Goal: Transaction & Acquisition: Purchase product/service

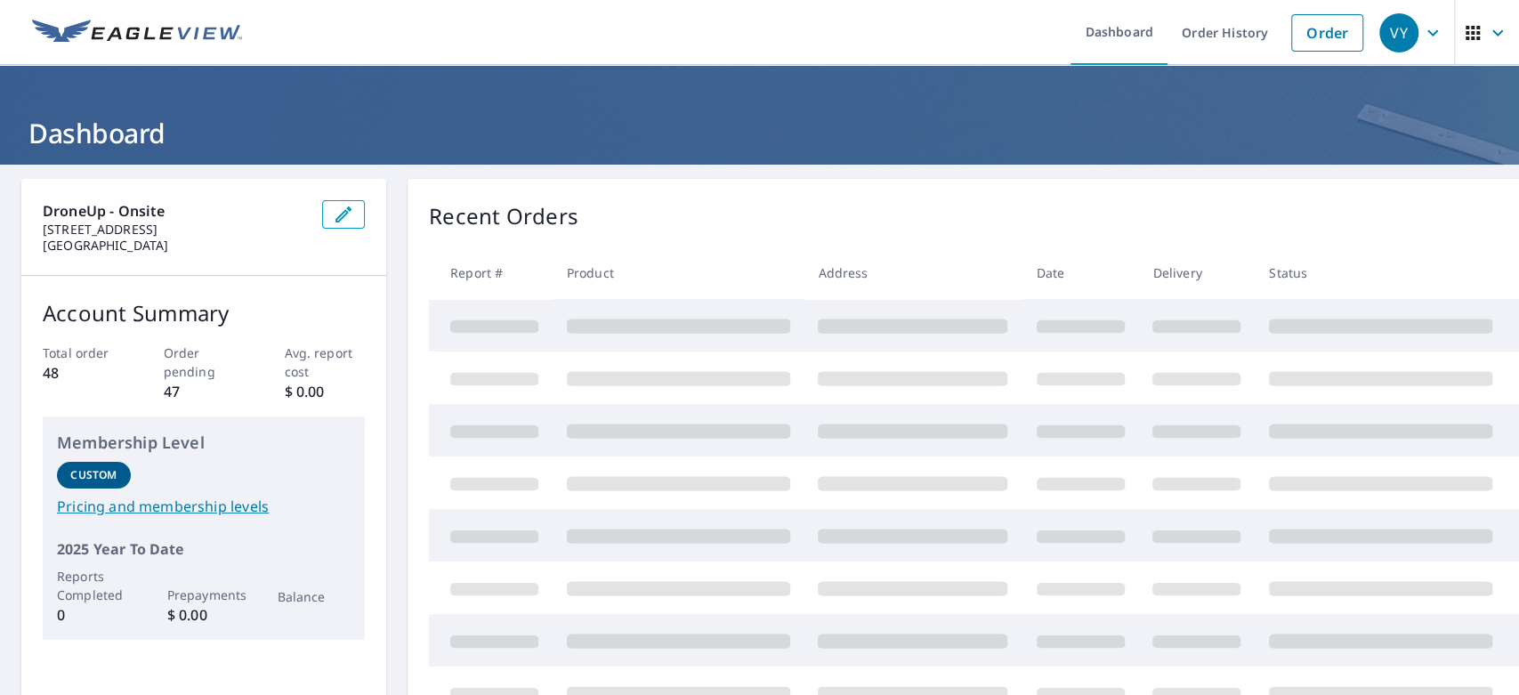
click at [1305, 39] on link "Order" at bounding box center [1327, 32] width 72 height 37
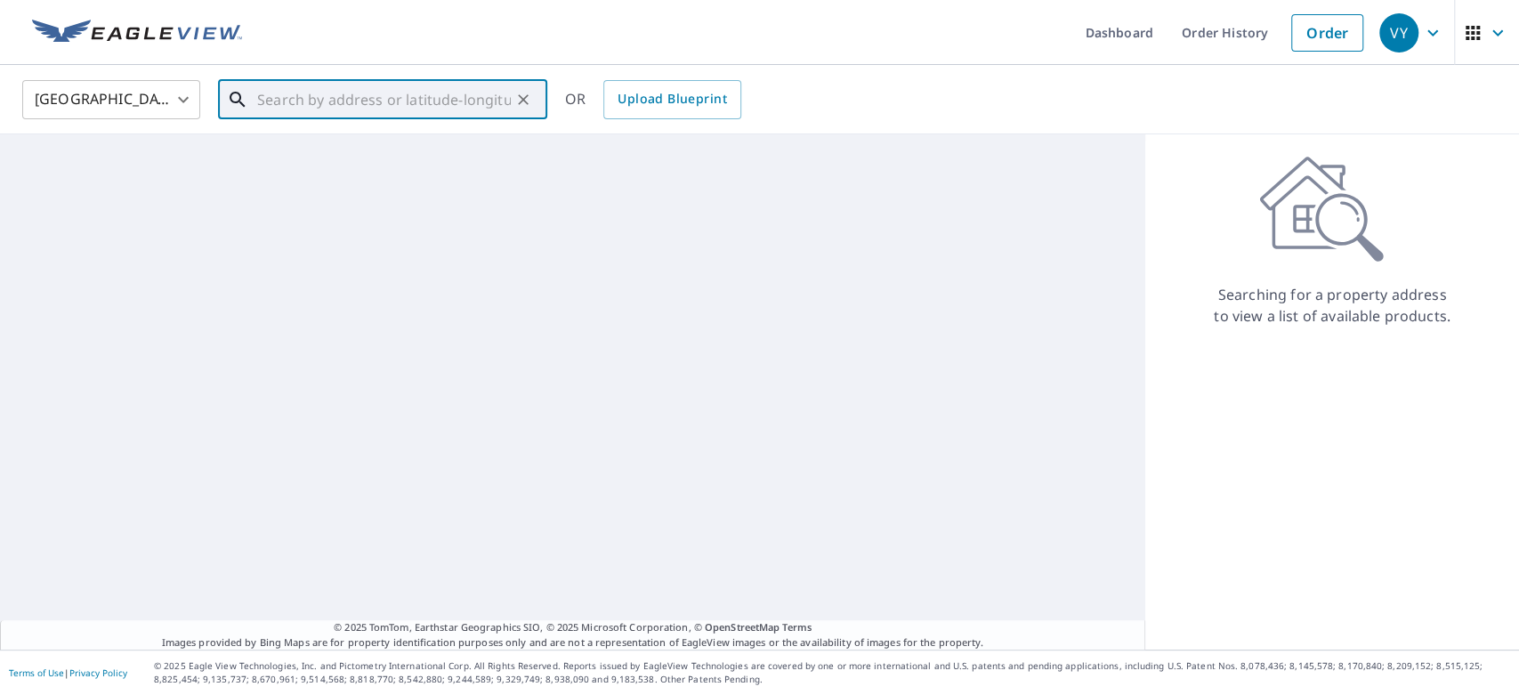
click at [392, 98] on input "text" at bounding box center [384, 100] width 254 height 50
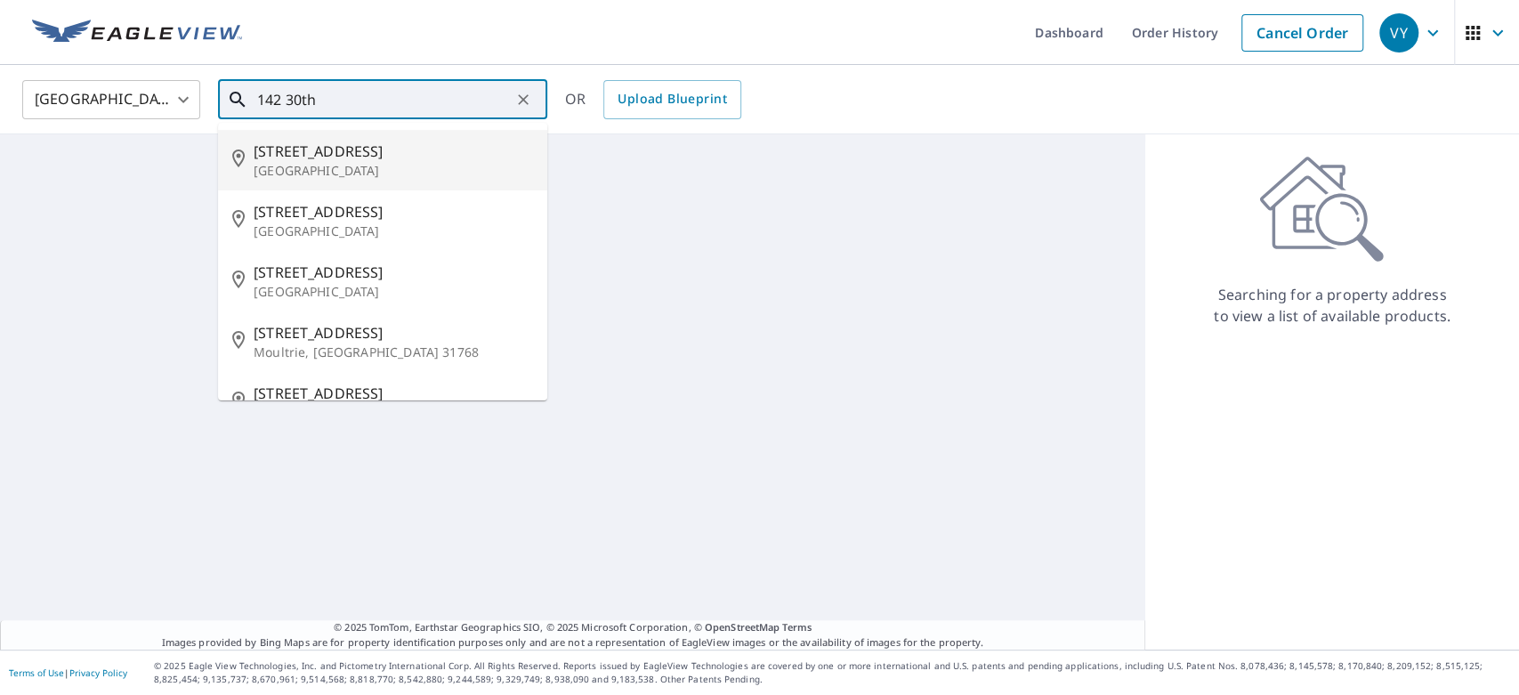
click at [335, 166] on p "[GEOGRAPHIC_DATA]" at bounding box center [393, 171] width 279 height 18
type input "[STREET_ADDRESS][PERSON_NAME]"
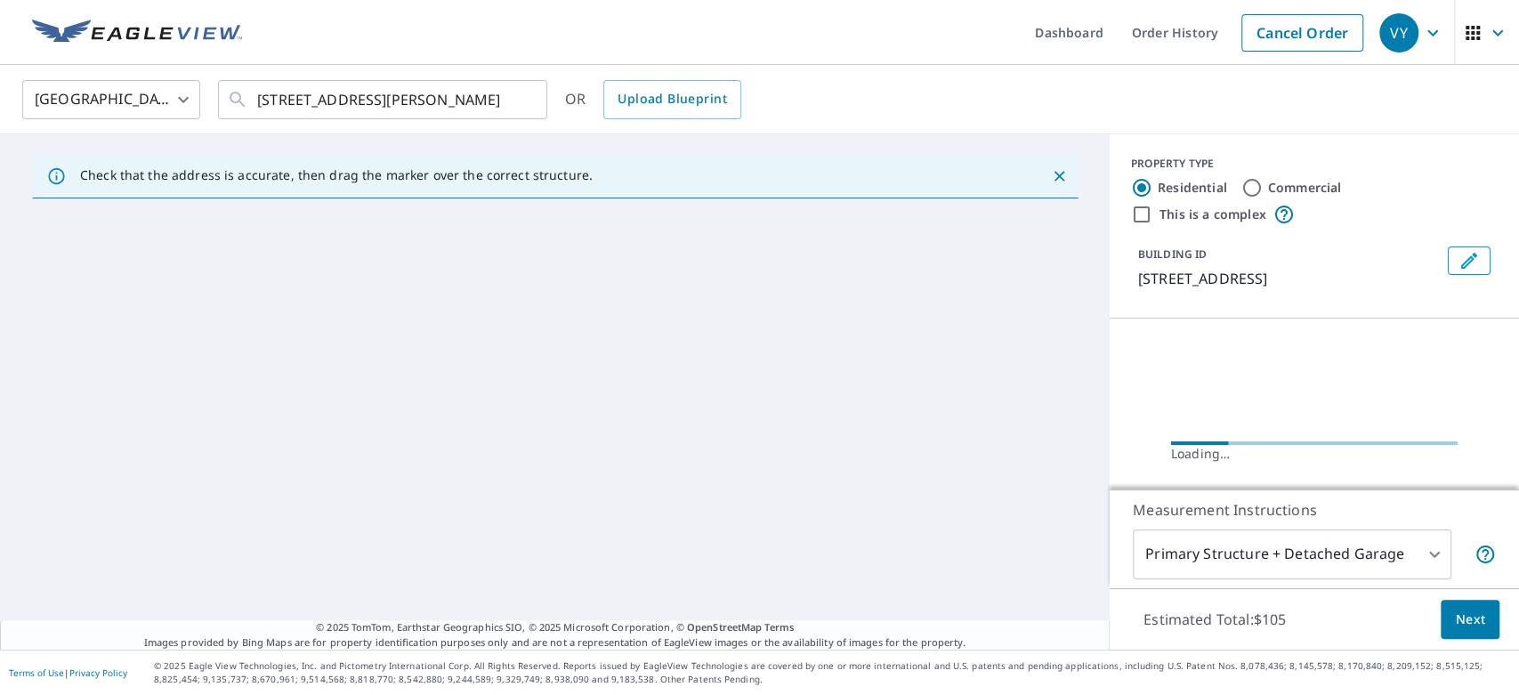
scroll to position [95, 0]
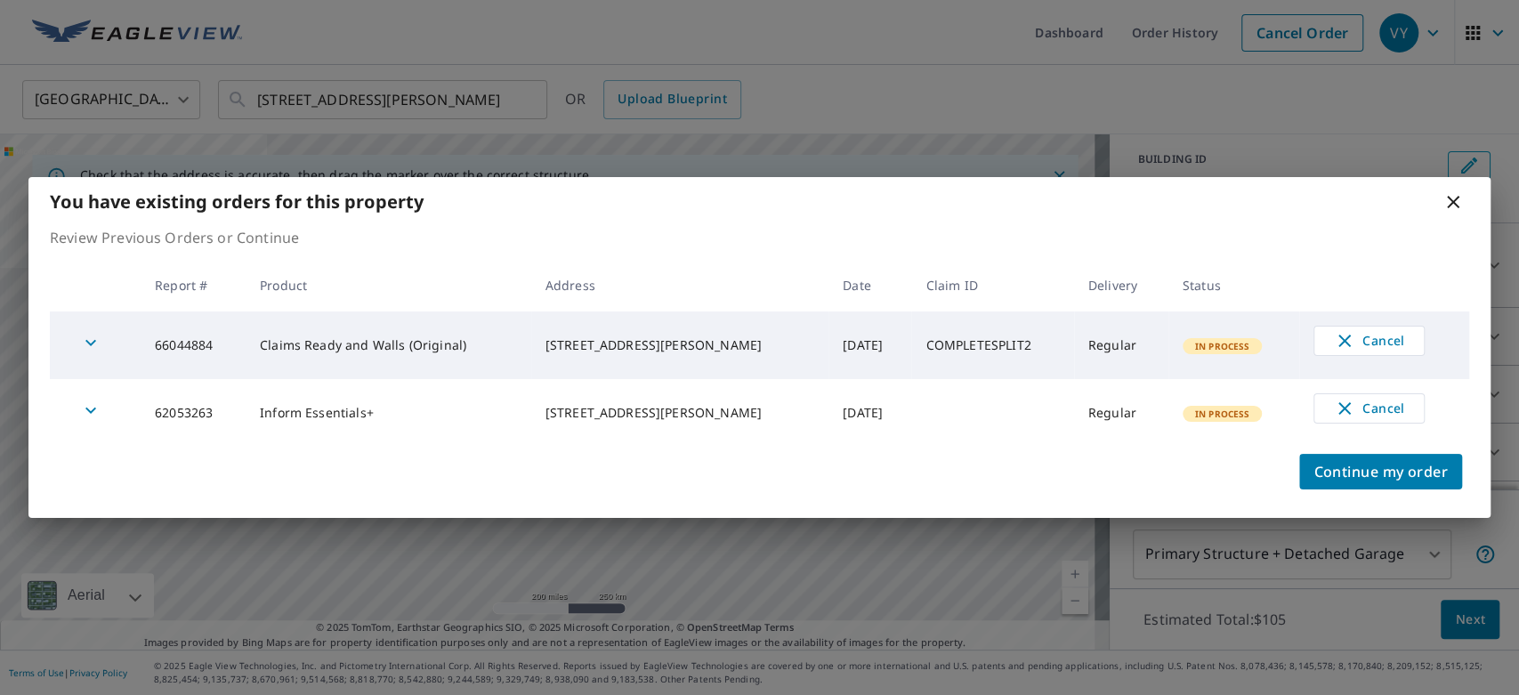
click at [1448, 203] on icon at bounding box center [1452, 201] width 21 height 21
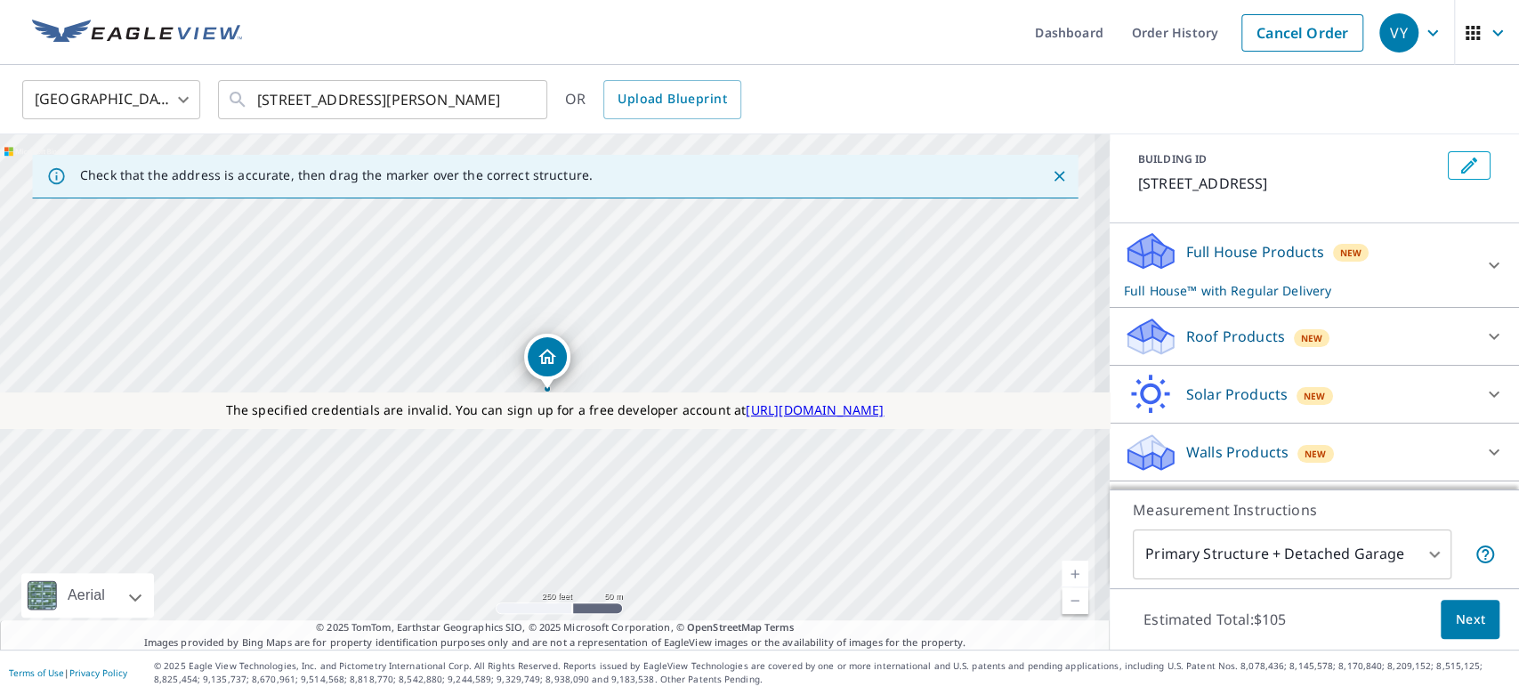
scroll to position [210, 0]
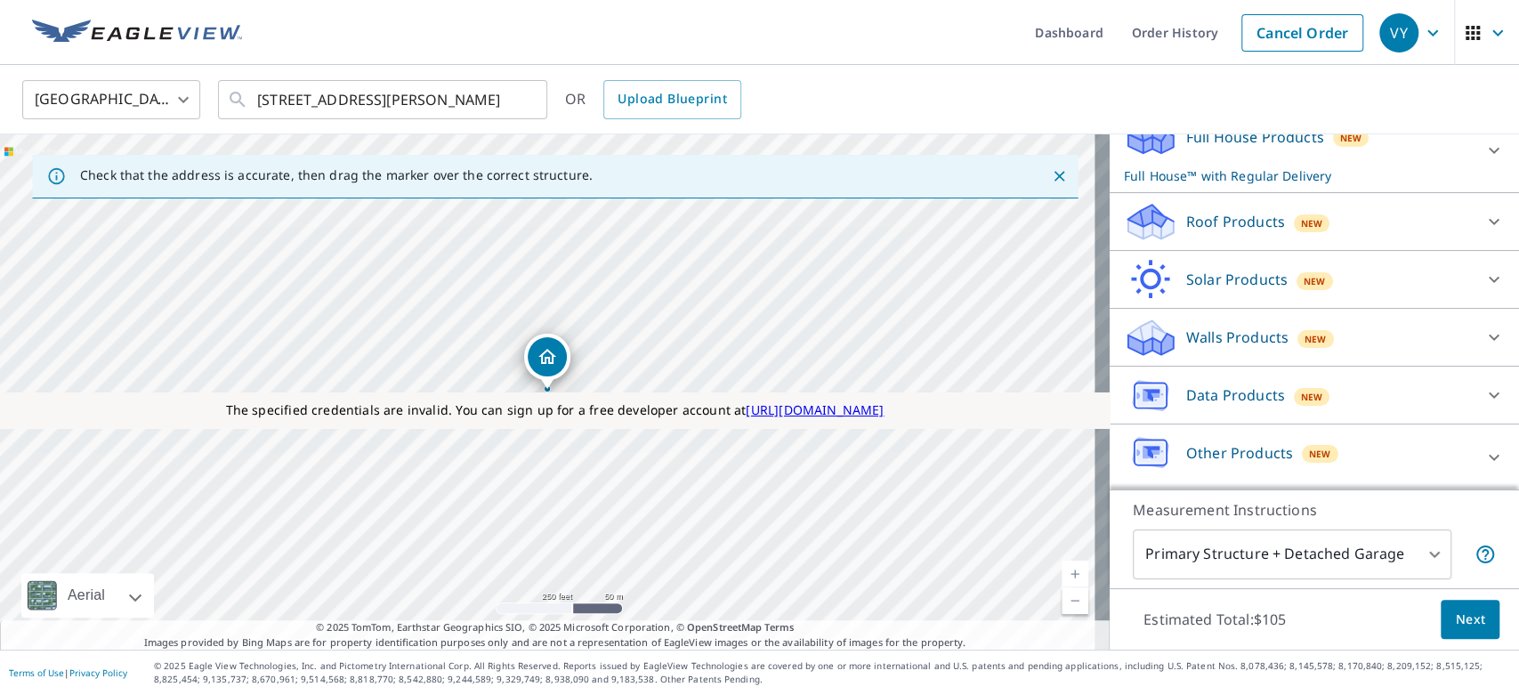
click at [1210, 225] on p "Roof Products" at bounding box center [1235, 221] width 99 height 21
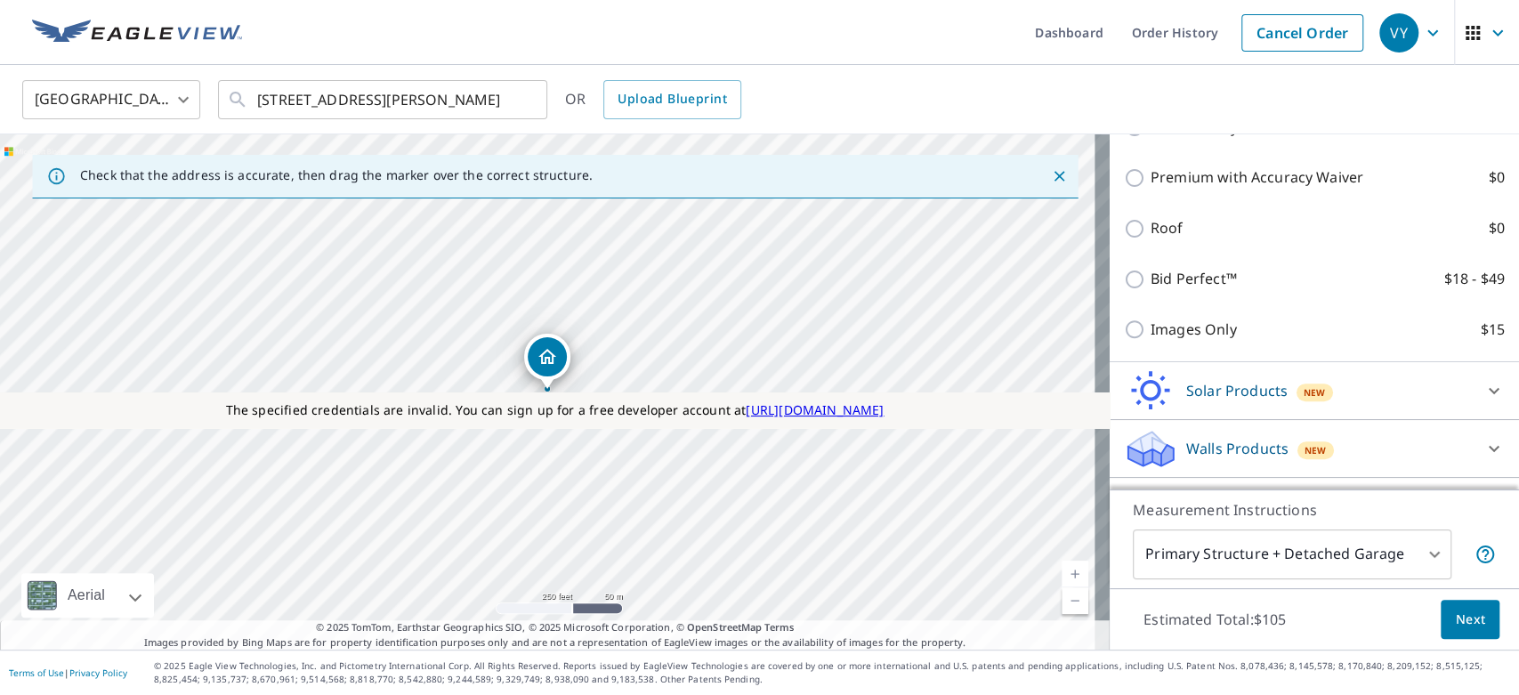
scroll to position [511, 0]
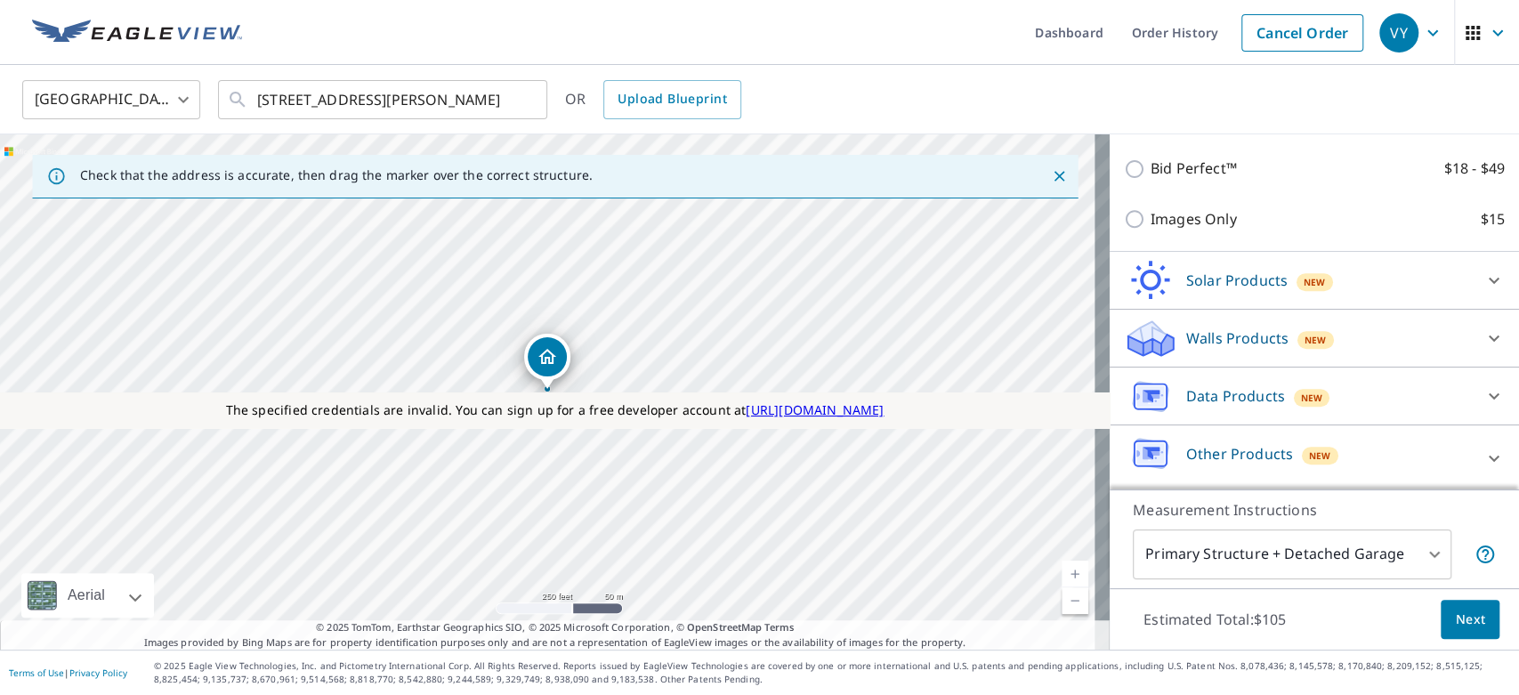
click at [1198, 447] on p "Other Products" at bounding box center [1239, 453] width 107 height 21
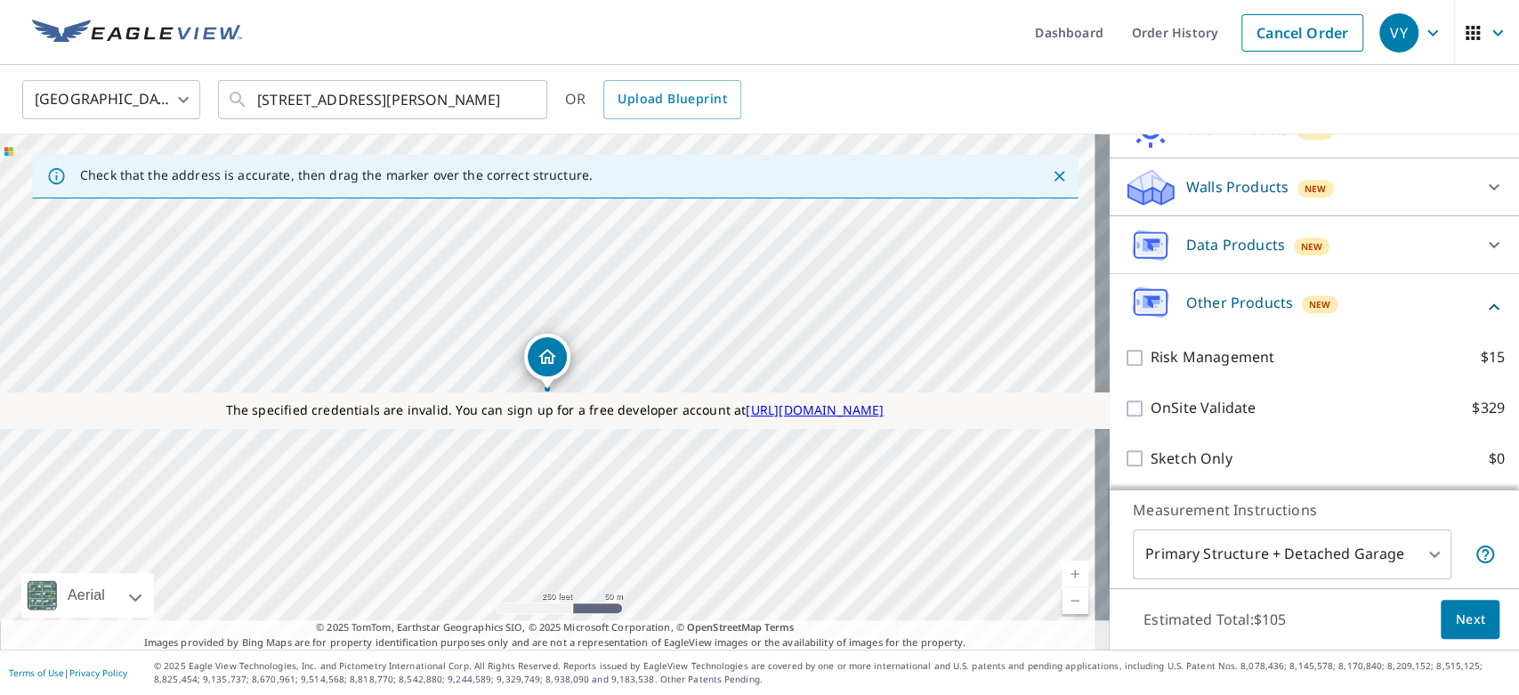
click at [1201, 254] on p "Data Products" at bounding box center [1235, 244] width 99 height 21
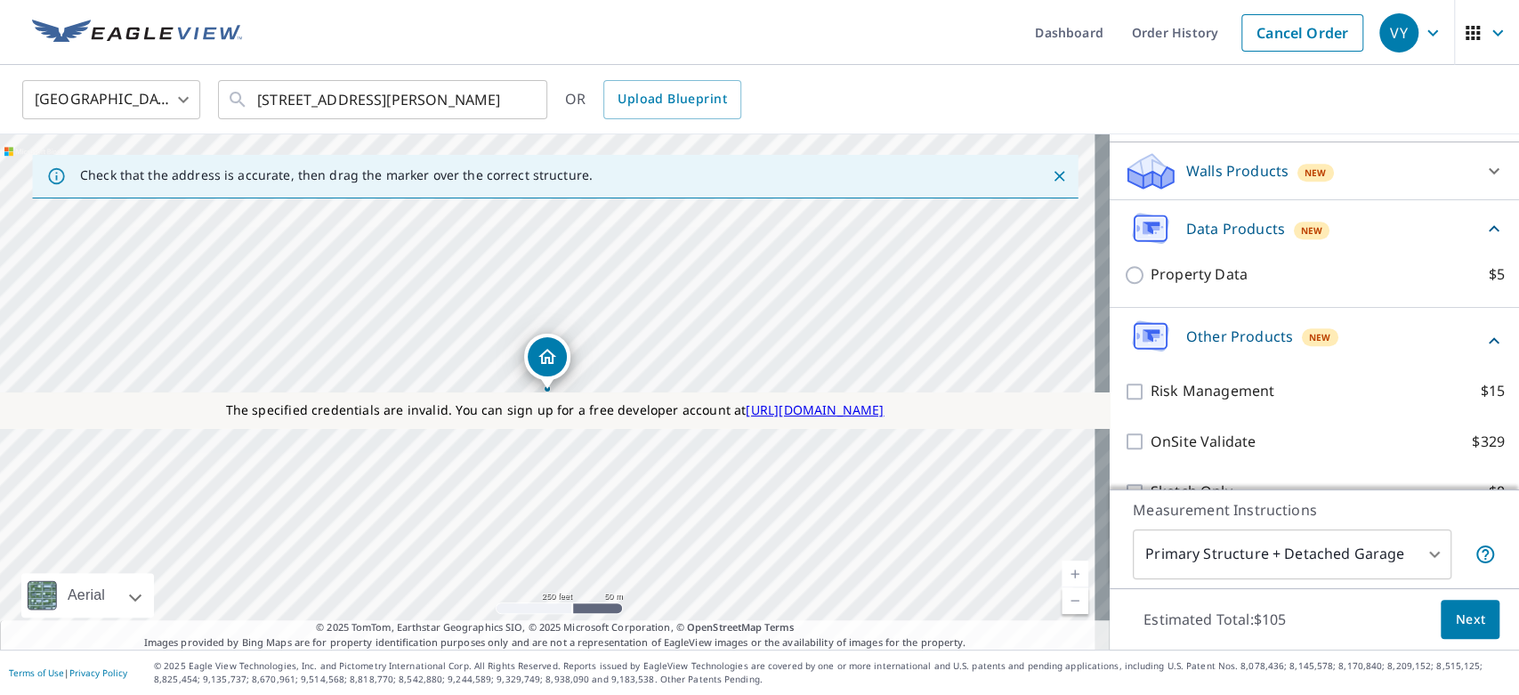
scroll to position [568, 0]
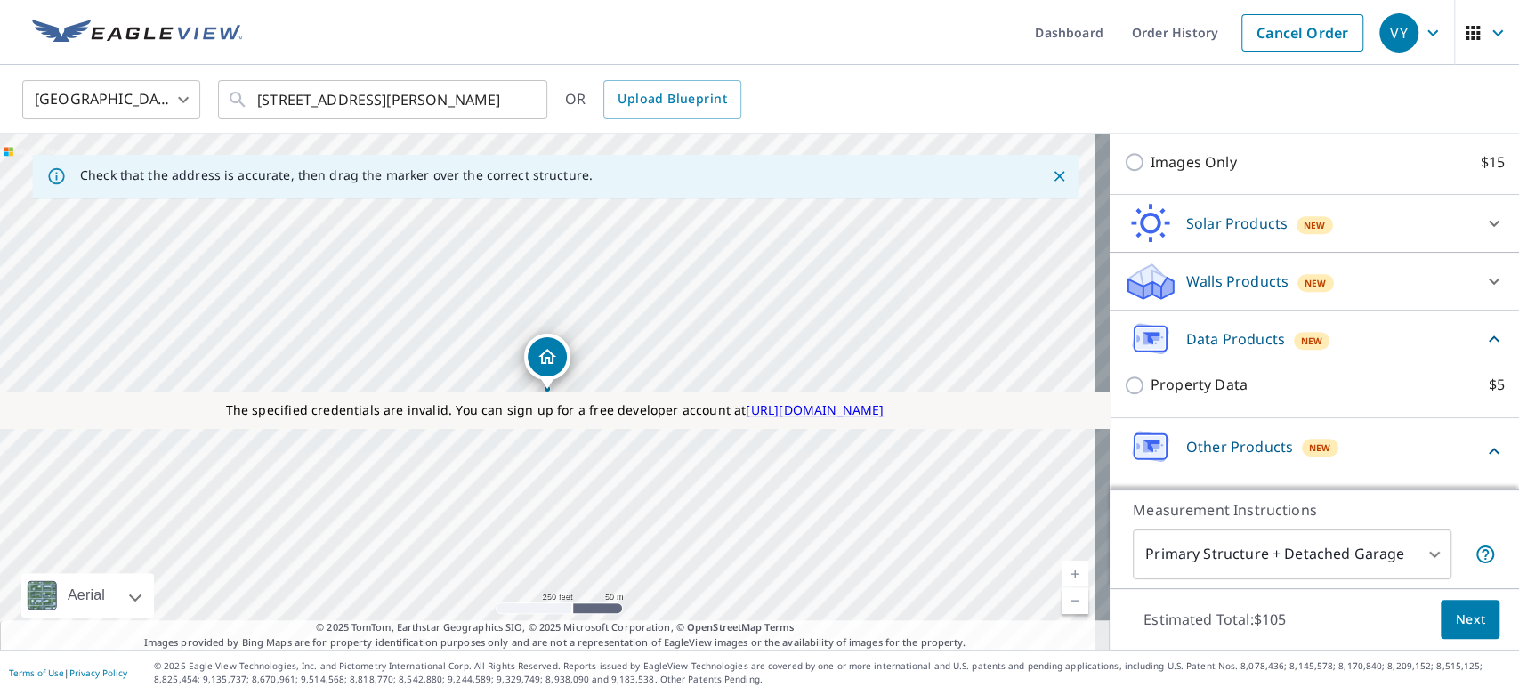
click at [1154, 380] on p "Property Data" at bounding box center [1198, 385] width 97 height 22
click at [1150, 380] on input "Property Data $5" at bounding box center [1137, 385] width 27 height 21
checkbox input "true"
type input "5"
checkbox input "false"
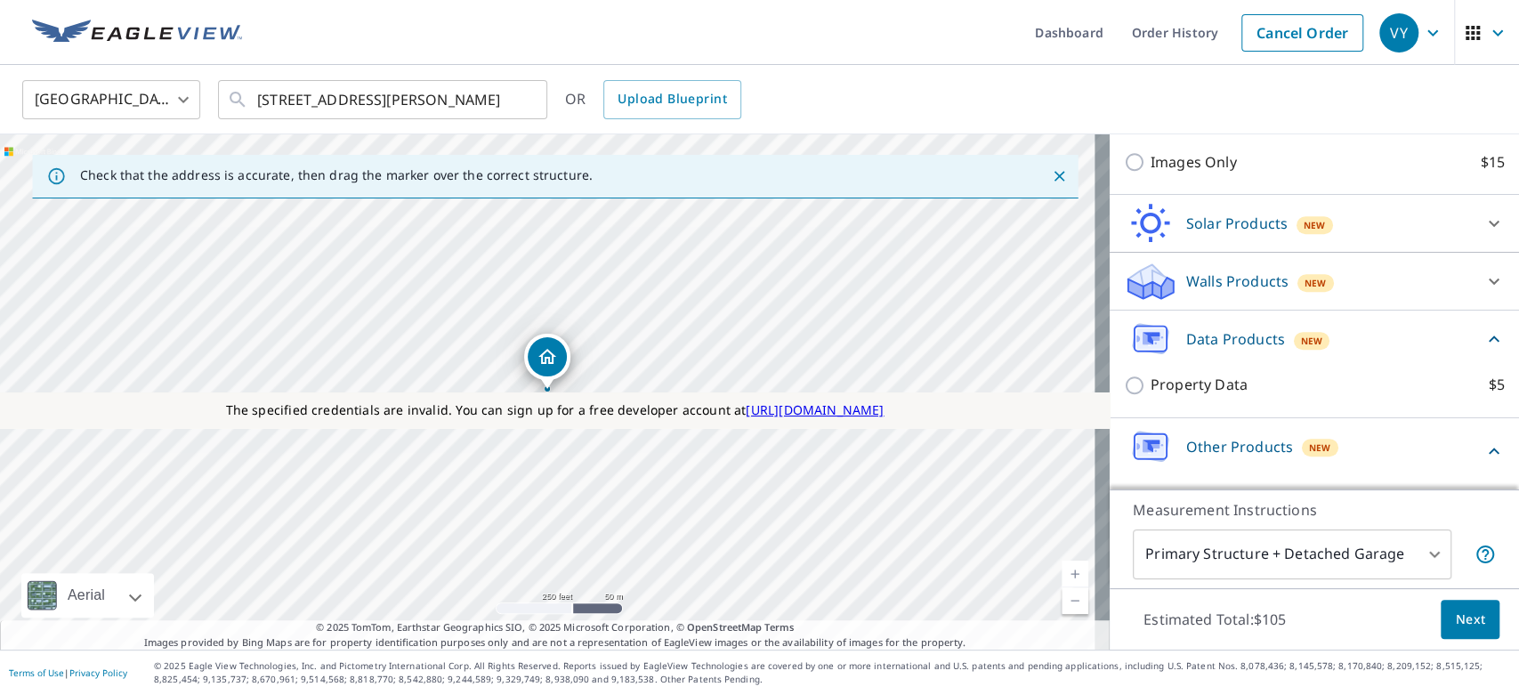
scroll to position [541, 0]
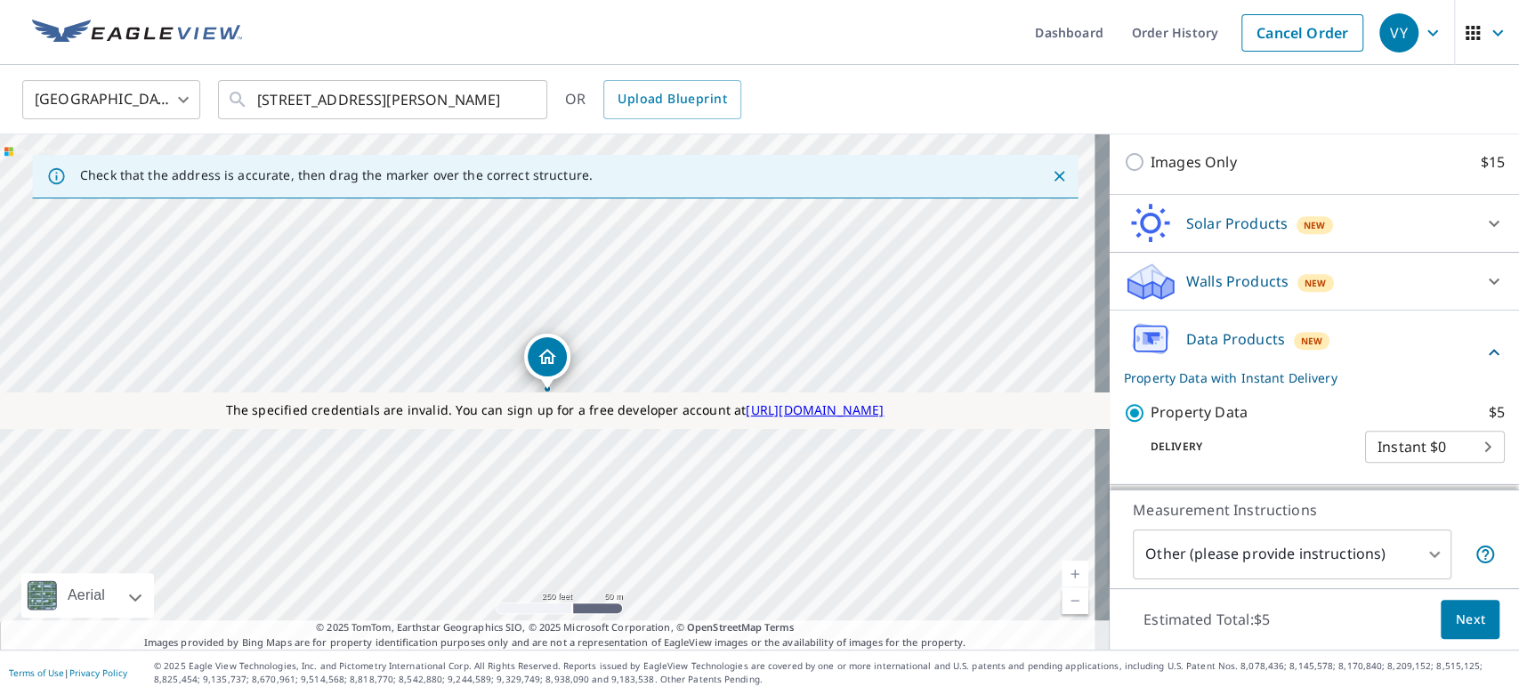
click at [1313, 543] on body "VY VY Dashboard Order History Cancel Order VY United States US ​ 142 30th Dr As…" at bounding box center [759, 347] width 1519 height 695
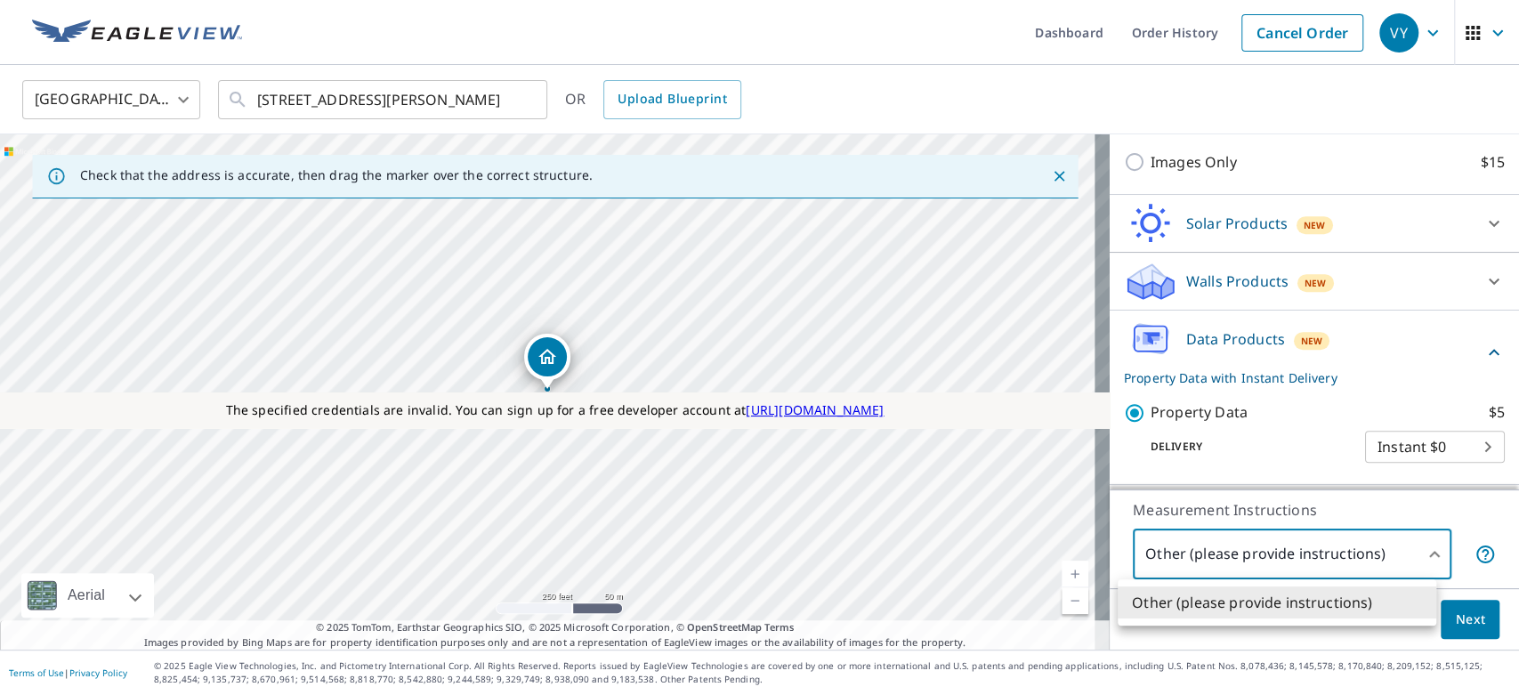
click at [1313, 543] on div at bounding box center [759, 347] width 1519 height 695
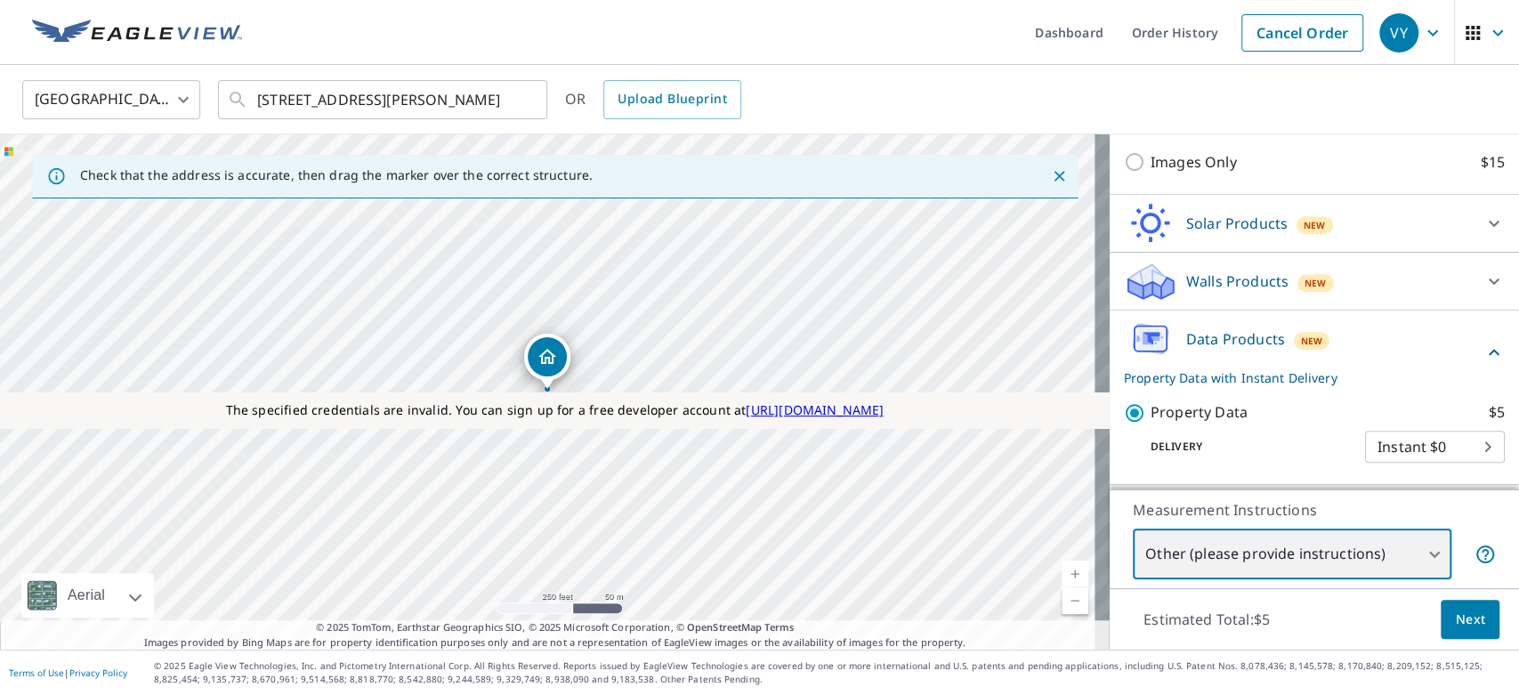
scroll to position [752, 0]
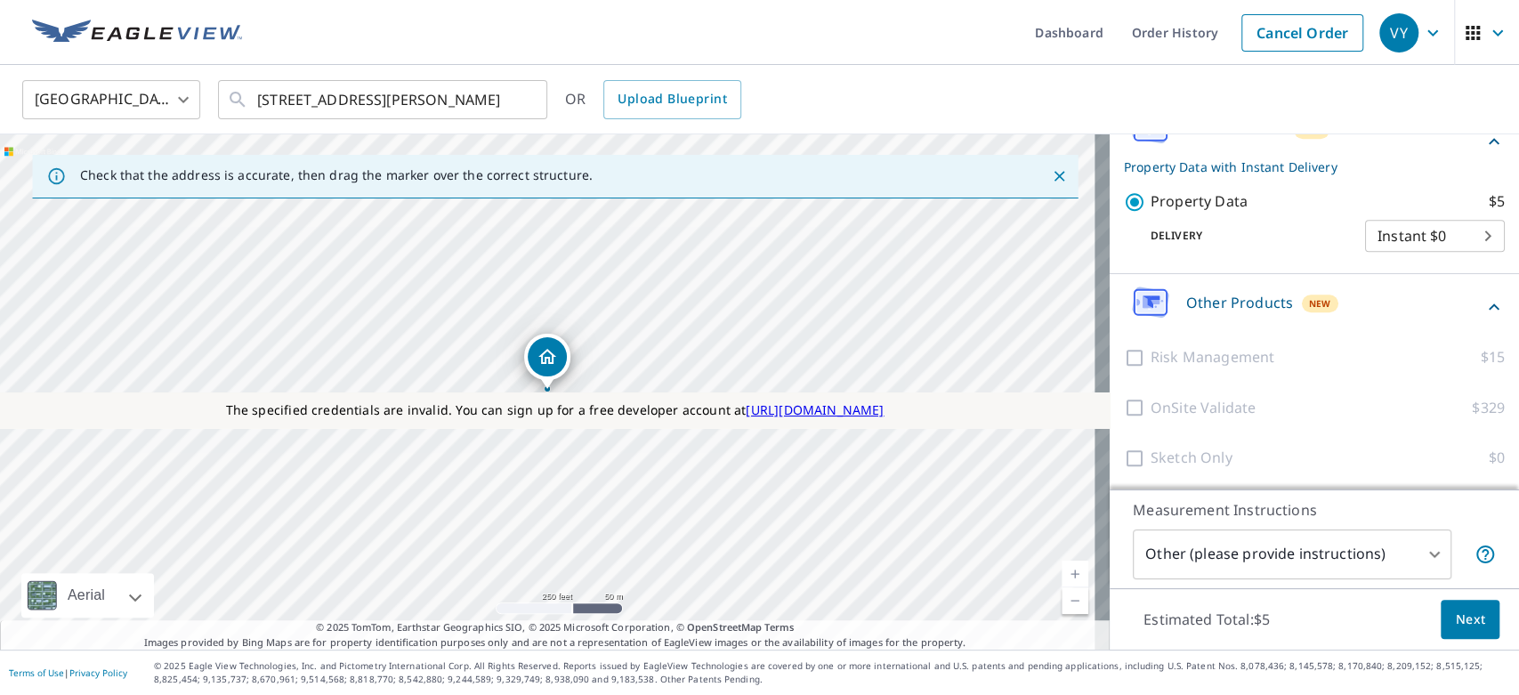
click at [1341, 621] on div "Estimated Total: $5 Next" at bounding box center [1314, 619] width 409 height 62
click at [1456, 625] on span "Next" at bounding box center [1470, 620] width 30 height 22
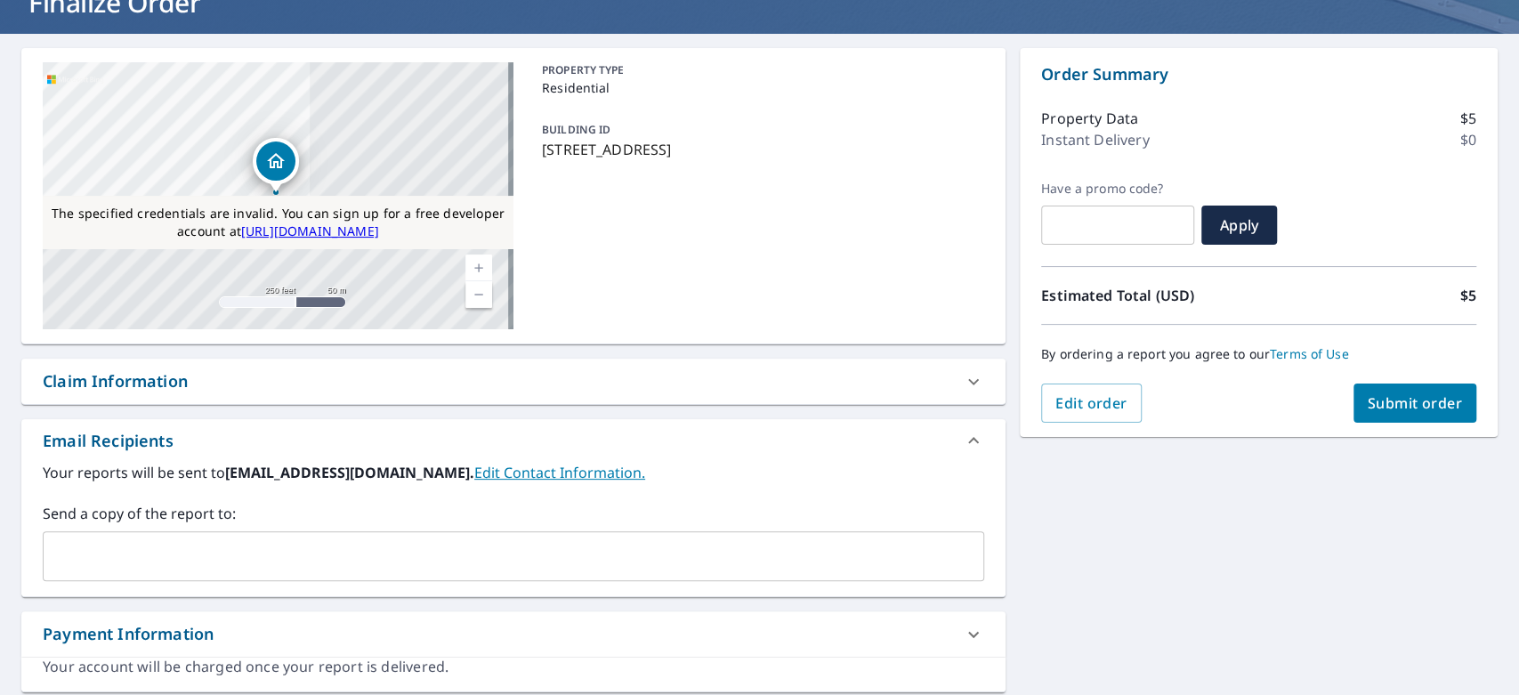
scroll to position [137, 0]
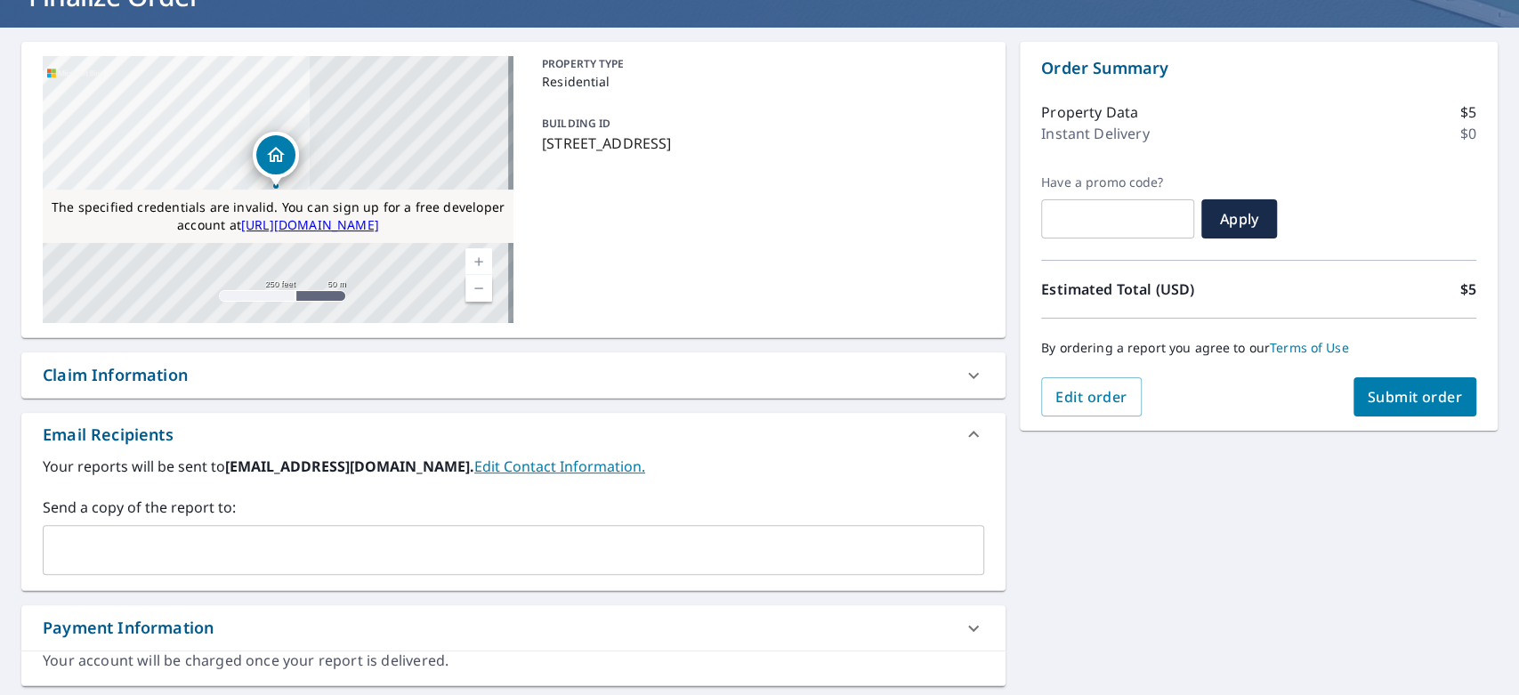
click at [1384, 401] on span "Submit order" at bounding box center [1415, 397] width 95 height 20
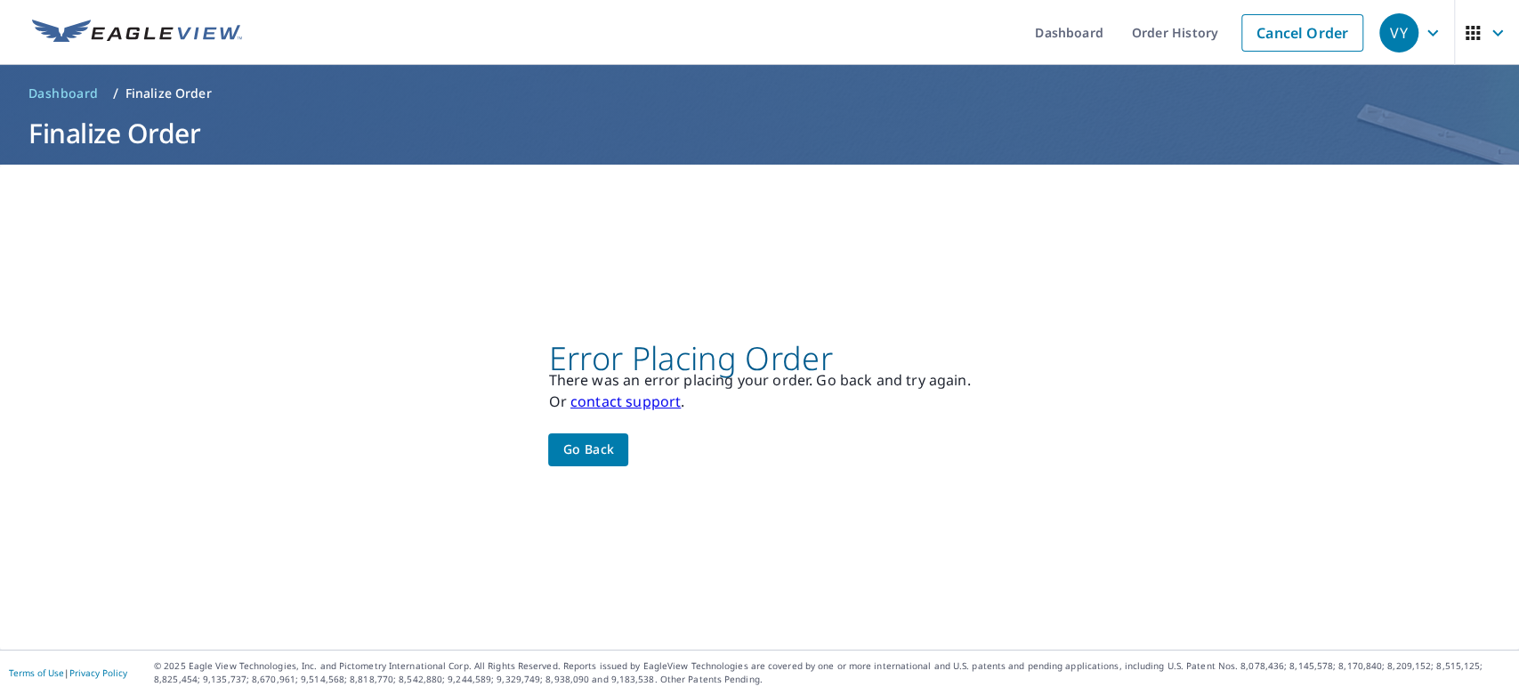
scroll to position [0, 0]
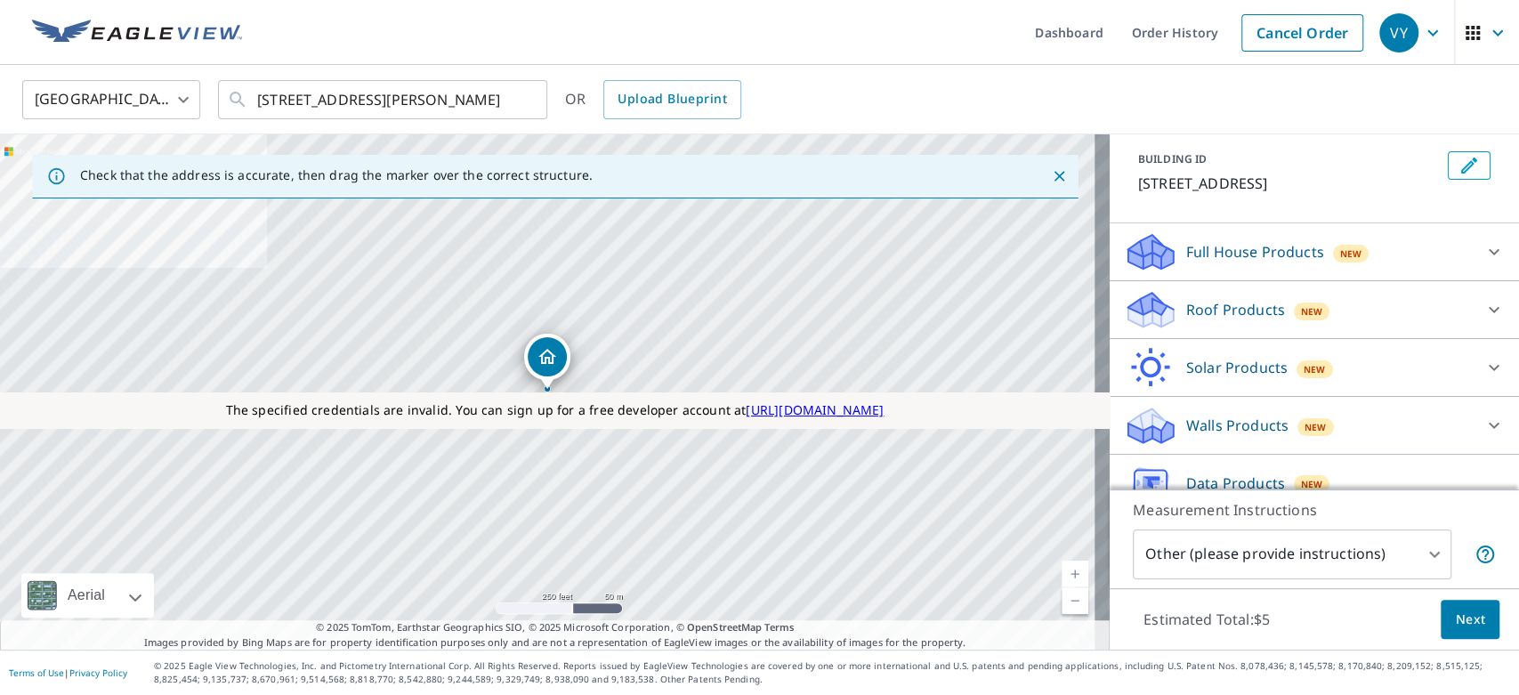
scroll to position [210, 0]
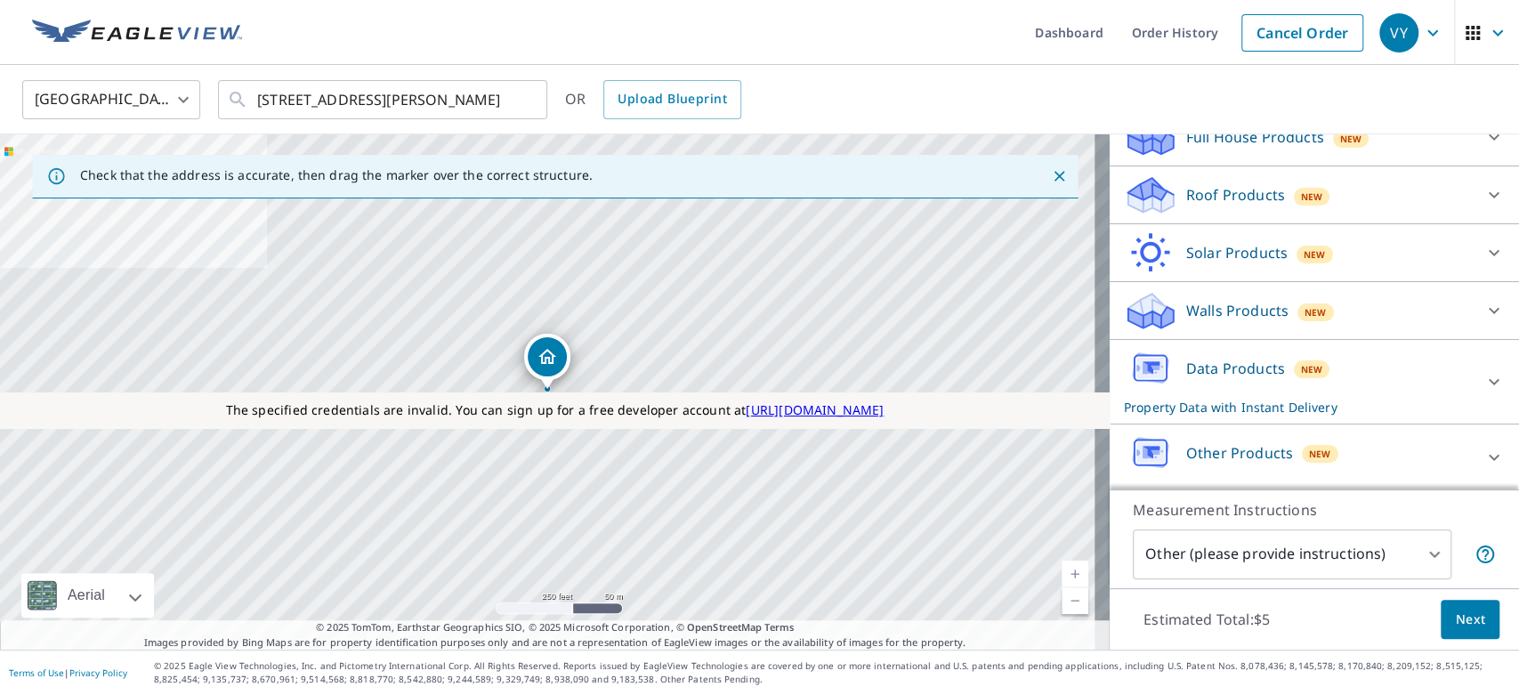
click at [1215, 368] on p "Data Products" at bounding box center [1235, 368] width 99 height 21
drag, startPoint x: 1255, startPoint y: 439, endPoint x: 1131, endPoint y: 437, distance: 123.7
click at [1131, 437] on div "Property Data $5" at bounding box center [1314, 442] width 381 height 22
copy p "Property Data"
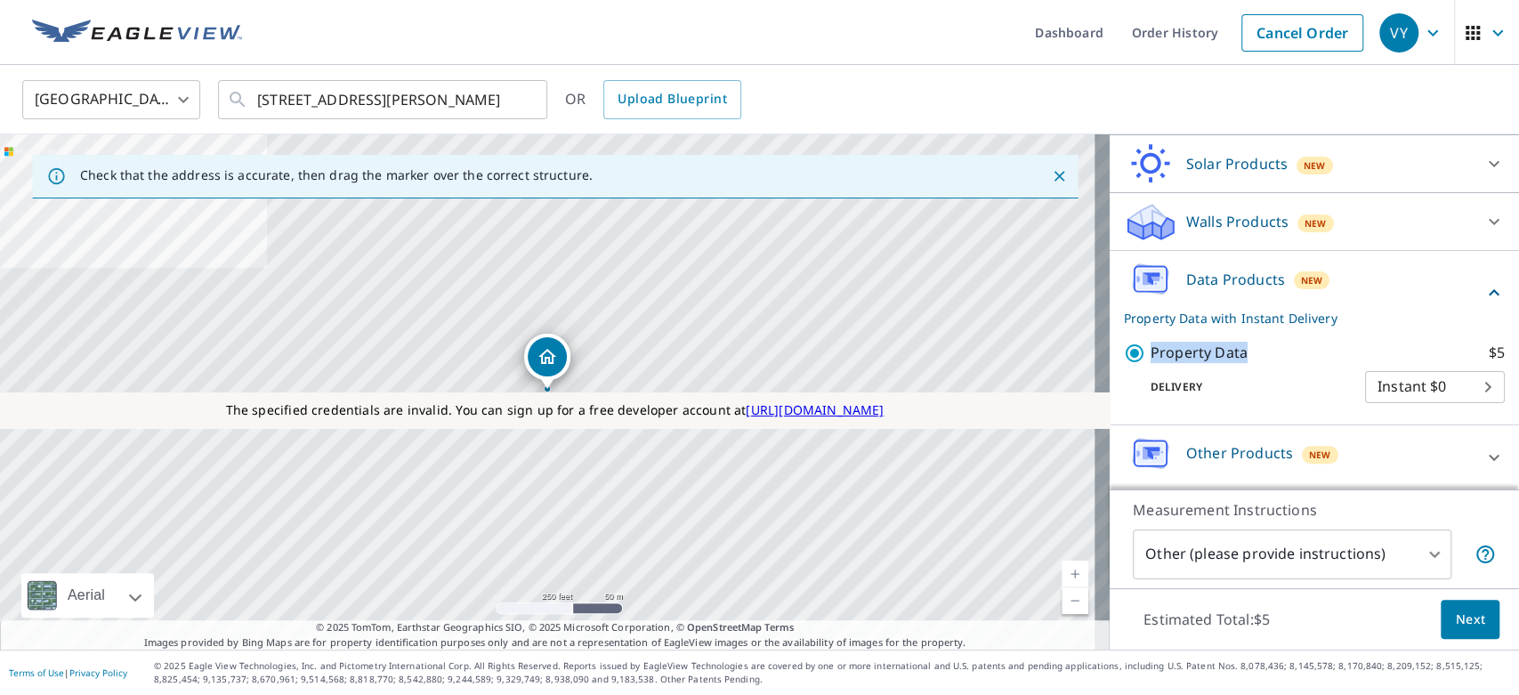
click at [1433, 387] on body "VY VY Dashboard Order History Cancel Order VY United States US ​ 142 30th Dr As…" at bounding box center [759, 347] width 1519 height 695
click at [1433, 387] on li "Instant $0" at bounding box center [1405, 385] width 140 height 32
click at [1239, 553] on body "VY VY Dashboard Order History Cancel Order VY United States US ​ 142 30th Dr As…" at bounding box center [759, 347] width 1519 height 695
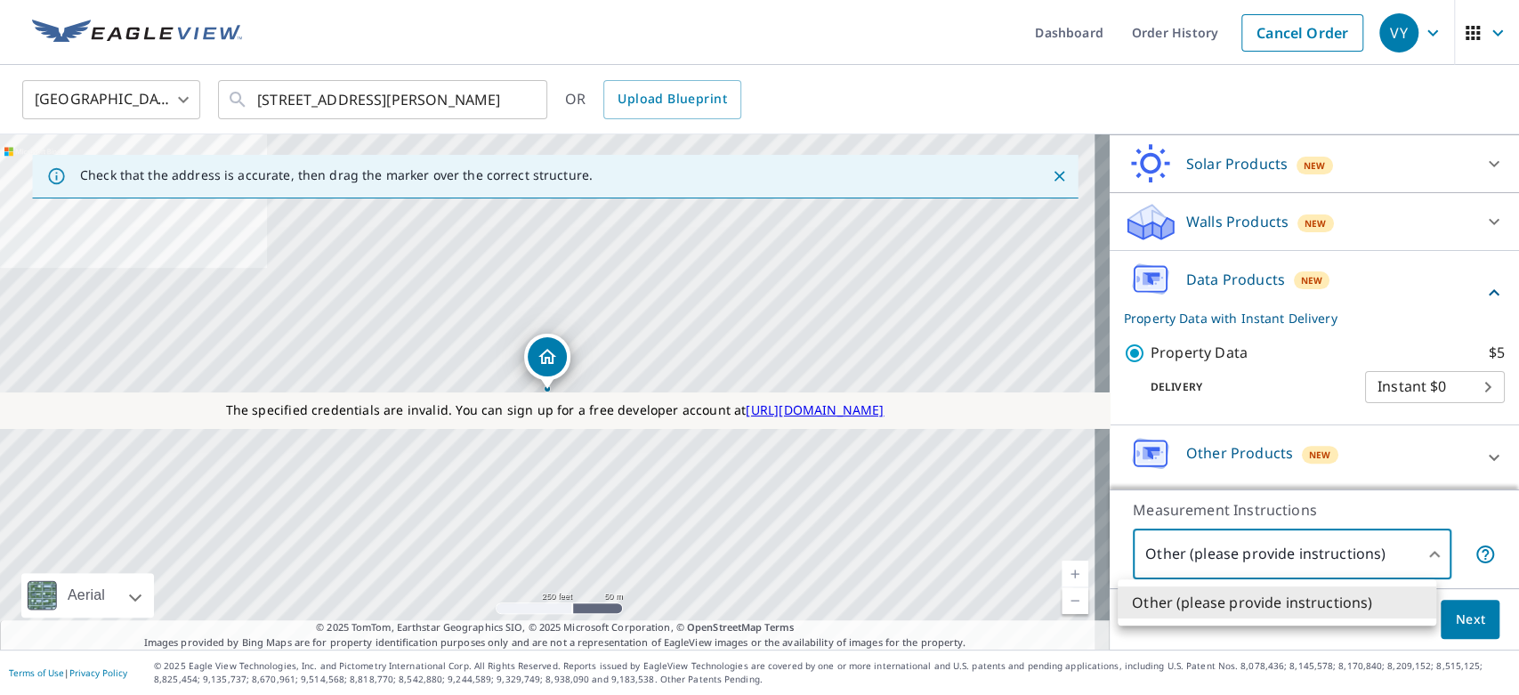
click at [1239, 553] on div at bounding box center [759, 347] width 1519 height 695
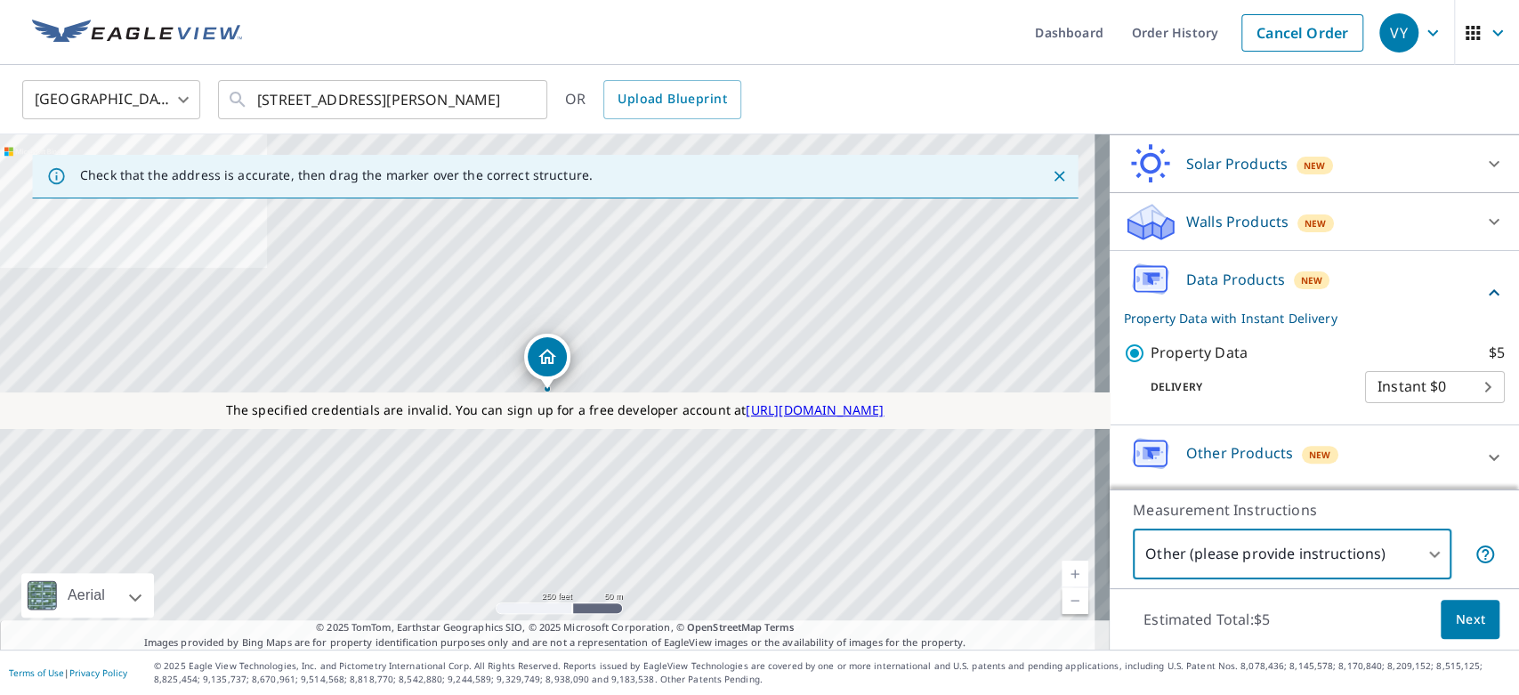
click at [1422, 34] on icon "button" at bounding box center [1432, 32] width 21 height 21
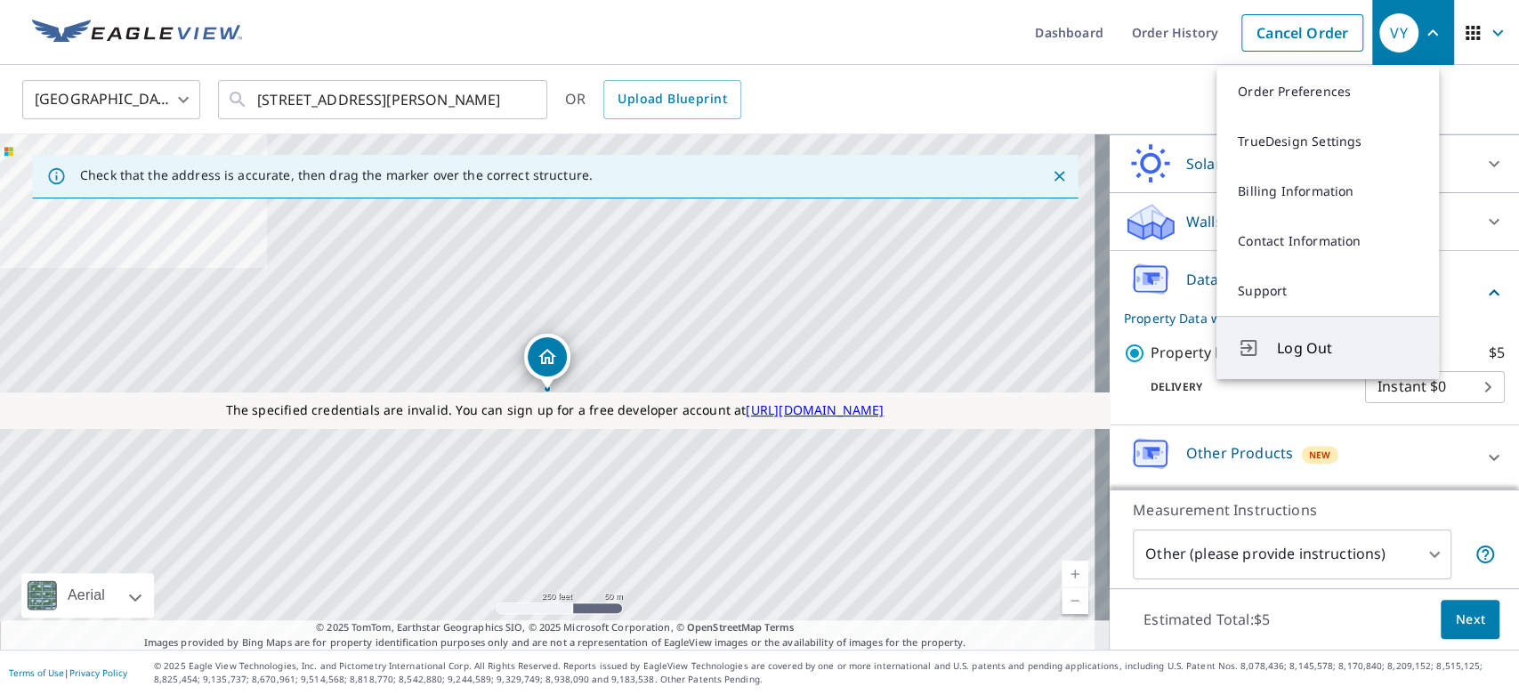
click at [1296, 337] on span "Log Out" at bounding box center [1347, 347] width 141 height 21
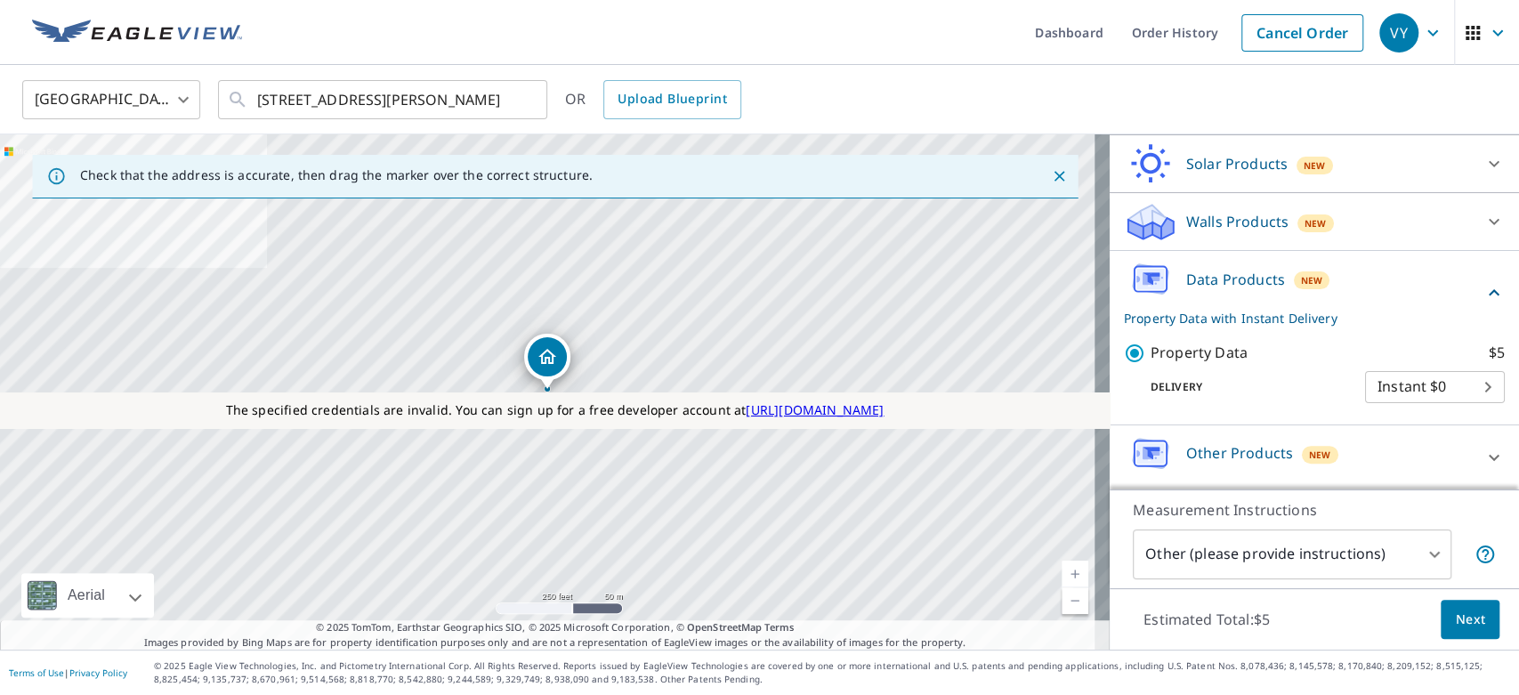
click at [905, 69] on div "United States US ​ 142 30th Dr Astoria, NY 11102 ​ OR Upload Blueprint" at bounding box center [759, 99] width 1519 height 69
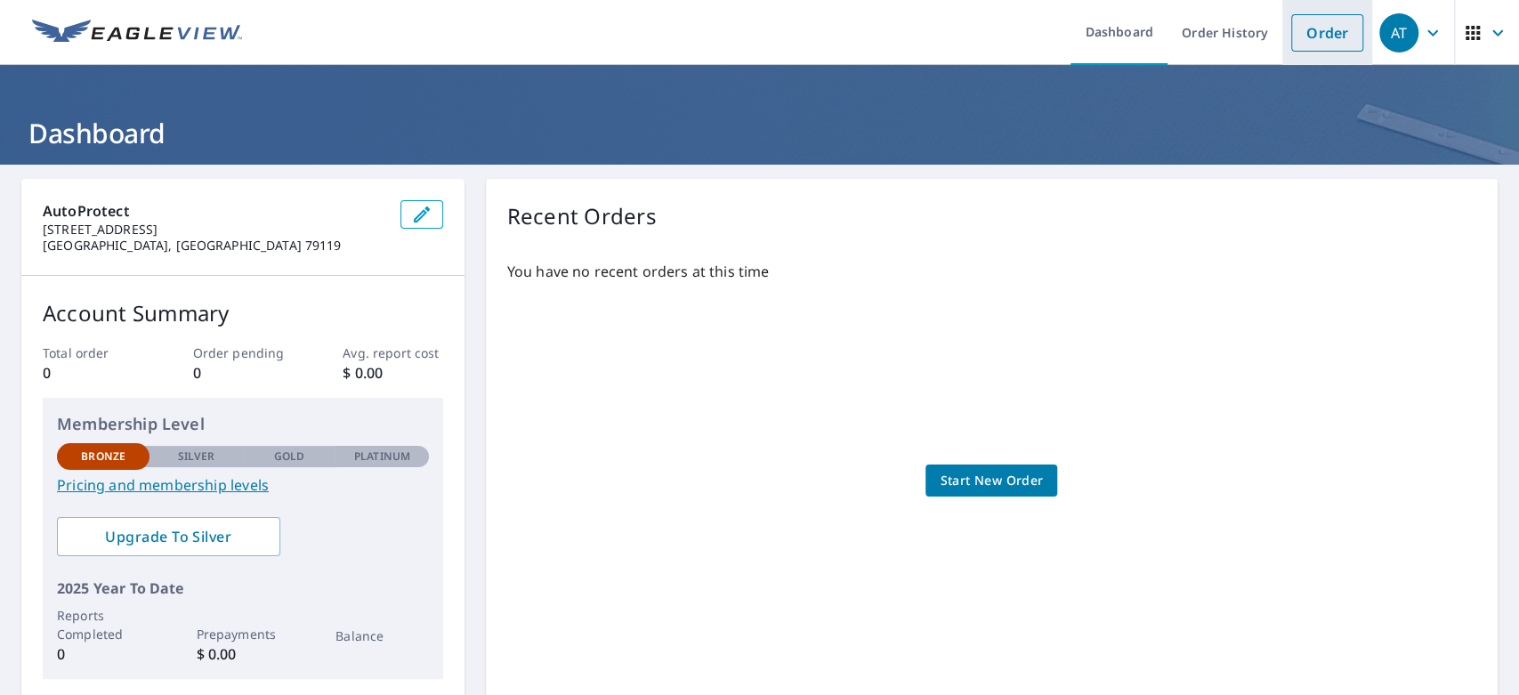
click at [1323, 28] on link "Order" at bounding box center [1327, 32] width 72 height 37
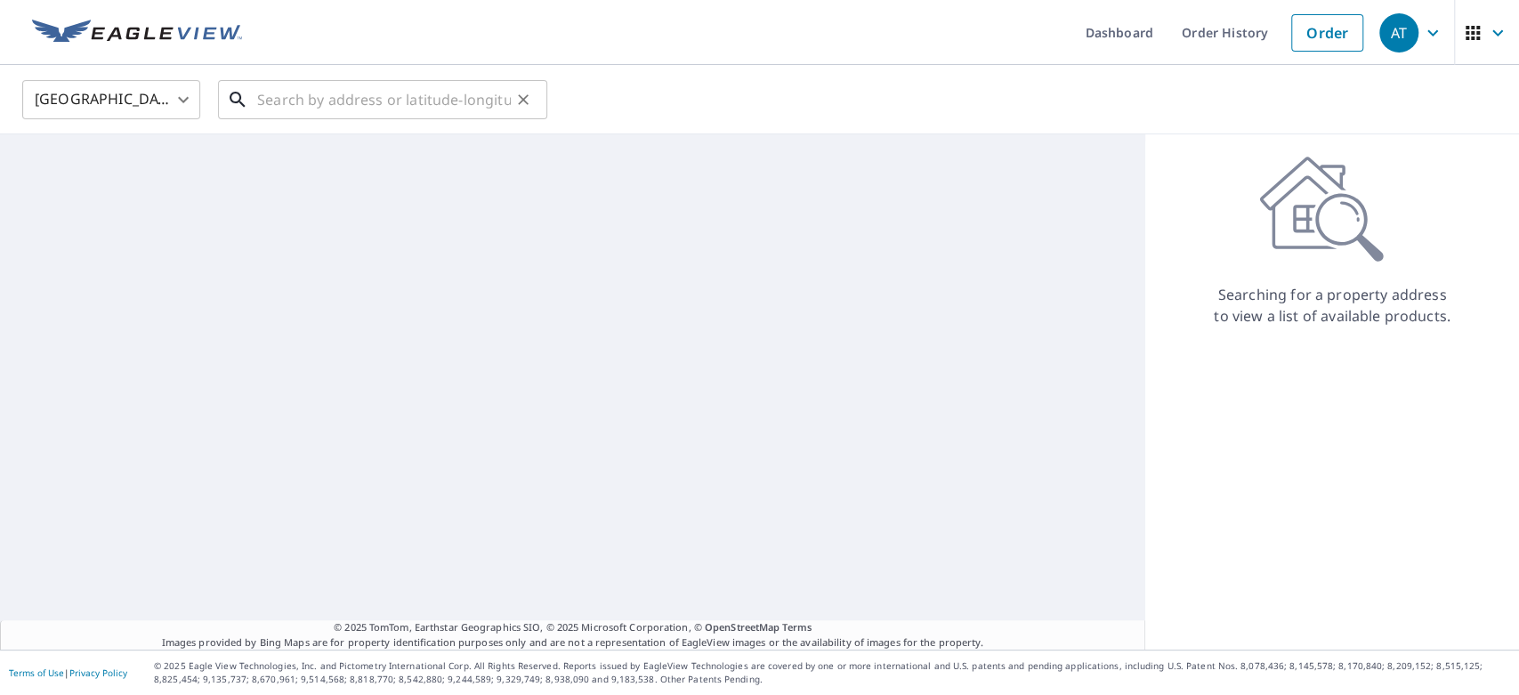
click at [378, 104] on input "text" at bounding box center [384, 100] width 254 height 50
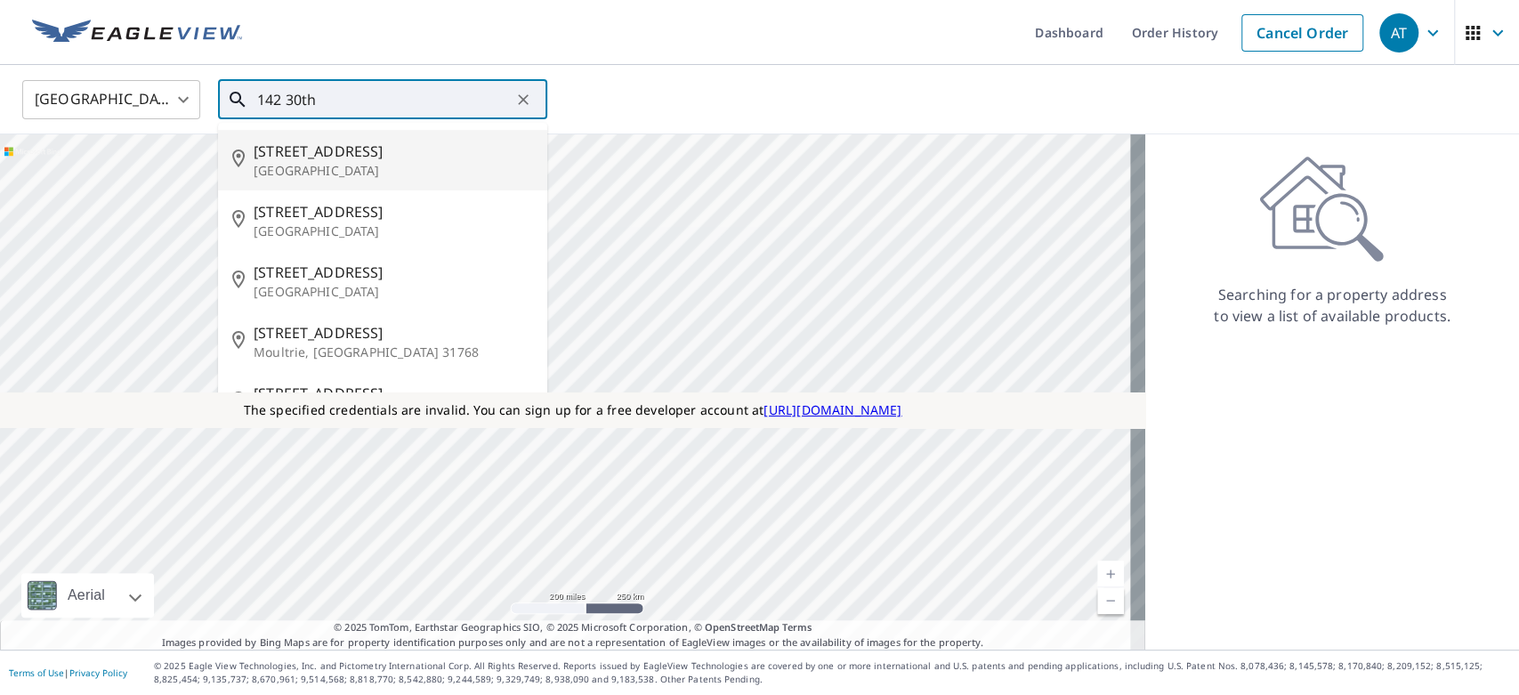
click at [306, 159] on span "[STREET_ADDRESS]" at bounding box center [393, 151] width 279 height 21
type input "[STREET_ADDRESS][PERSON_NAME]"
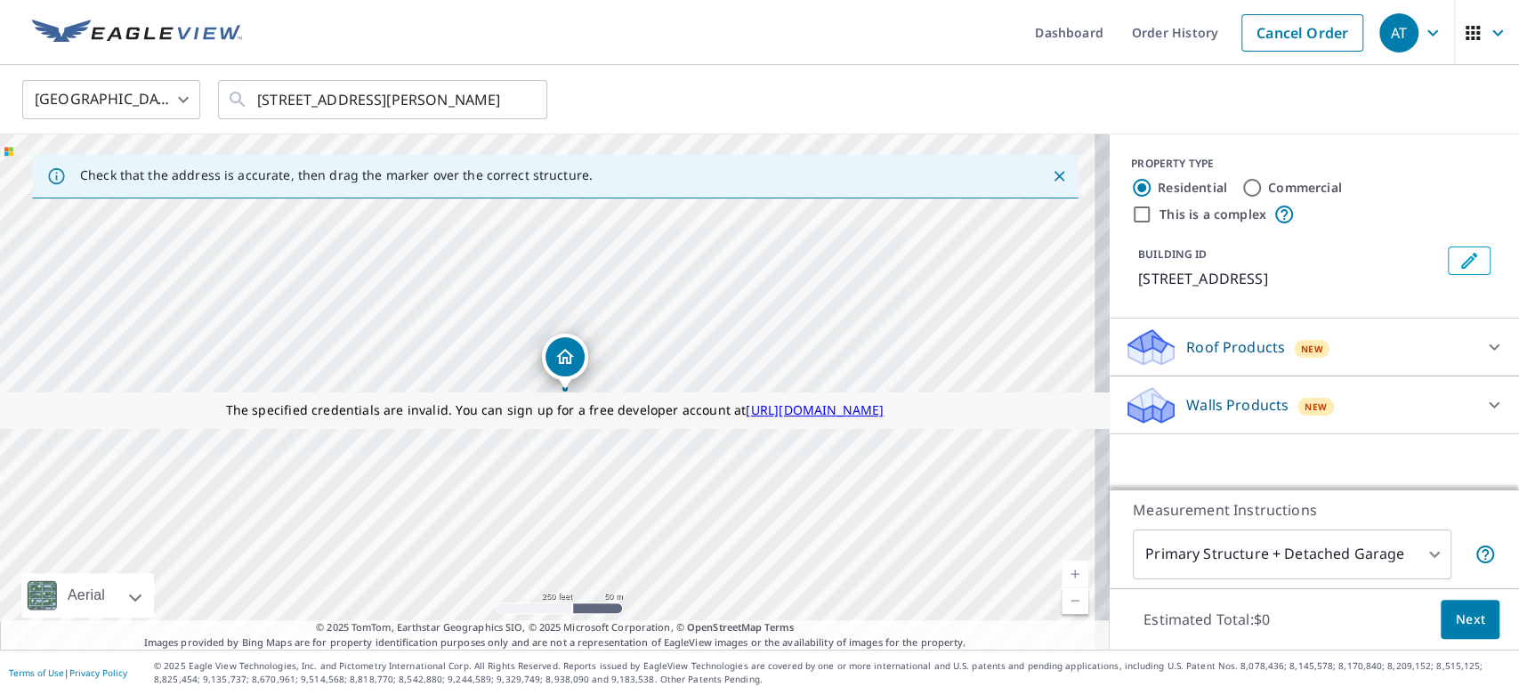
click at [1196, 350] on p "Roof Products" at bounding box center [1235, 346] width 99 height 21
click at [1207, 452] on p "Walls Products" at bounding box center [1237, 454] width 102 height 21
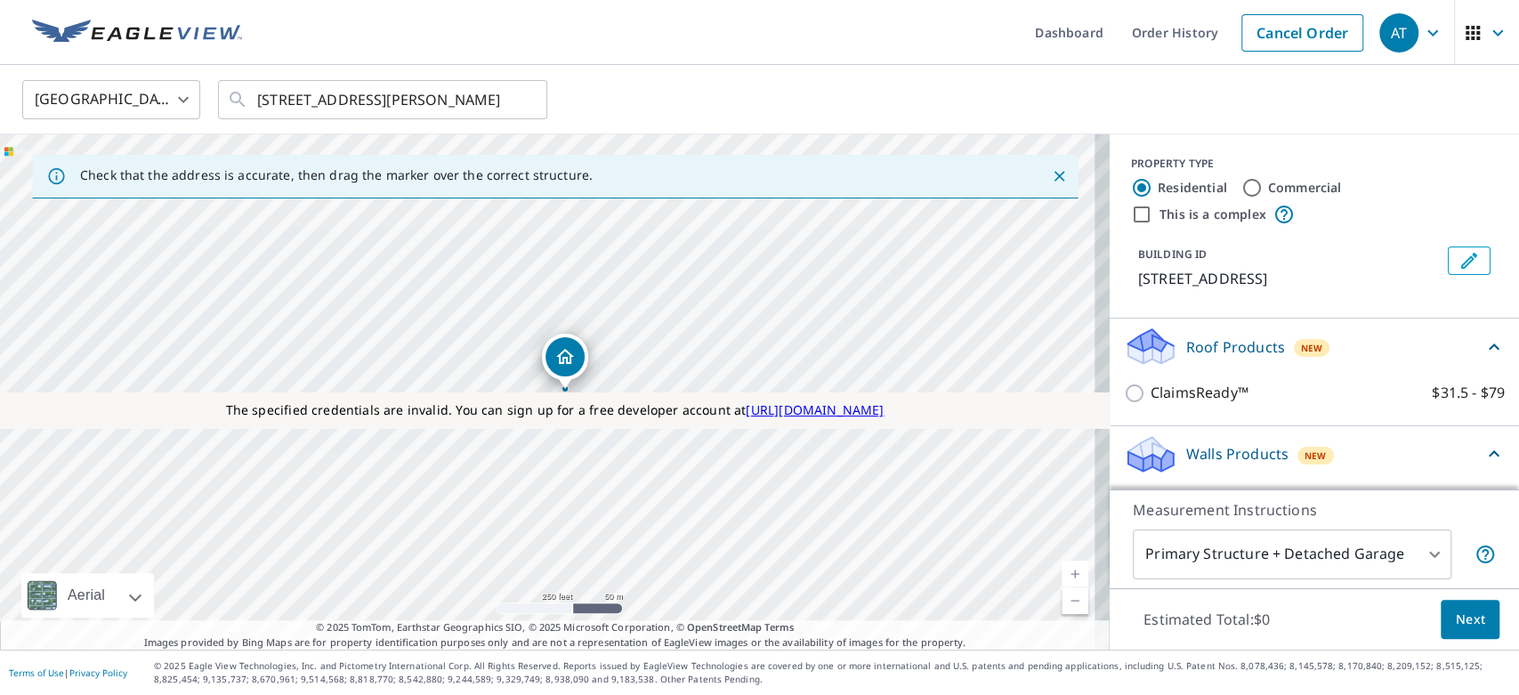
scroll to position [93, 0]
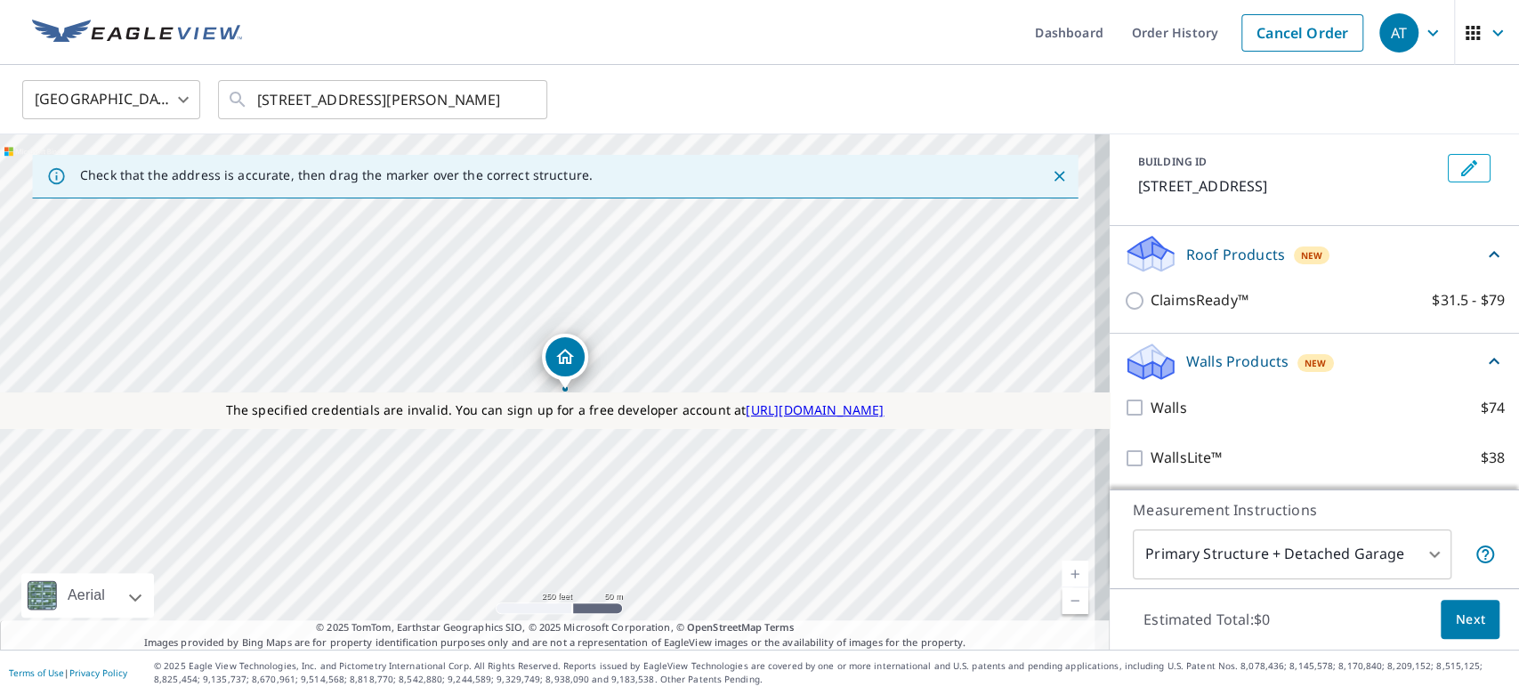
click at [1199, 357] on p "Walls Products" at bounding box center [1237, 361] width 102 height 21
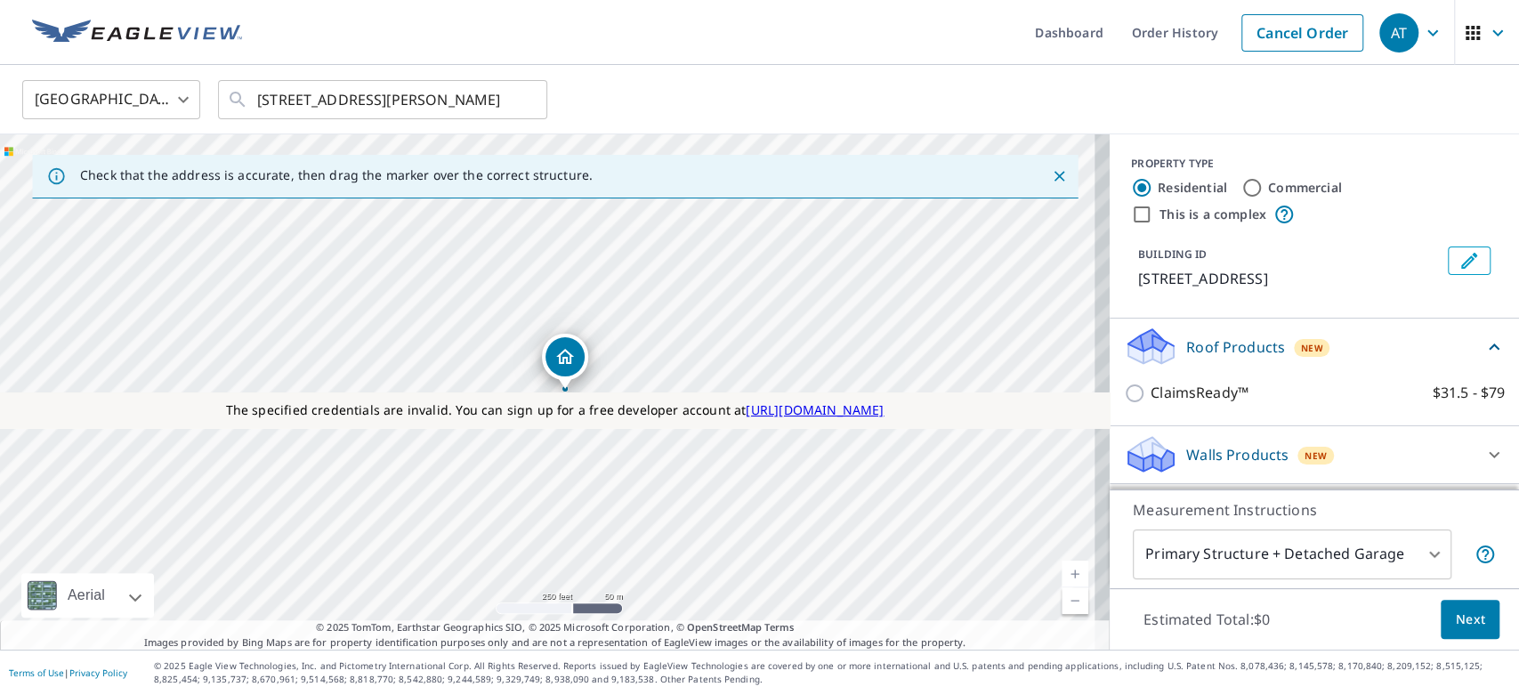
scroll to position [0, 0]
click at [1197, 336] on p "Roof Products" at bounding box center [1235, 346] width 99 height 21
click at [1422, 35] on icon "button" at bounding box center [1432, 32] width 21 height 21
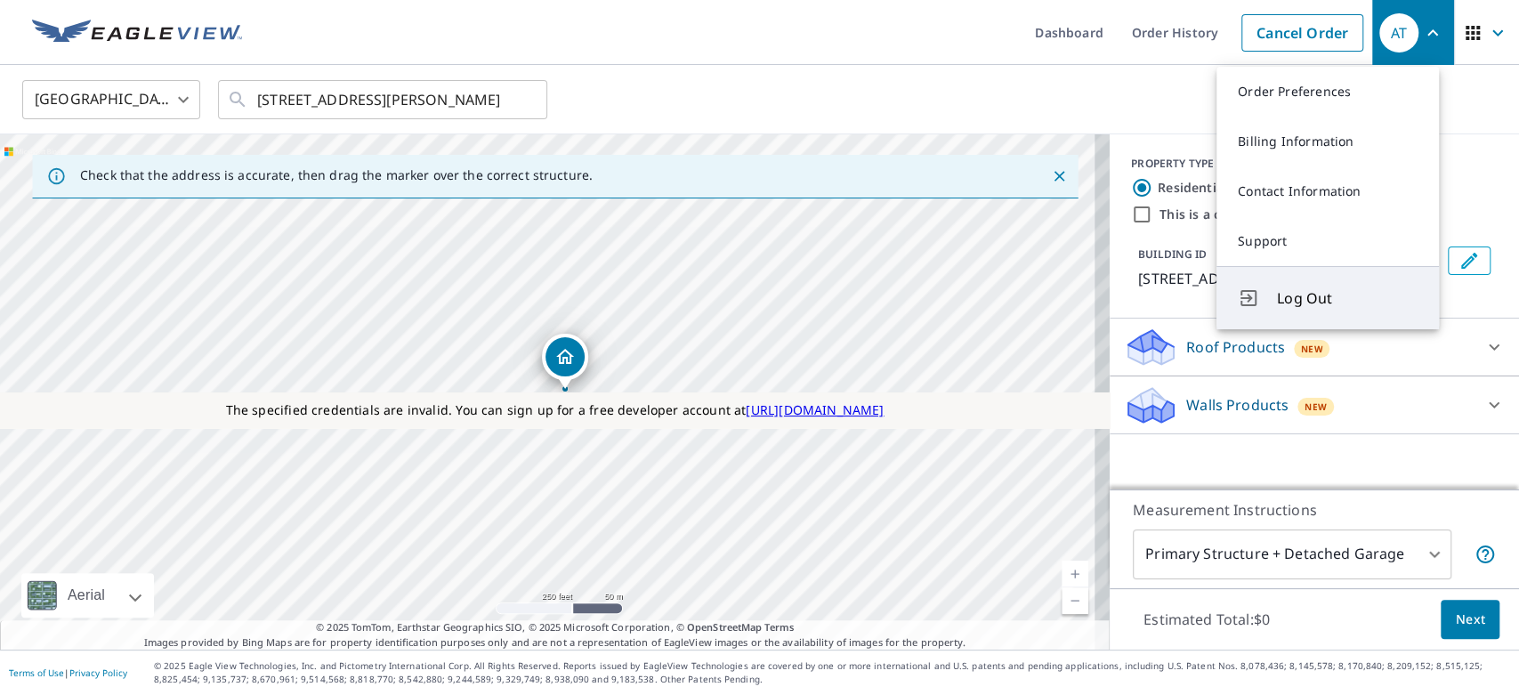
click at [1319, 289] on span "Log Out" at bounding box center [1347, 297] width 141 height 21
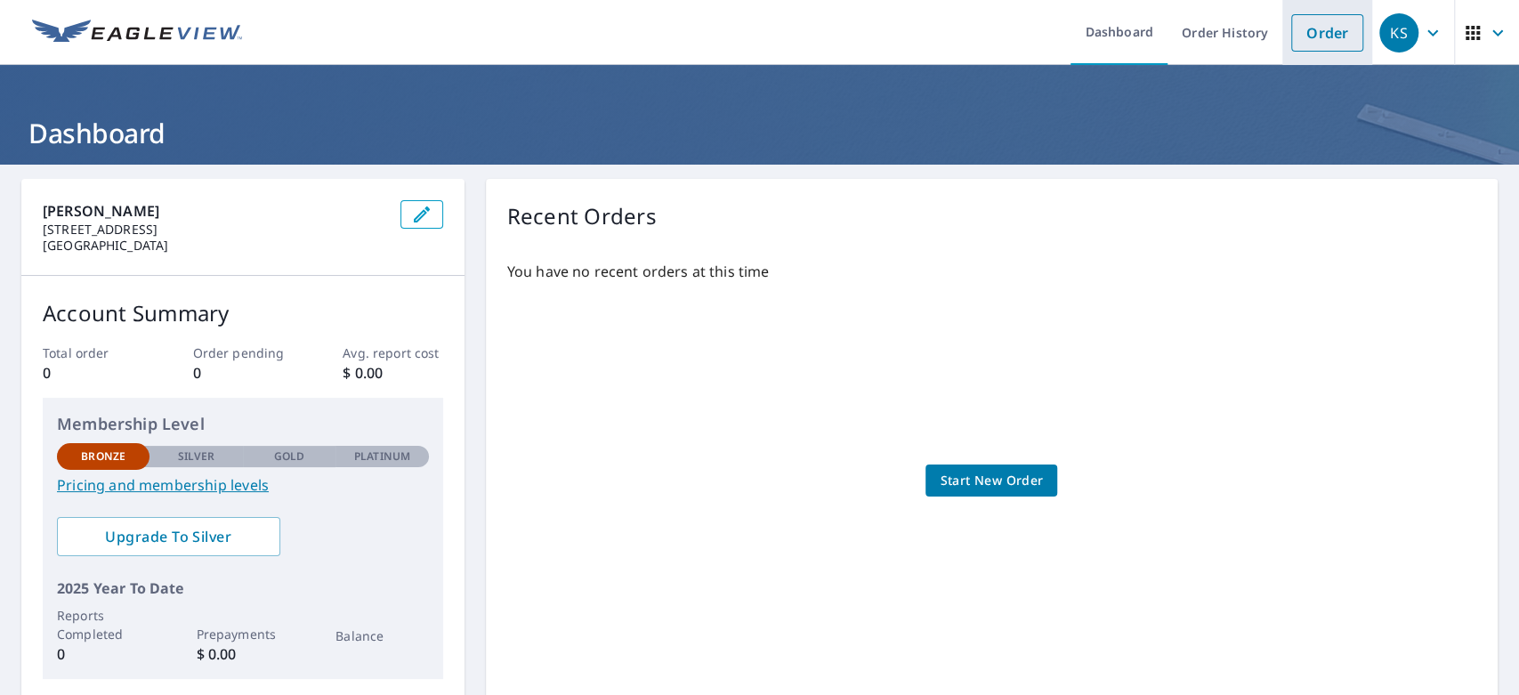
click at [1303, 40] on link "Order" at bounding box center [1327, 32] width 72 height 37
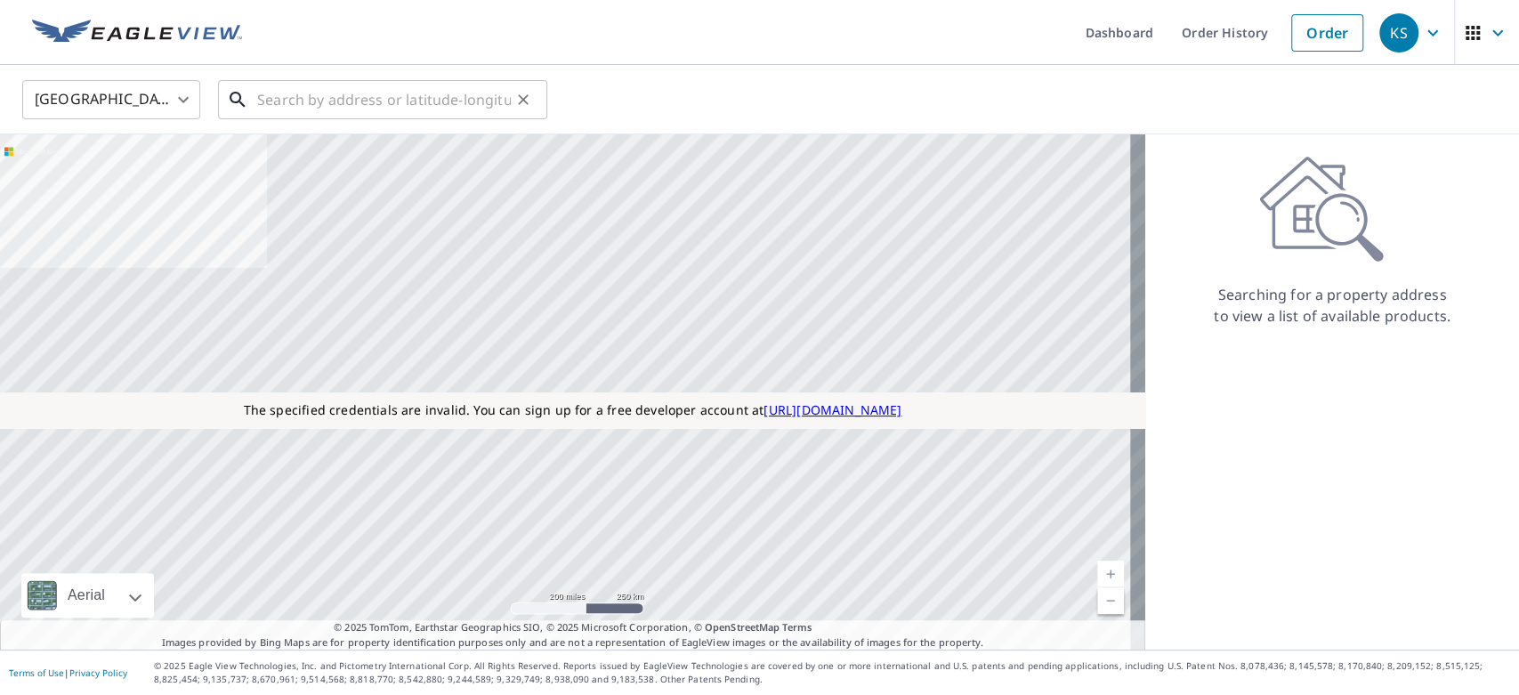
click at [406, 104] on input "text" at bounding box center [384, 100] width 254 height 50
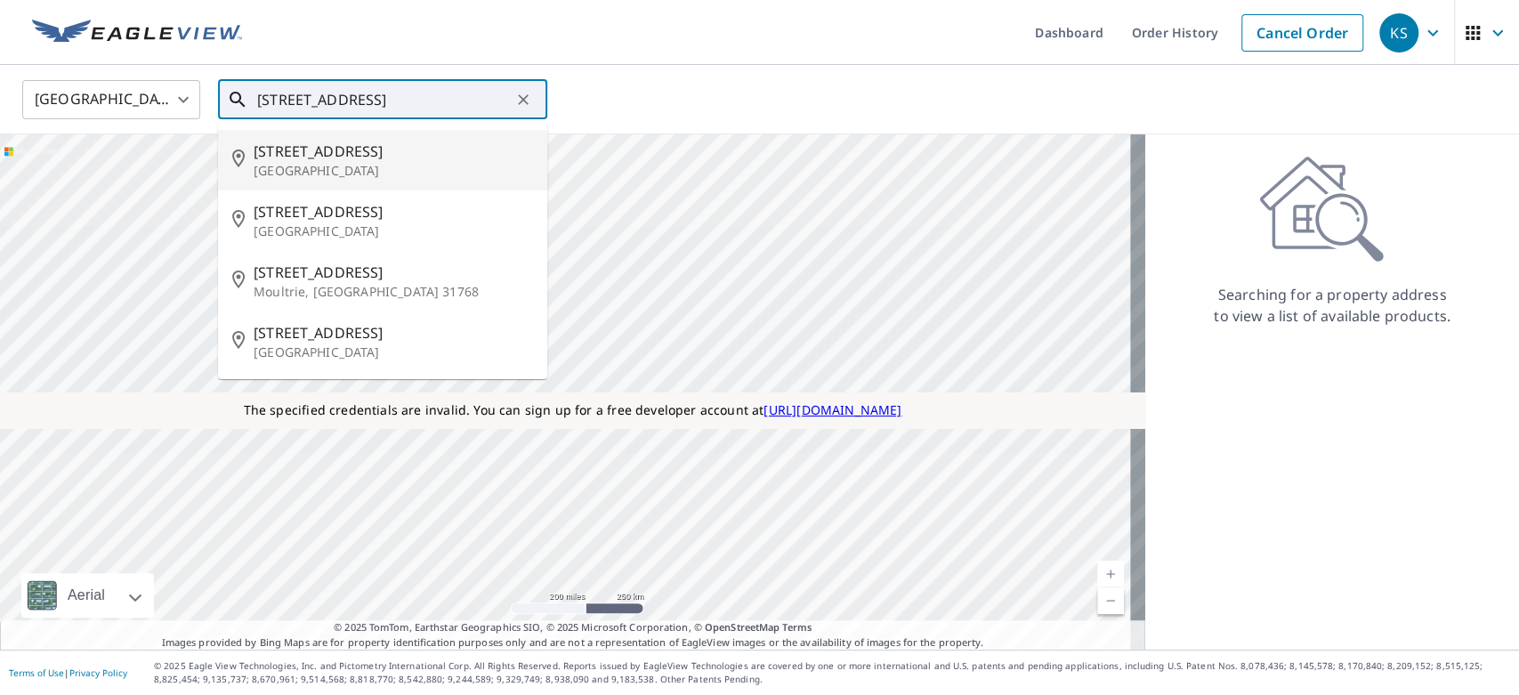
click at [326, 162] on p "[GEOGRAPHIC_DATA]" at bounding box center [393, 171] width 279 height 18
type input "142 30th Ave Seattle, WA 98122"
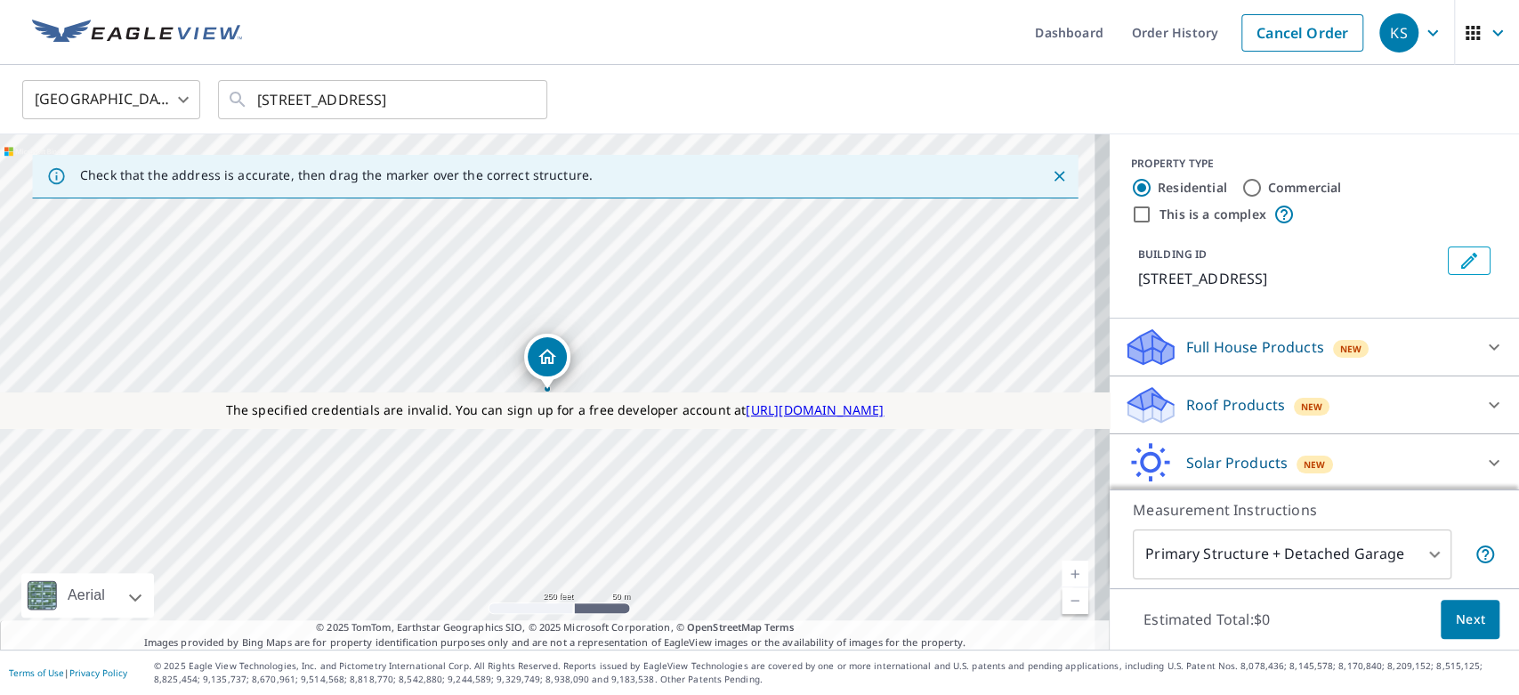
scroll to position [117, 0]
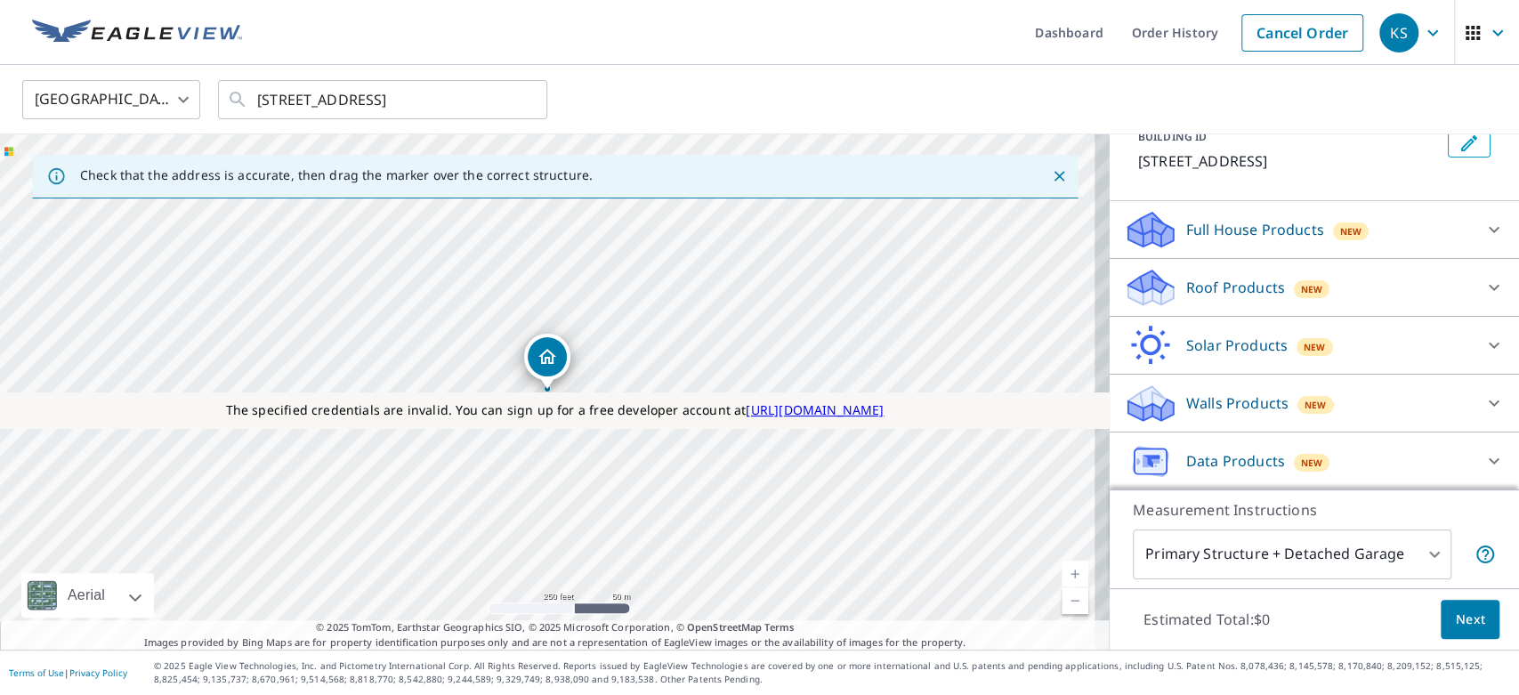
click at [1214, 443] on div "Data Products New" at bounding box center [1298, 461] width 349 height 42
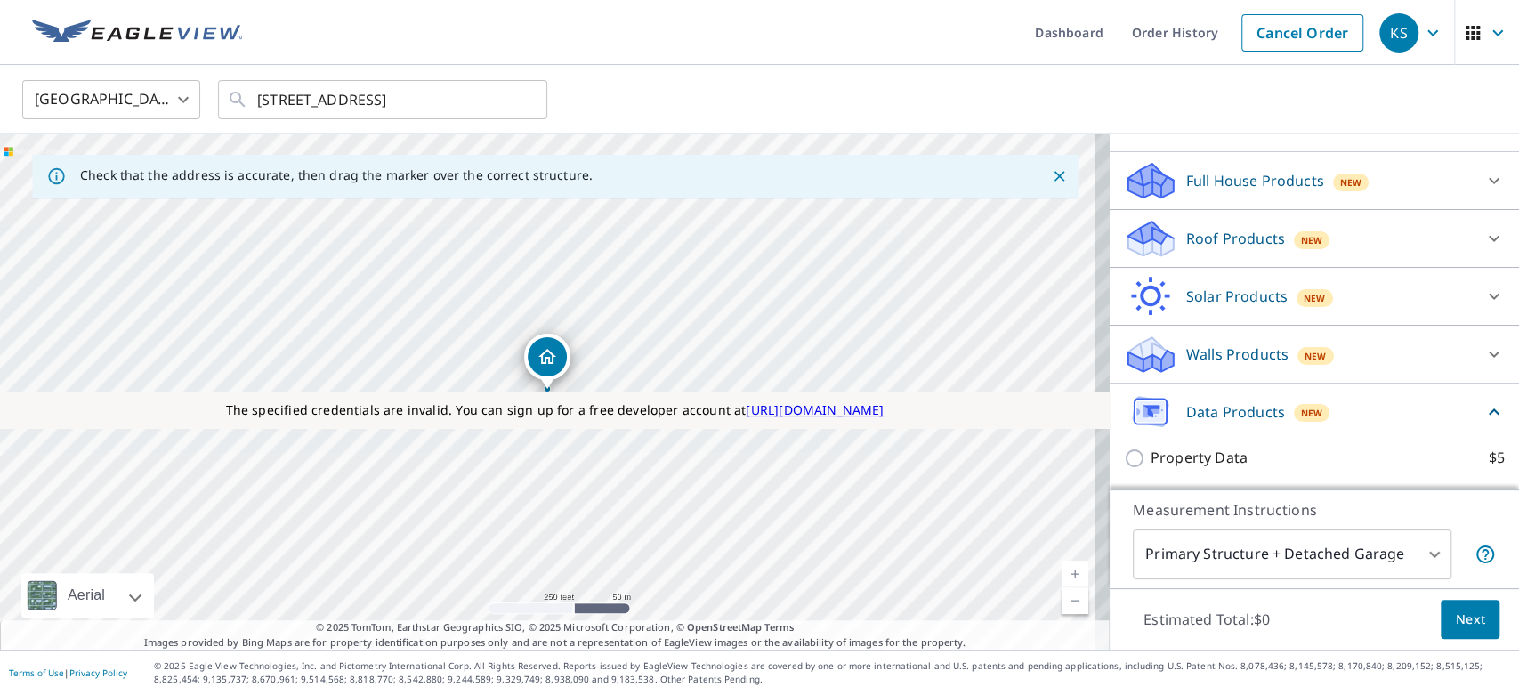
click at [1167, 454] on p "Property Data" at bounding box center [1198, 458] width 97 height 22
click at [1150, 454] on input "Property Data $5" at bounding box center [1137, 458] width 27 height 21
checkbox input "true"
type input "5"
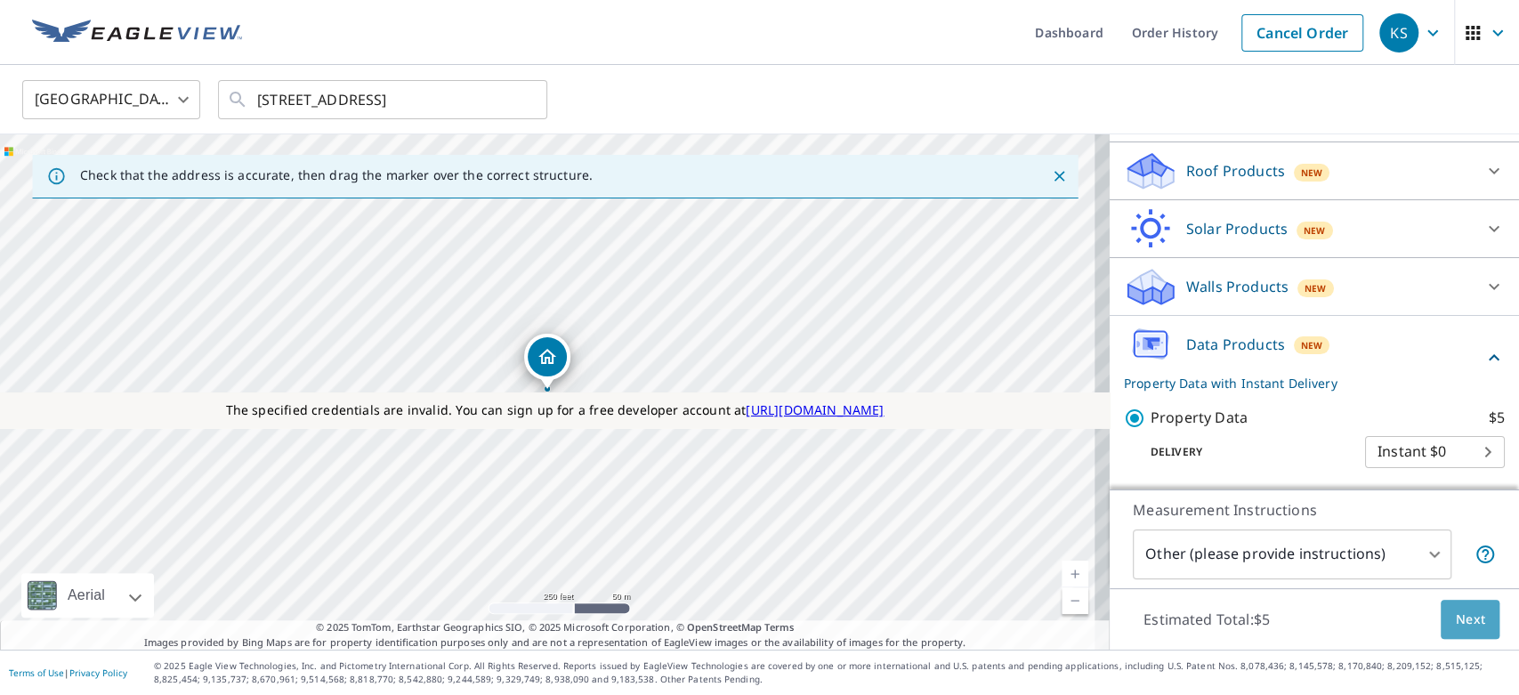
click at [1366, 616] on span "Next" at bounding box center [1470, 620] width 30 height 22
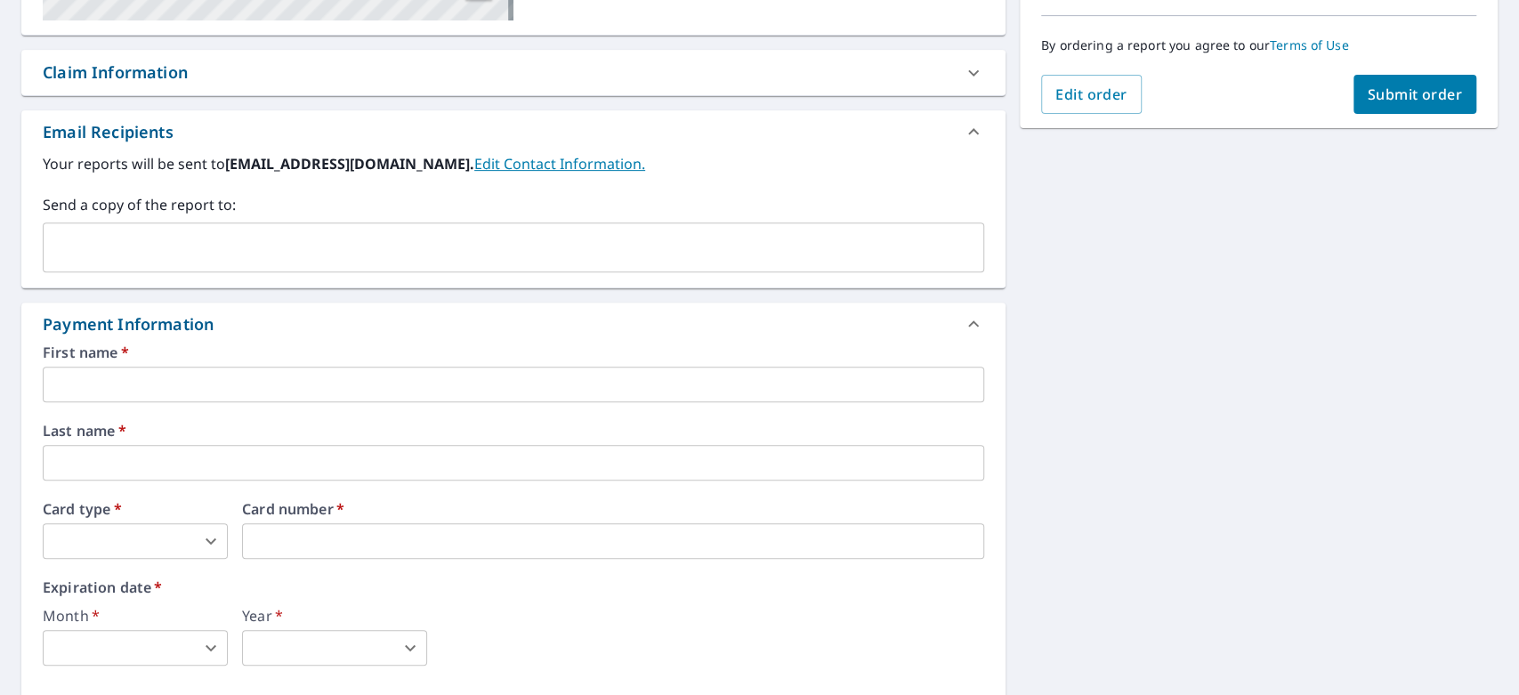
scroll to position [442, 0]
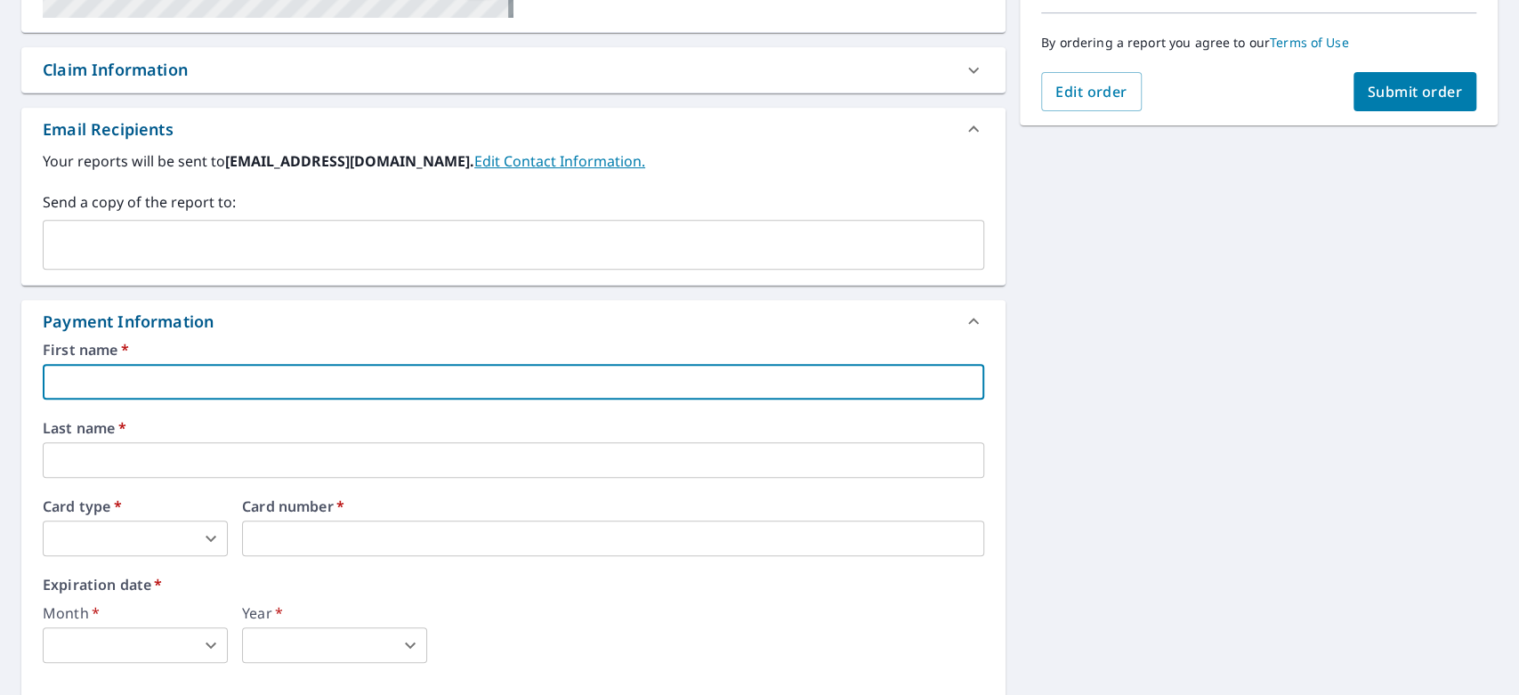
click at [351, 380] on input "text" at bounding box center [513, 382] width 941 height 36
type input "test"
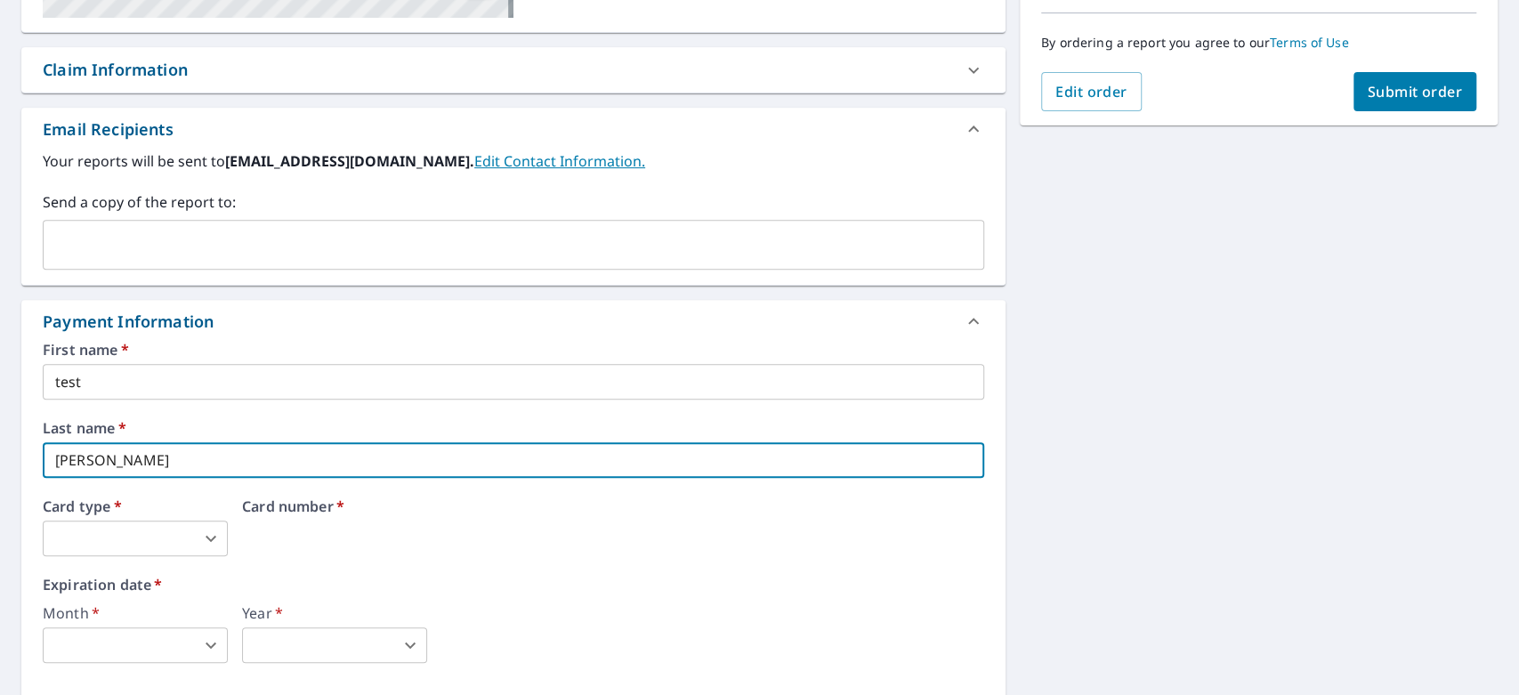
type input "kanti"
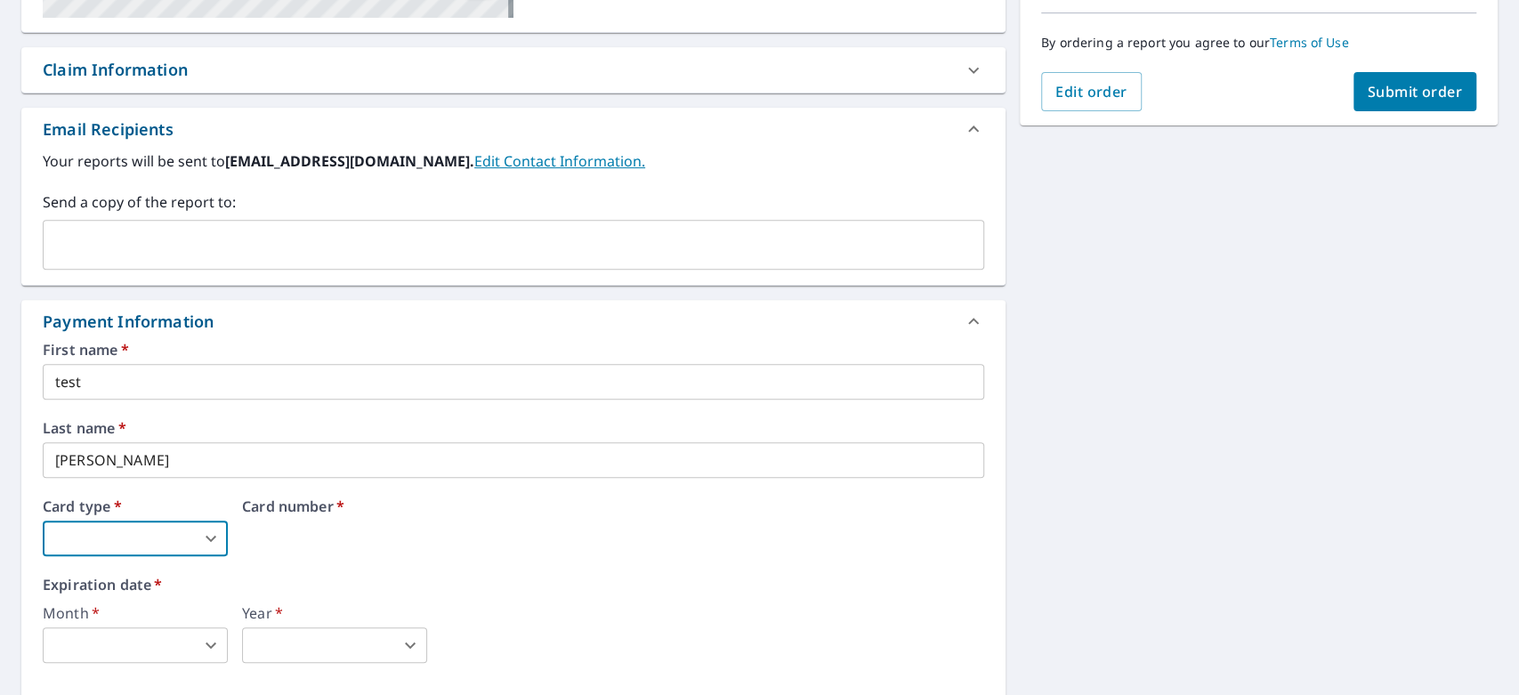
click at [167, 537] on body "KS KS Dashboard Order History Cancel Order KS Dashboard / Finalize Order Finali…" at bounding box center [759, 347] width 1519 height 695
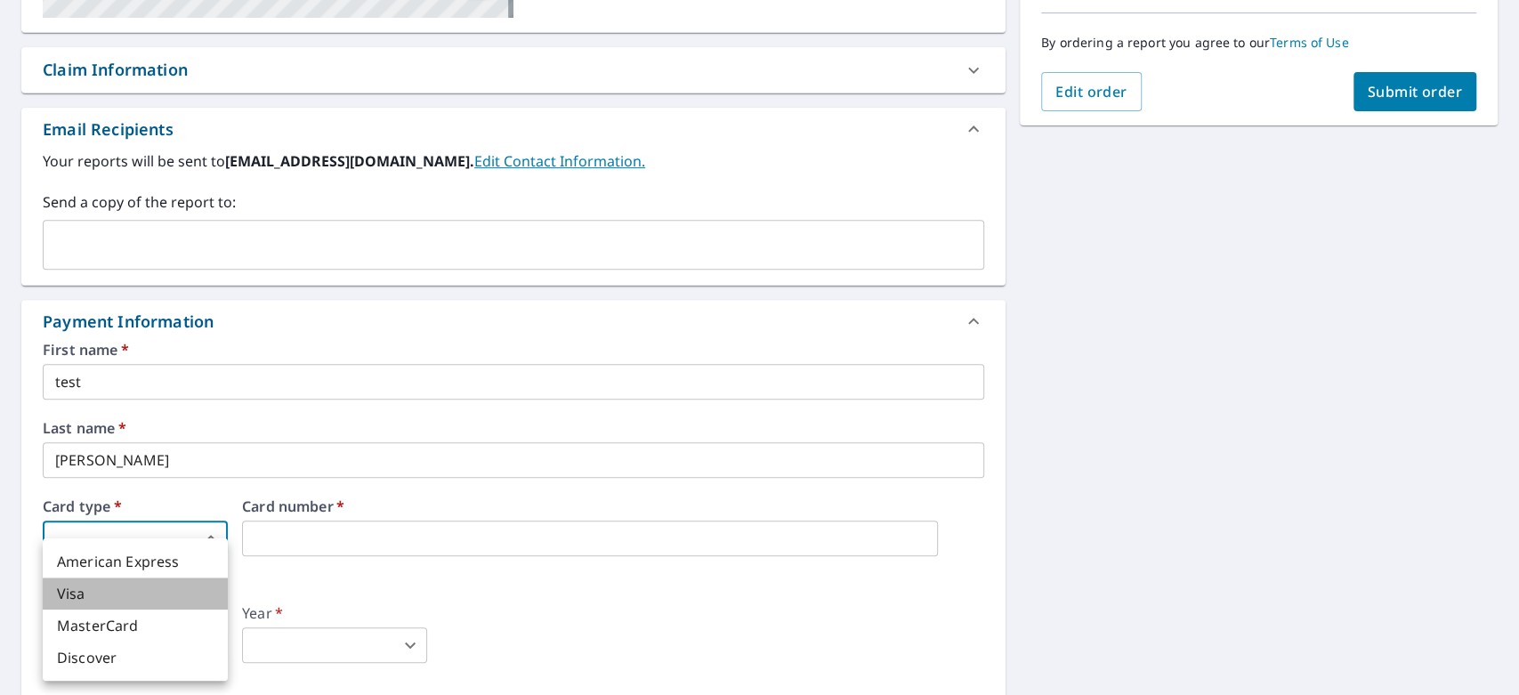
click at [87, 593] on li "Visa" at bounding box center [135, 593] width 185 height 32
type input "2"
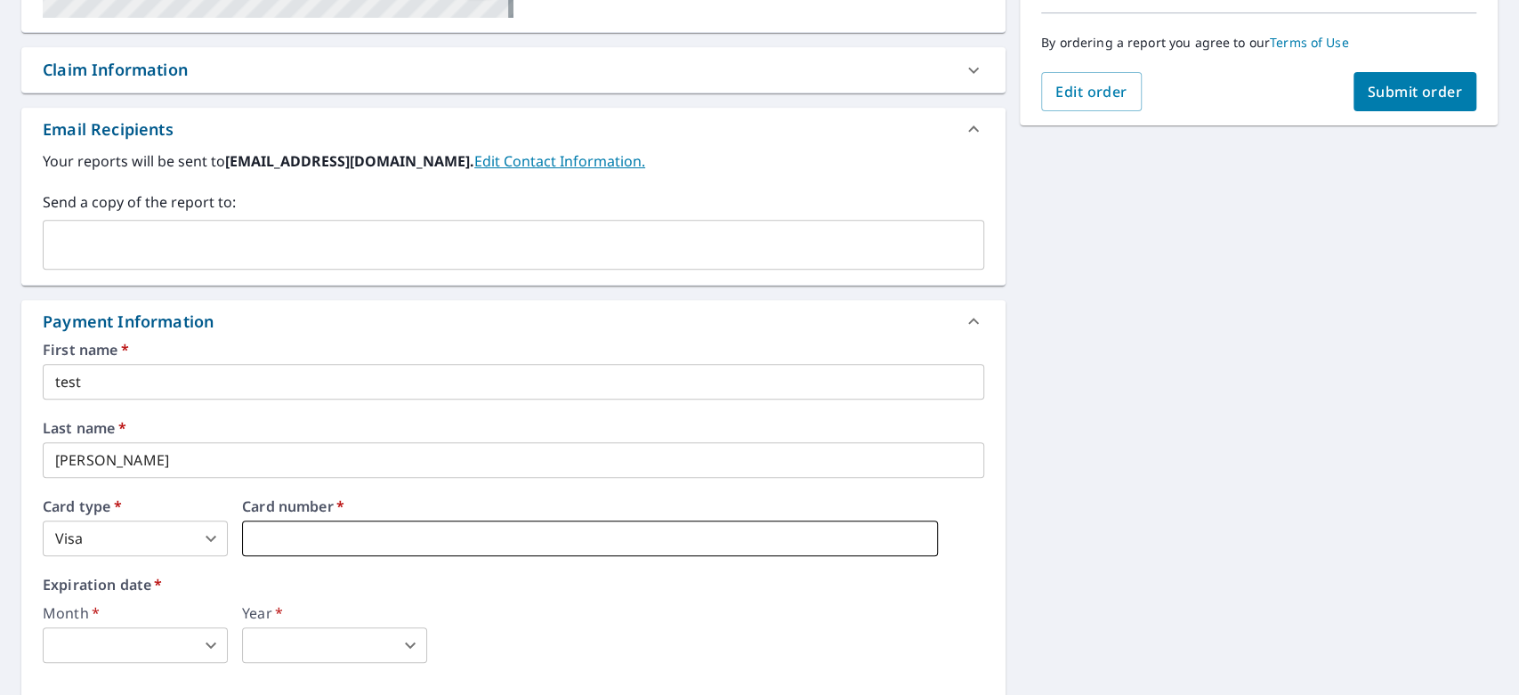
scroll to position [598, 0]
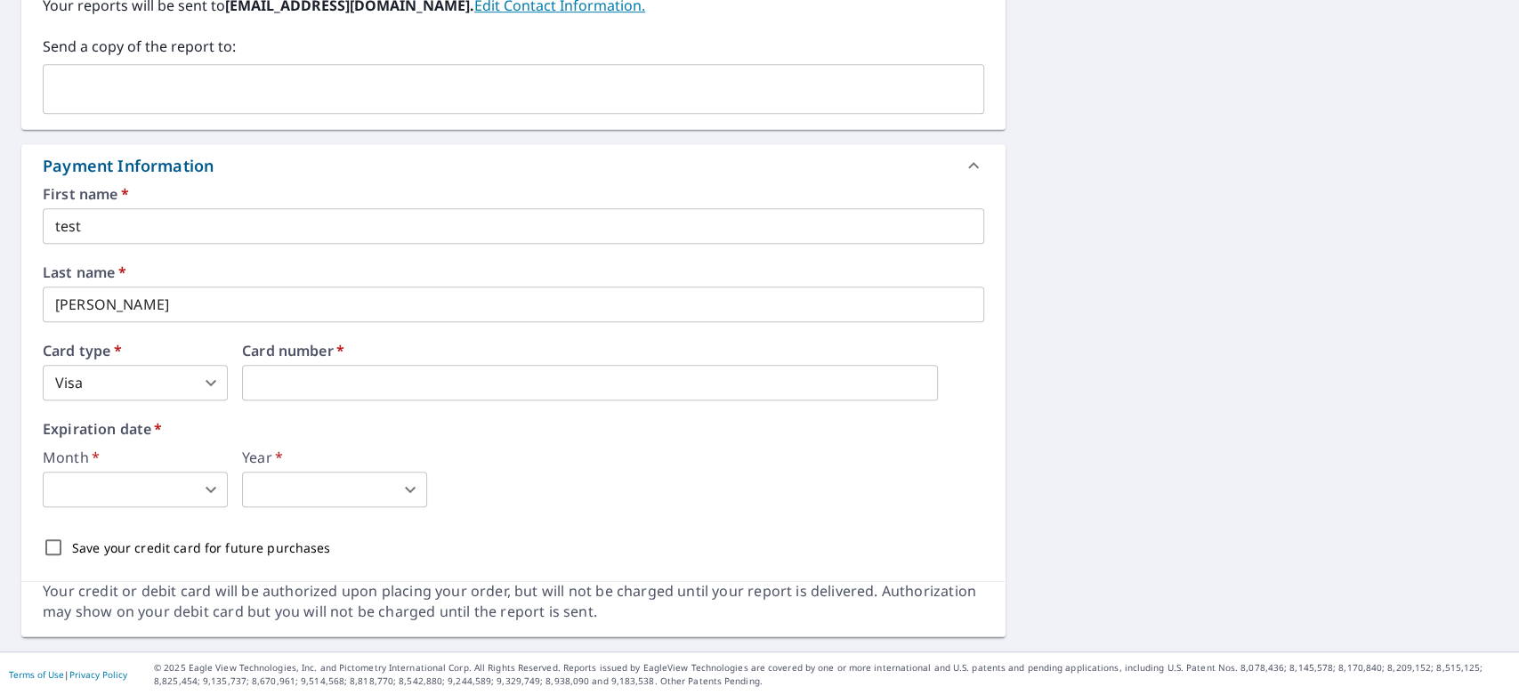
click at [172, 501] on body "KS KS Dashboard Order History Cancel Order KS Dashboard / Finalize Order Finali…" at bounding box center [759, 347] width 1519 height 695
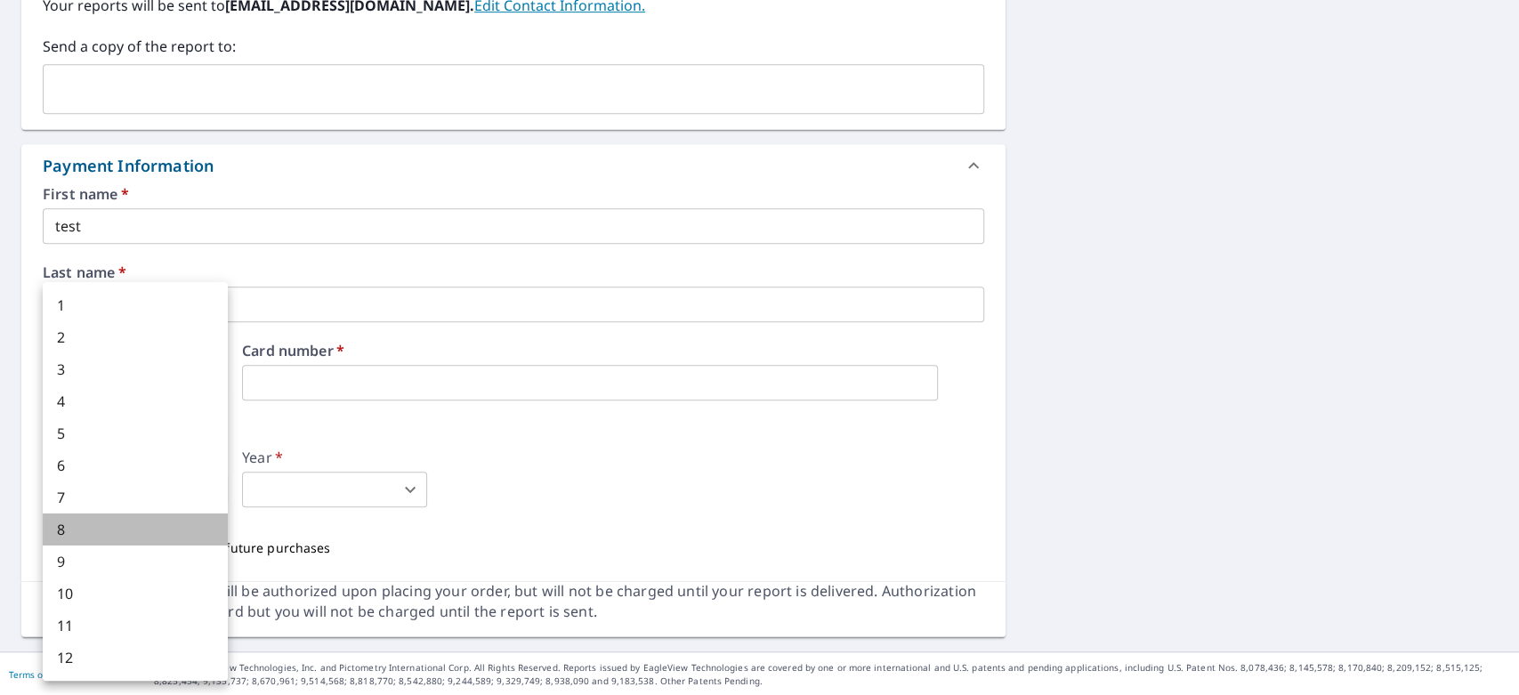
click at [146, 544] on li "8" at bounding box center [135, 529] width 185 height 32
type input "8"
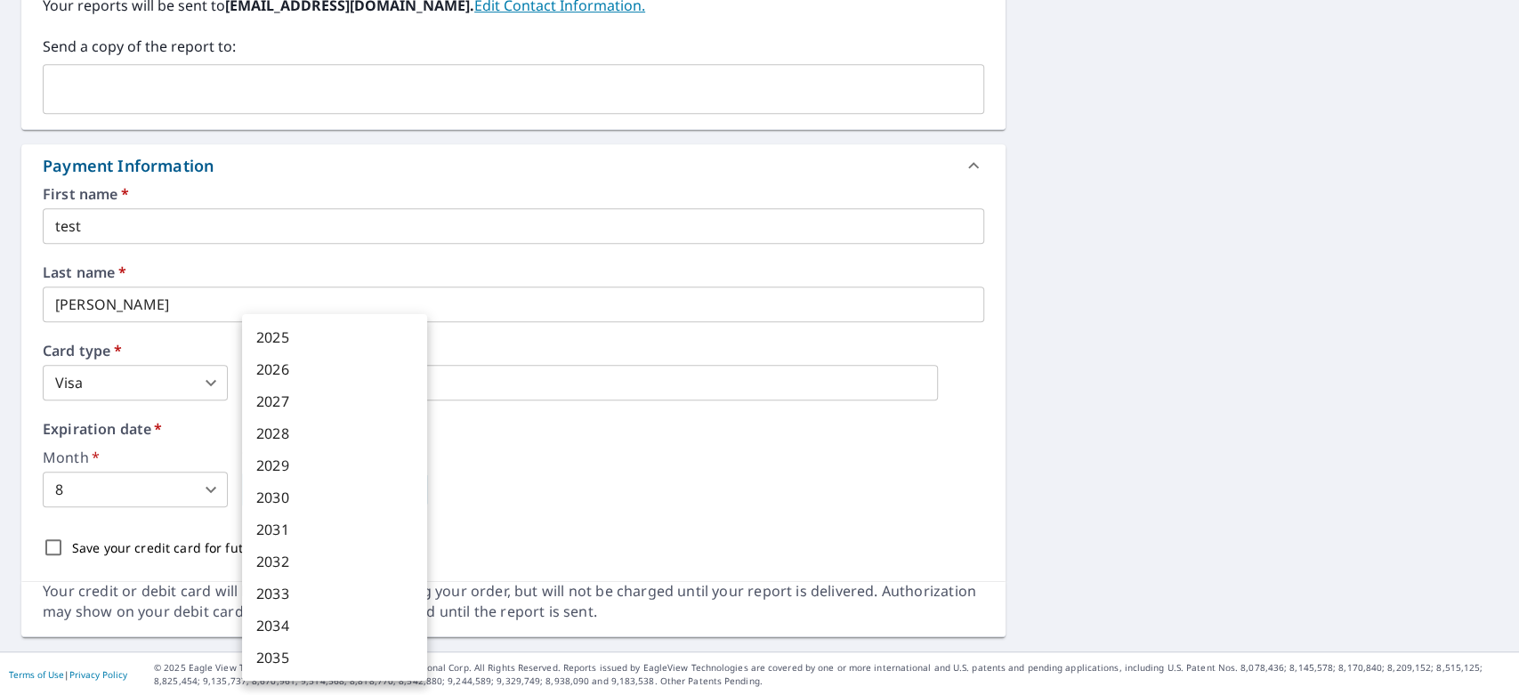
click at [306, 497] on body "KS KS Dashboard Order History Cancel Order KS Dashboard / Finalize Order Finali…" at bounding box center [759, 347] width 1519 height 695
click at [295, 521] on li "2031" at bounding box center [334, 529] width 185 height 32
type input "2031"
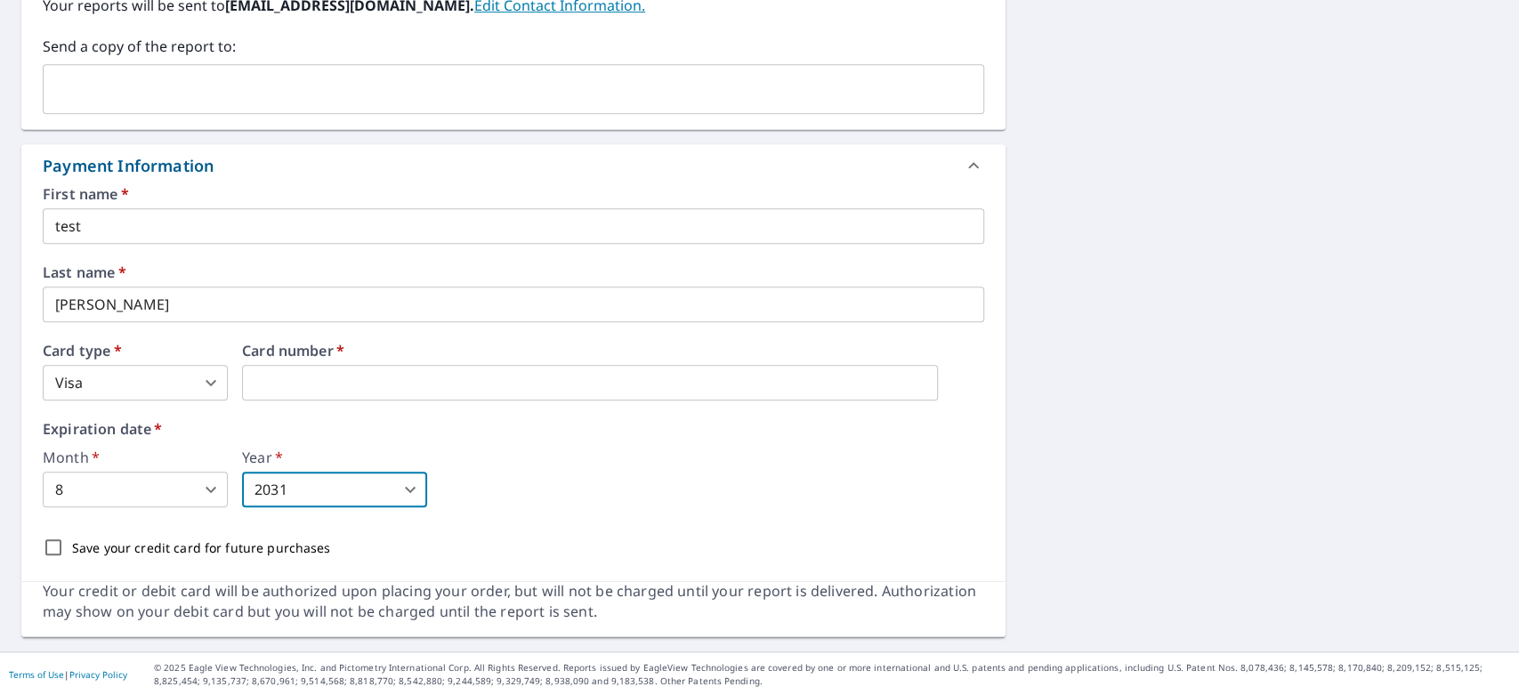
click at [50, 545] on input "Save your credit card for future purchases" at bounding box center [53, 547] width 37 height 37
checkbox input "true"
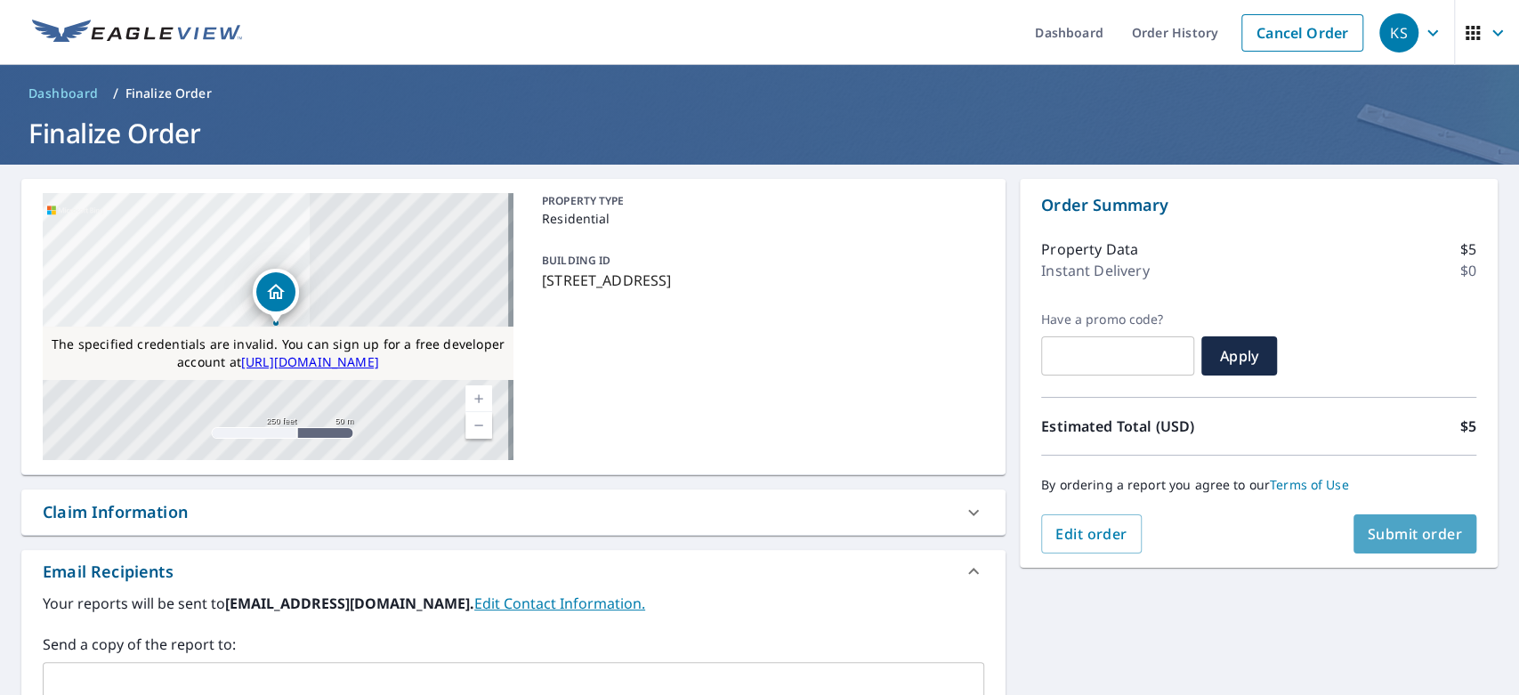
click at [1366, 525] on span "Submit order" at bounding box center [1415, 534] width 95 height 20
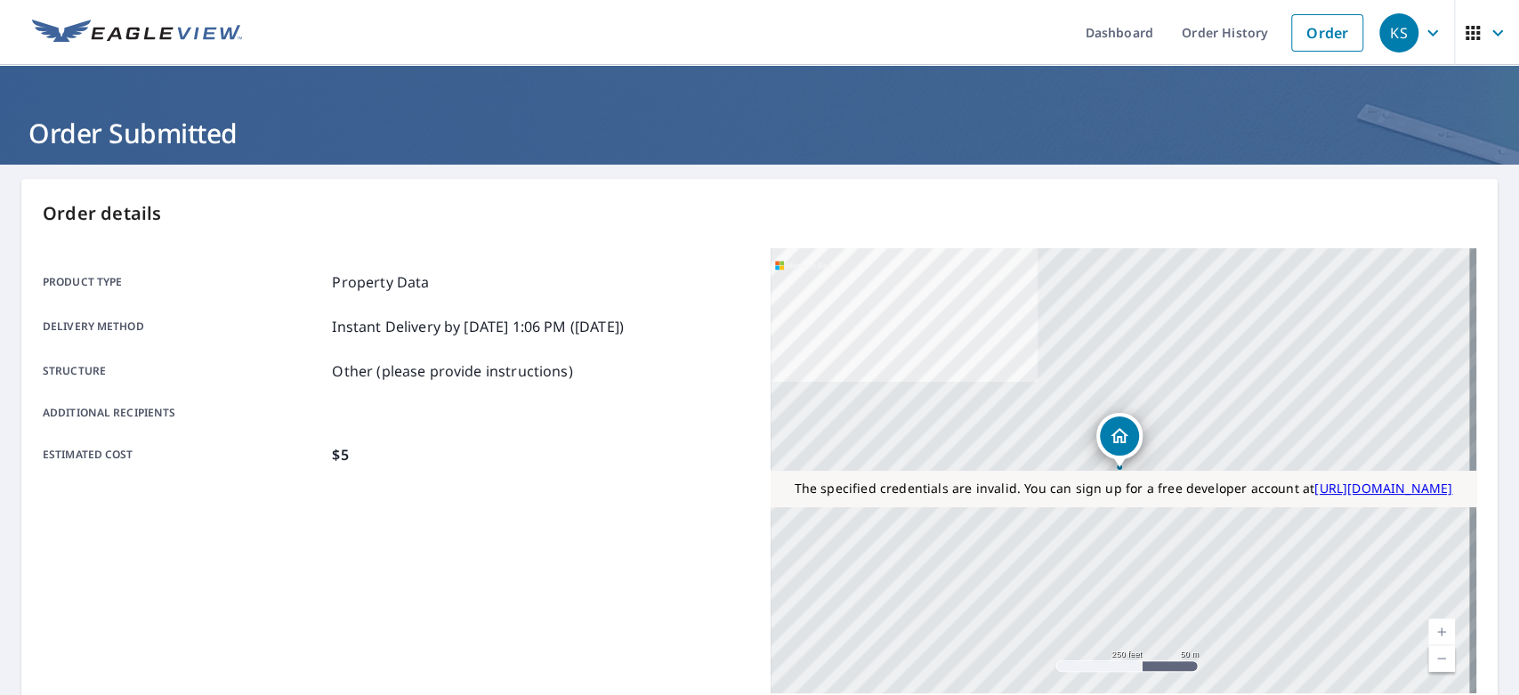
scroll to position [351, 0]
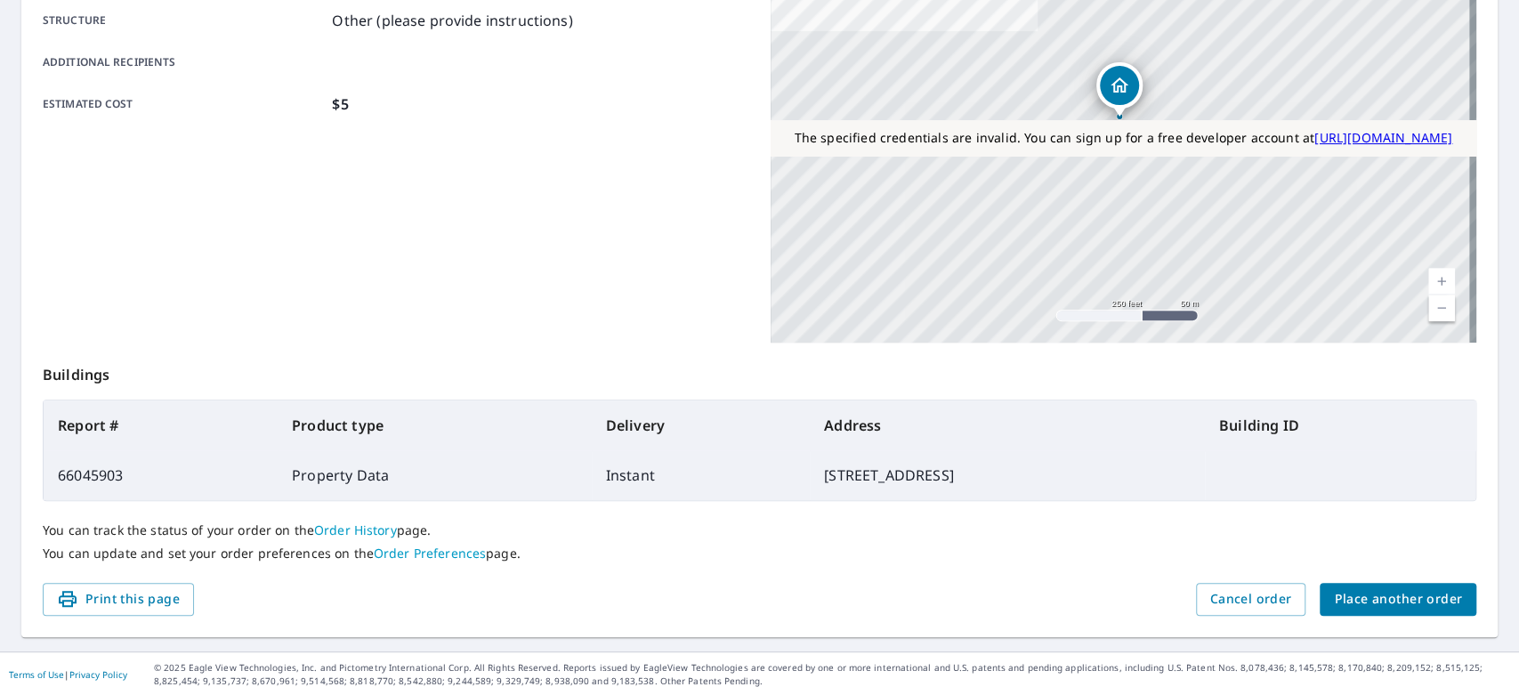
click at [105, 472] on td "66045903" at bounding box center [161, 475] width 234 height 50
click at [548, 591] on div "Print this page Cancel order Place another order" at bounding box center [759, 599] width 1433 height 33
click at [96, 479] on td "66045903" at bounding box center [161, 475] width 234 height 50
click at [751, 583] on div "Print this page Cancel order Place another order" at bounding box center [759, 599] width 1433 height 33
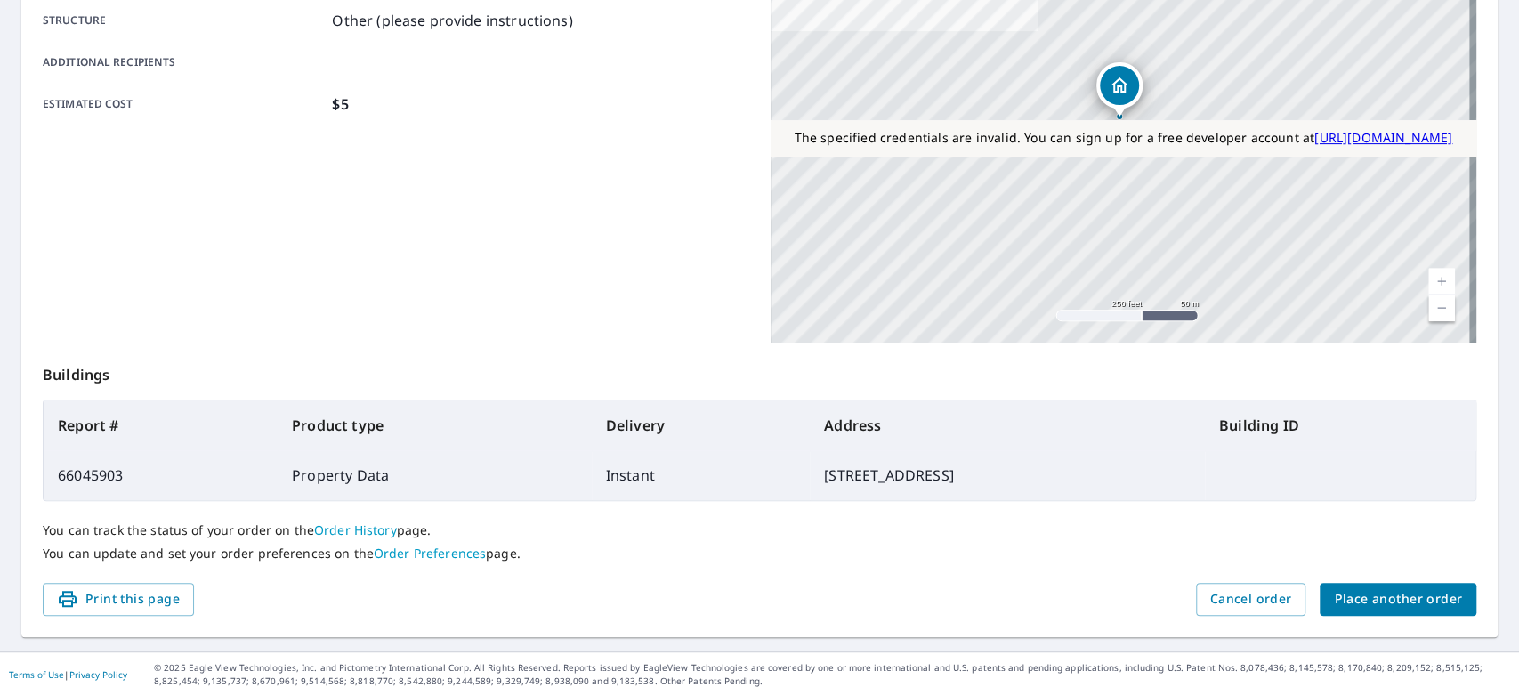
scroll to position [0, 0]
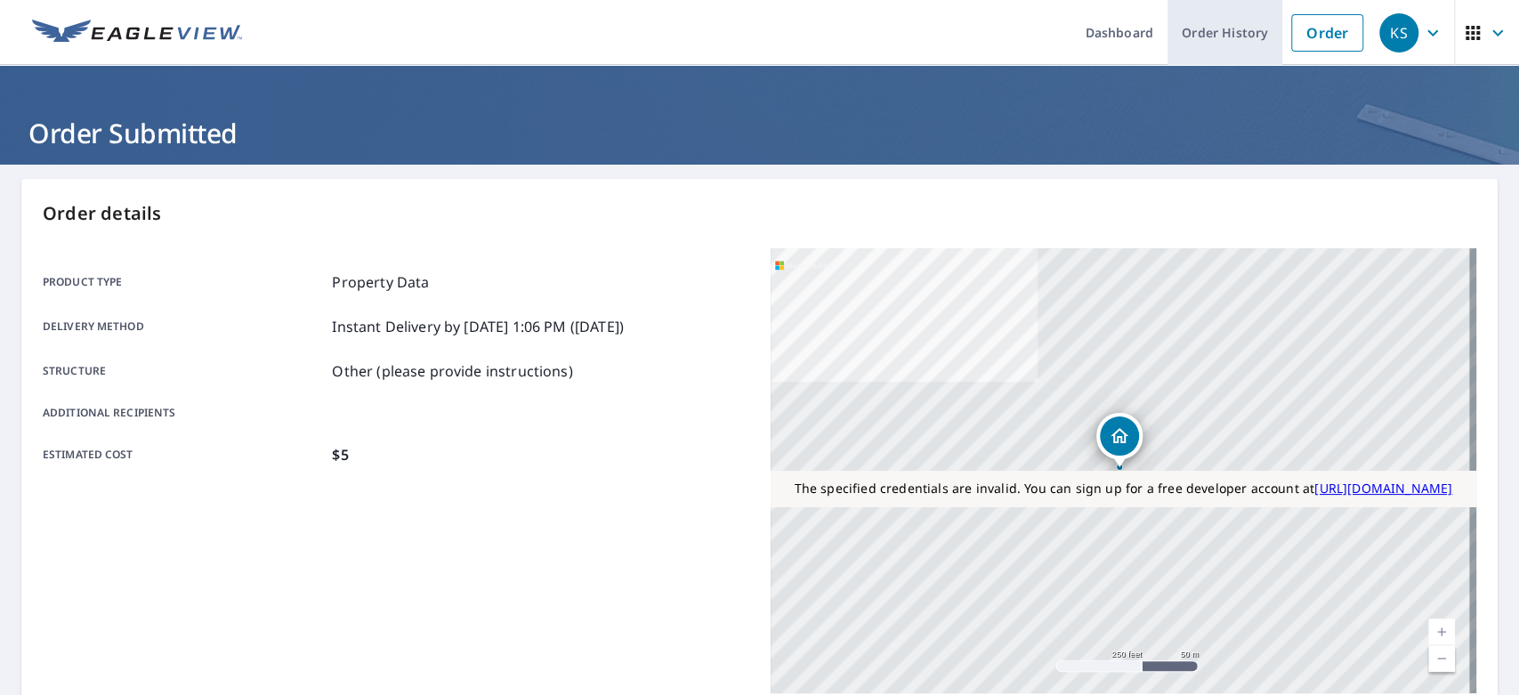
click at [1207, 35] on link "Order History" at bounding box center [1224, 32] width 115 height 65
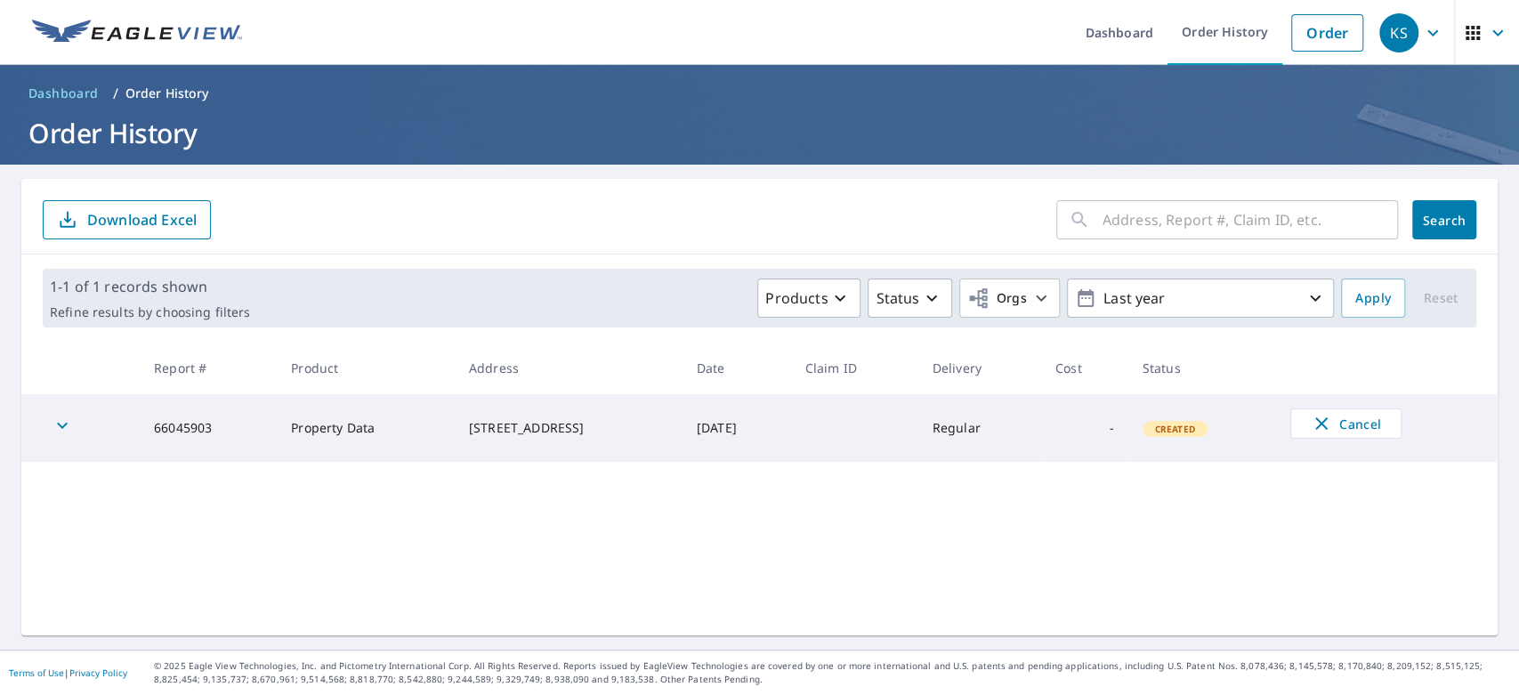
click at [1366, 33] on icon "button" at bounding box center [1432, 32] width 11 height 6
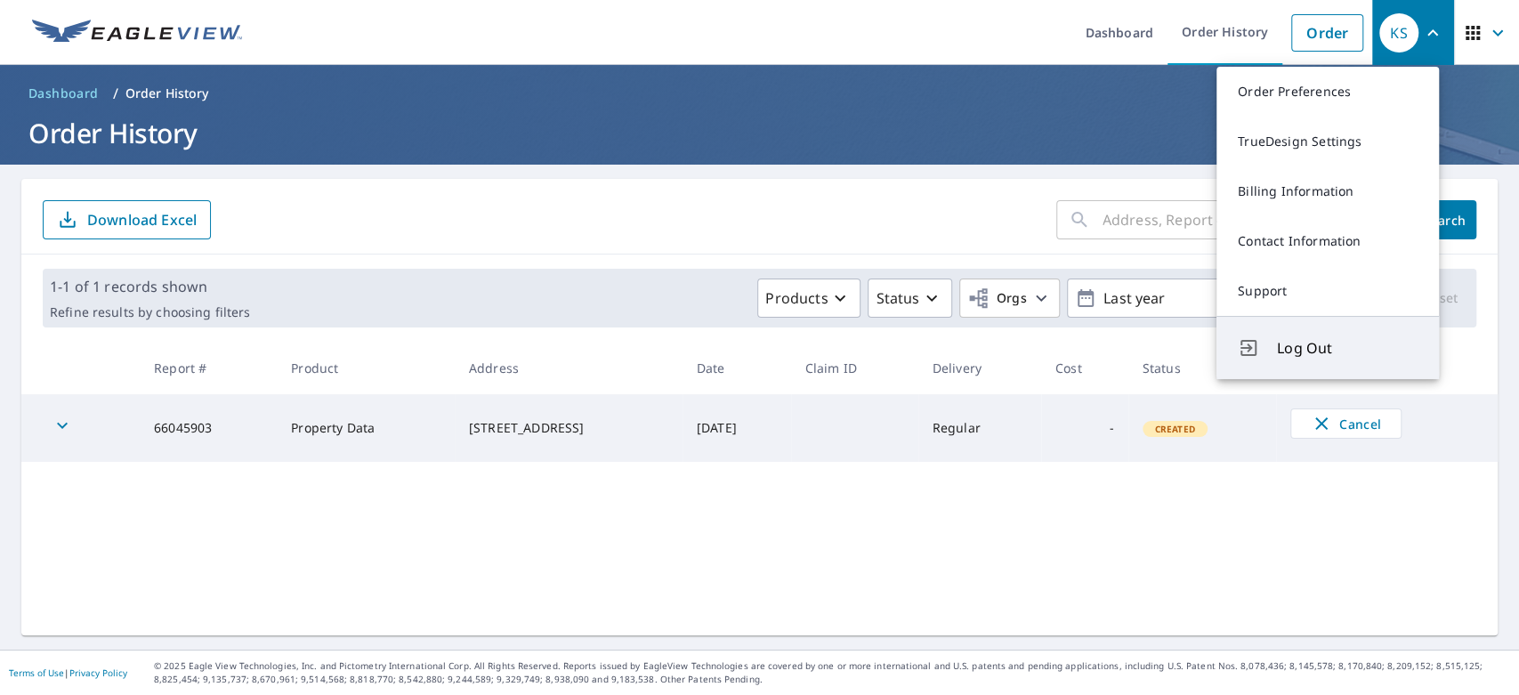
click at [1307, 341] on span "Log Out" at bounding box center [1347, 347] width 141 height 21
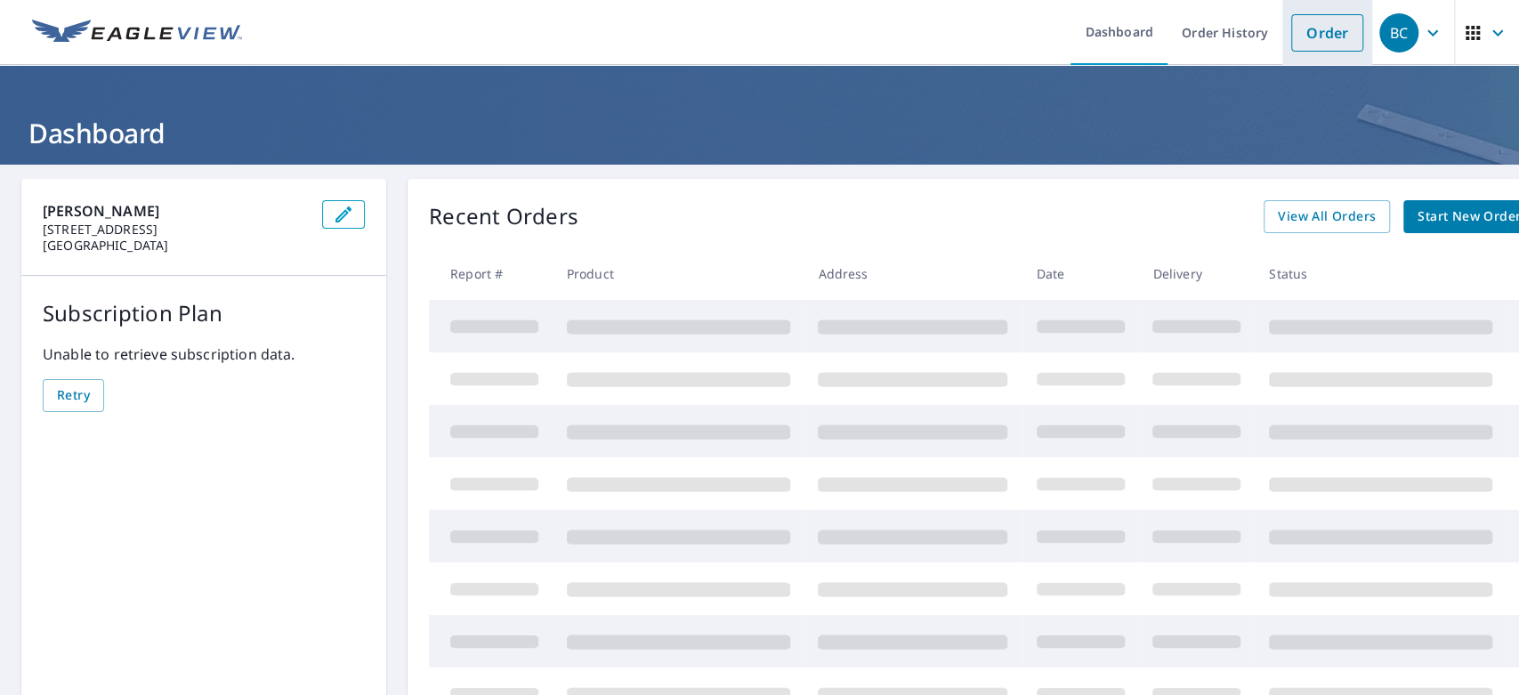
click at [1324, 40] on link "Order" at bounding box center [1327, 32] width 72 height 37
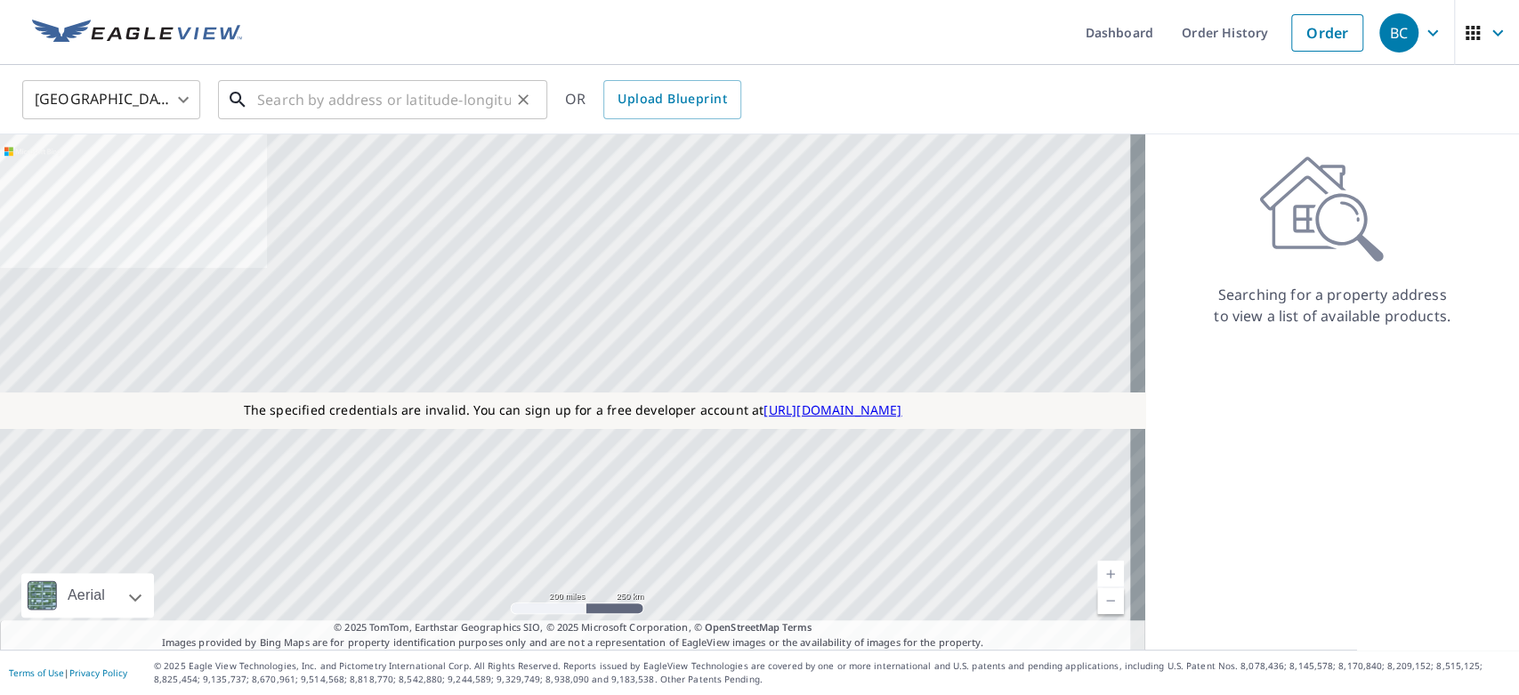
click at [424, 104] on input "text" at bounding box center [384, 100] width 254 height 50
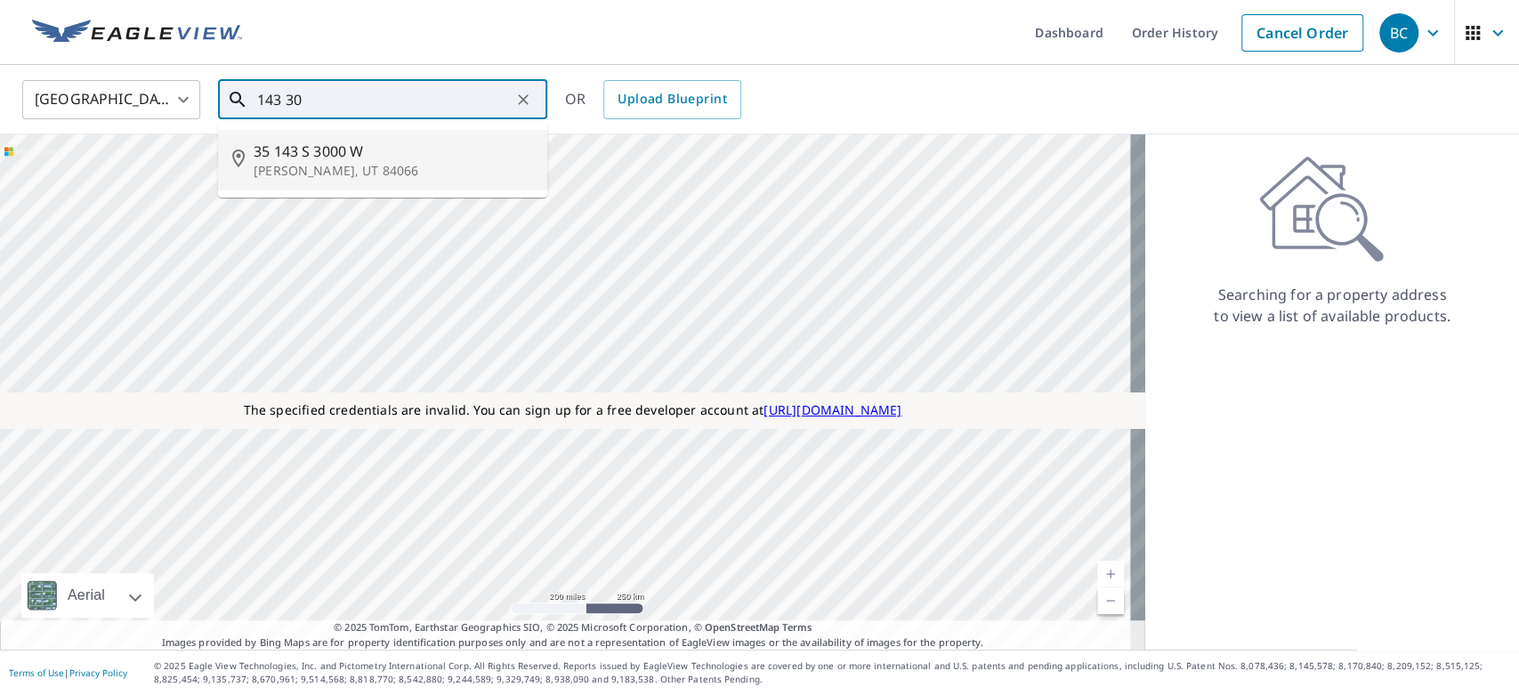
click at [343, 170] on p "Roosevelt, UT 84066" at bounding box center [393, 171] width 279 height 18
type input "35 143 S 3000 W Roosevelt, UT 84066"
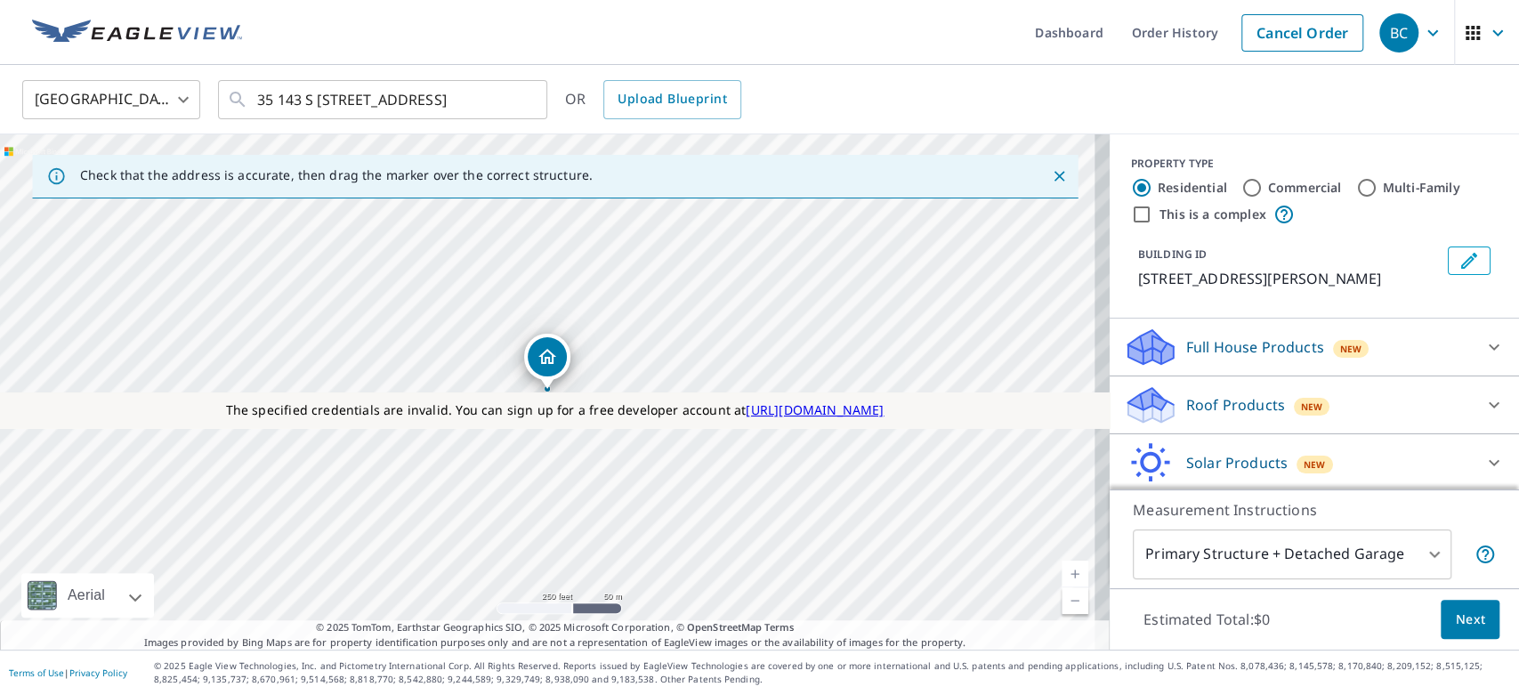
scroll to position [117, 0]
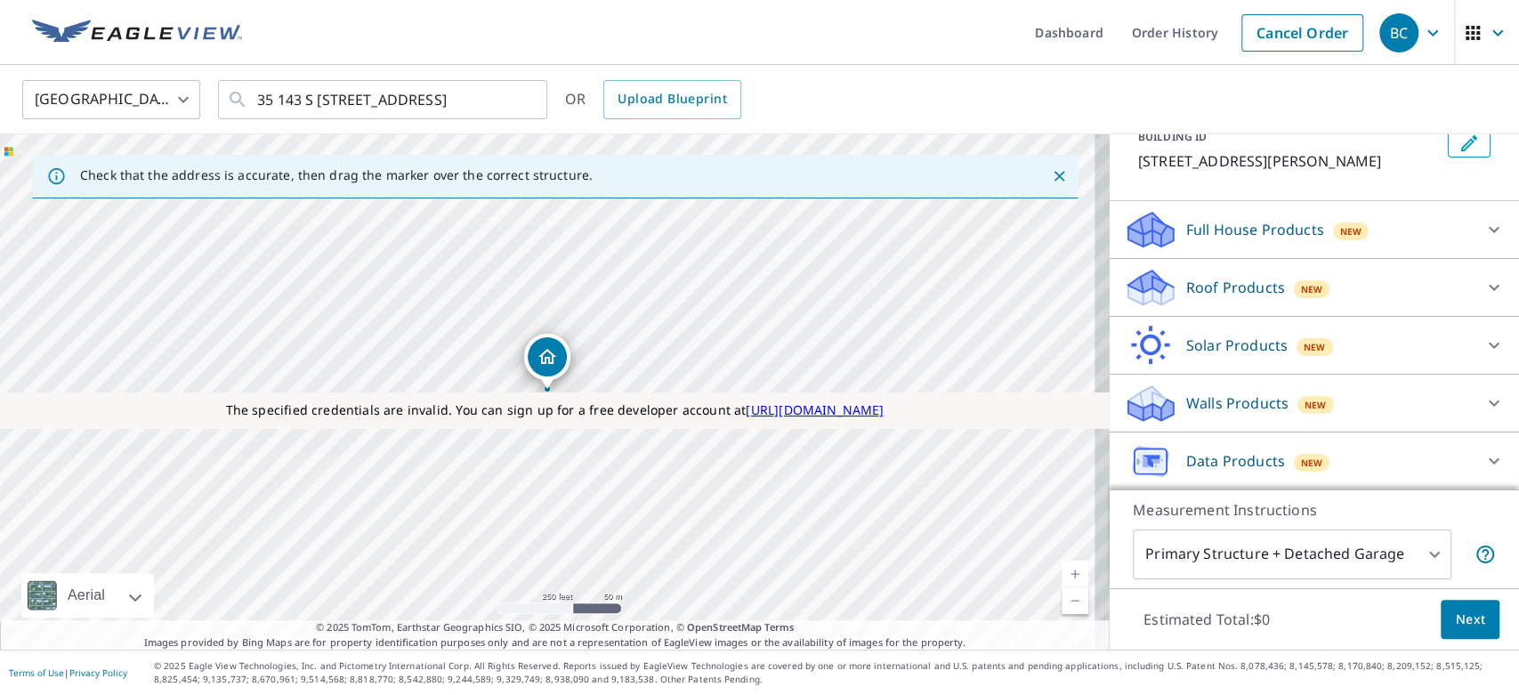
click at [1201, 450] on p "Data Products" at bounding box center [1235, 460] width 99 height 21
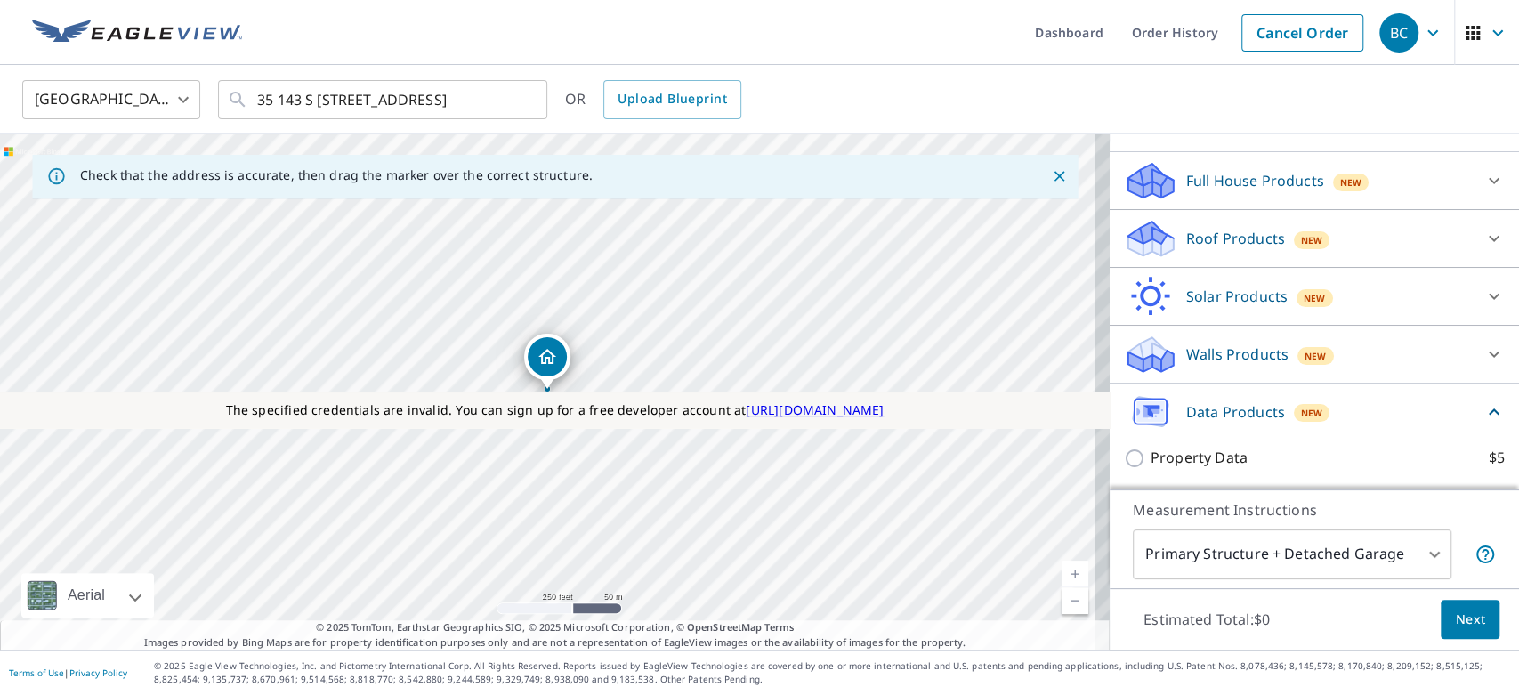
click at [1154, 468] on div "Property Data $5" at bounding box center [1314, 457] width 381 height 51
click at [1153, 464] on p "Property Data" at bounding box center [1198, 458] width 97 height 22
click at [1150, 464] on input "Property Data $5" at bounding box center [1137, 458] width 27 height 21
checkbox input "true"
type input "5"
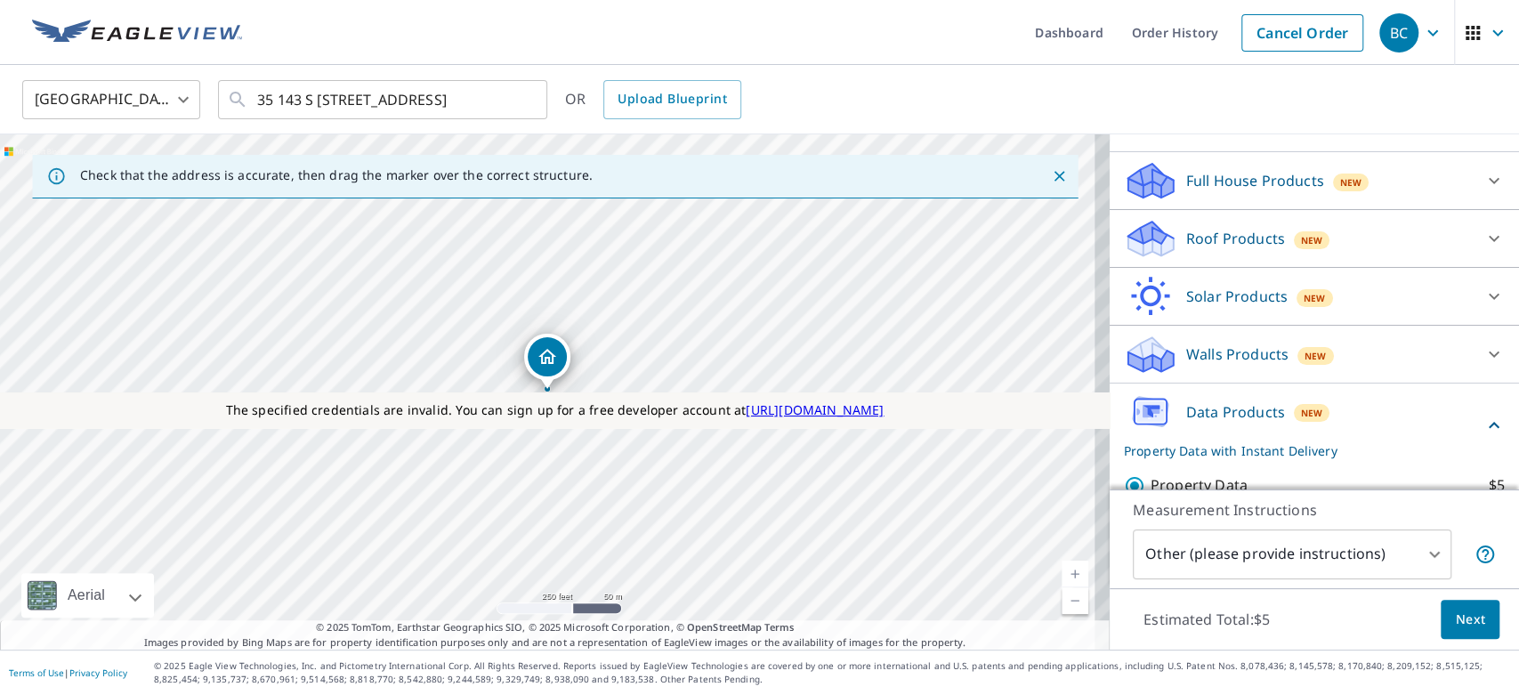
click at [1455, 618] on span "Next" at bounding box center [1470, 620] width 30 height 22
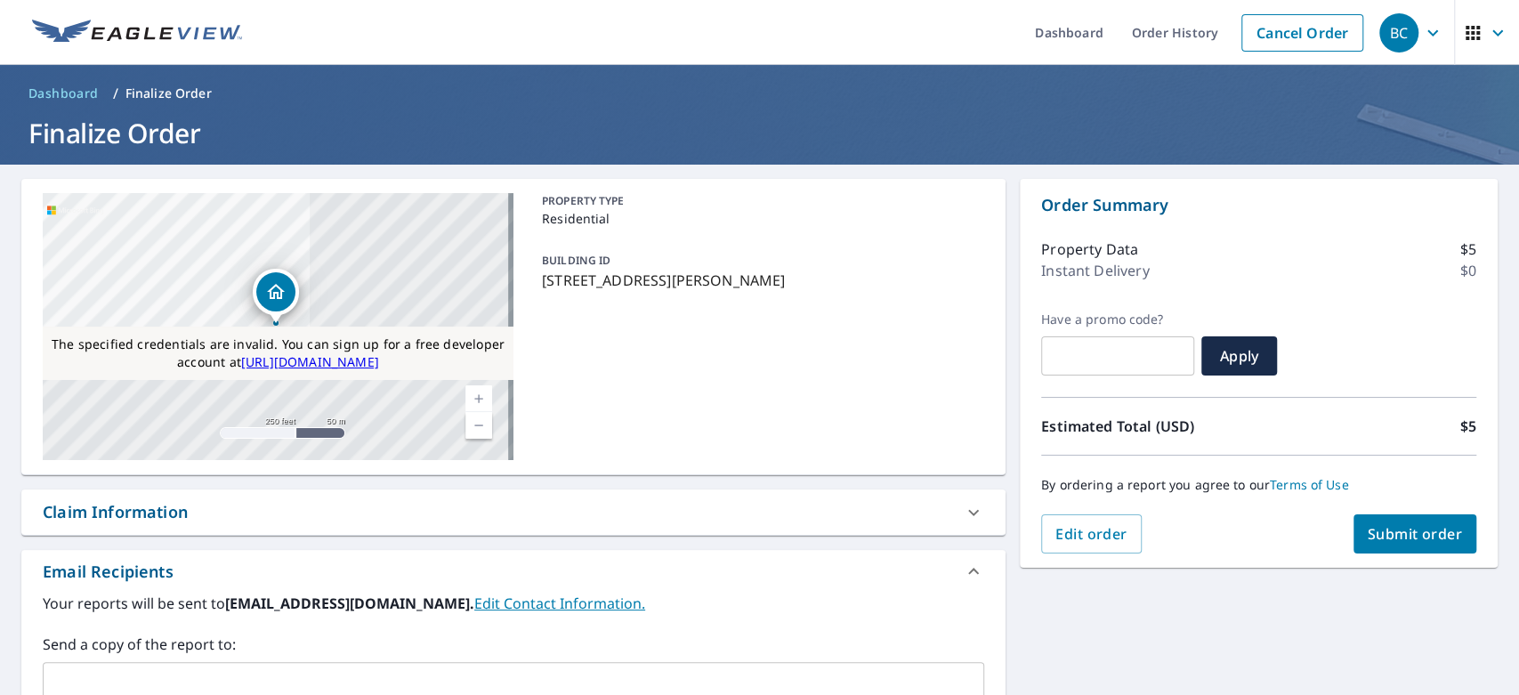
scroll to position [206, 0]
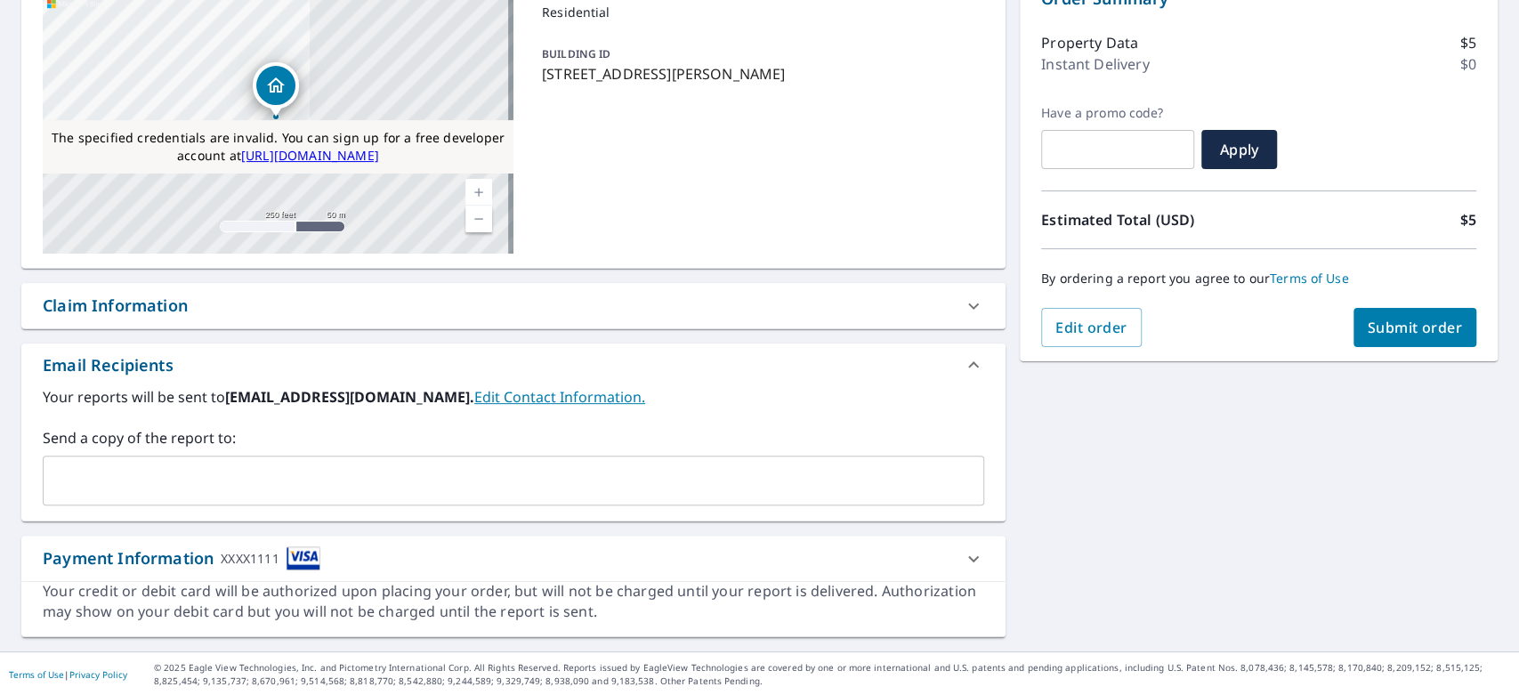
click at [1368, 331] on span "Submit order" at bounding box center [1415, 328] width 95 height 20
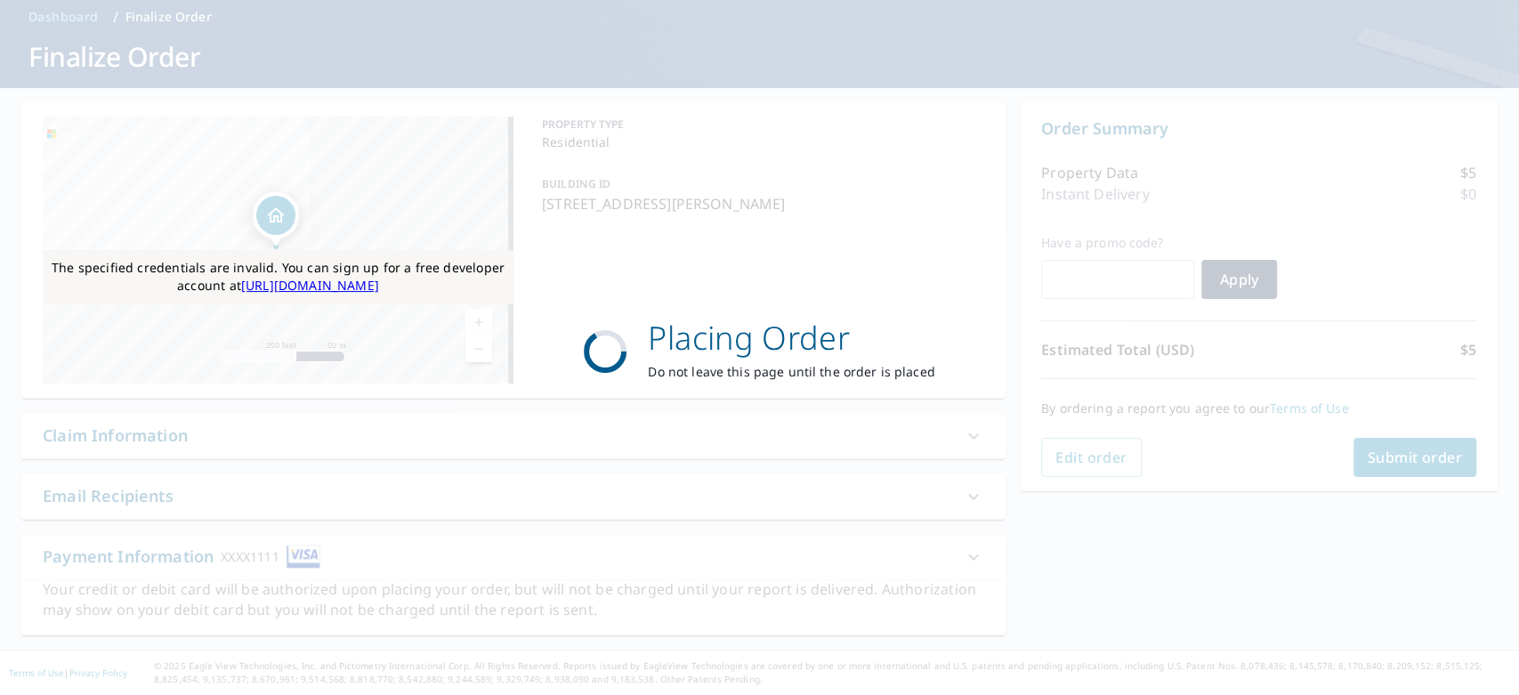
scroll to position [75, 0]
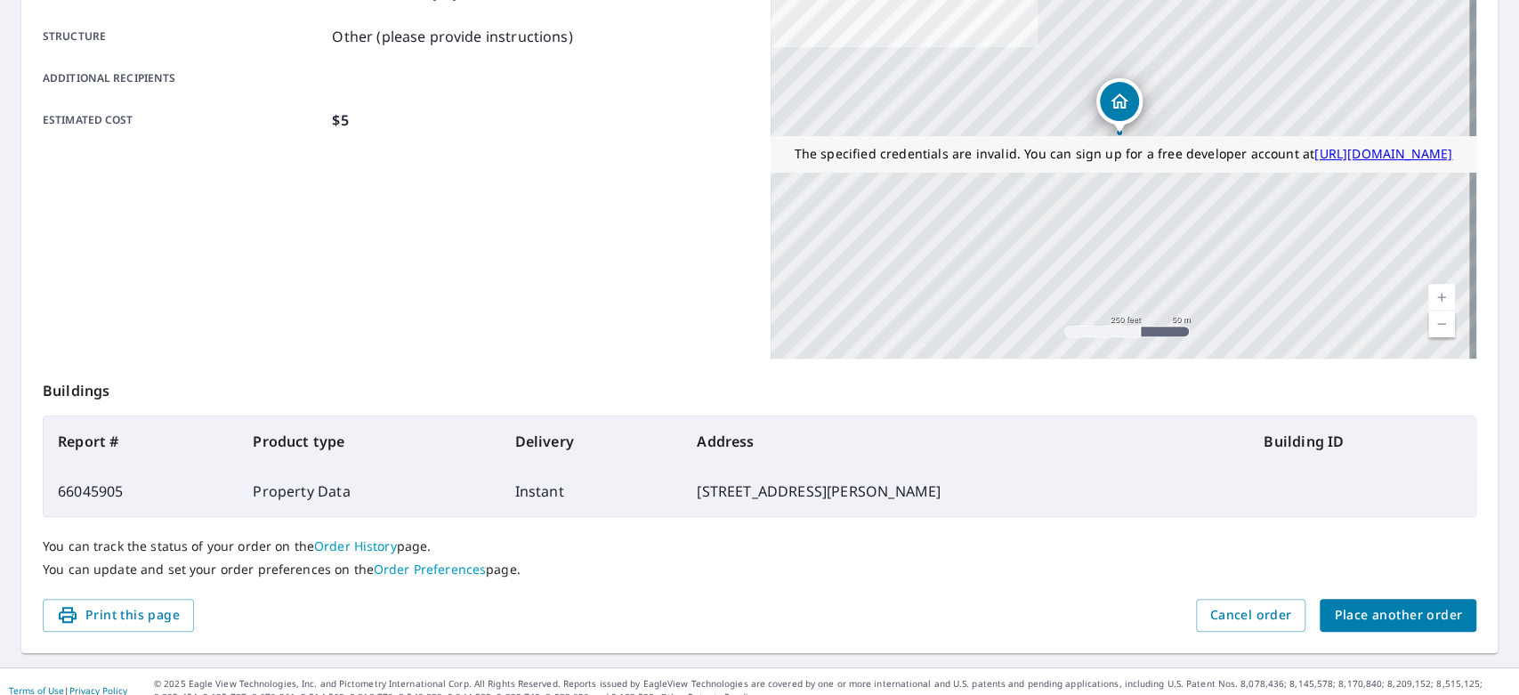
scroll to position [335, 0]
click at [751, 585] on div "You can track the status of your order on the Order History page. You can updat…" at bounding box center [759, 558] width 1433 height 82
click at [111, 489] on td "66045905" at bounding box center [141, 491] width 195 height 50
copy td "66045905"
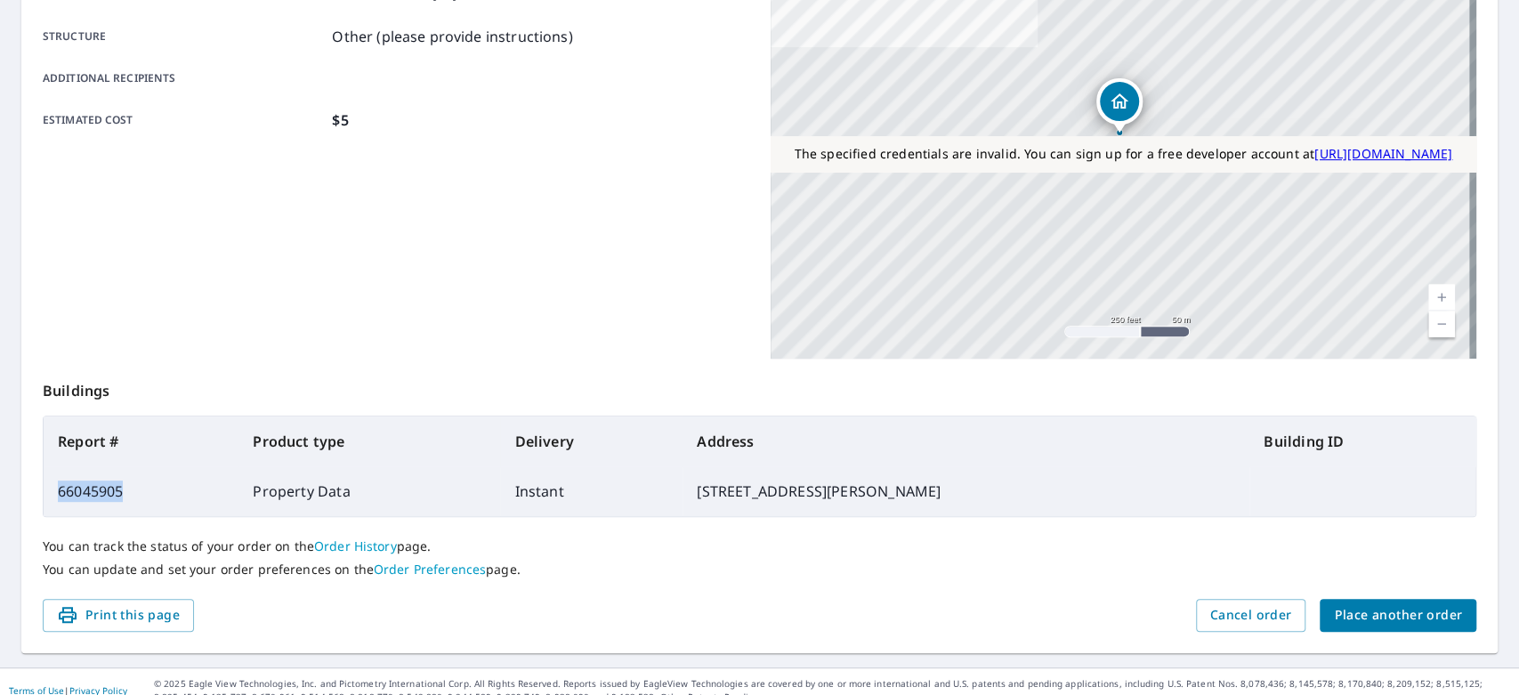
click at [345, 544] on link "Order History" at bounding box center [355, 545] width 83 height 17
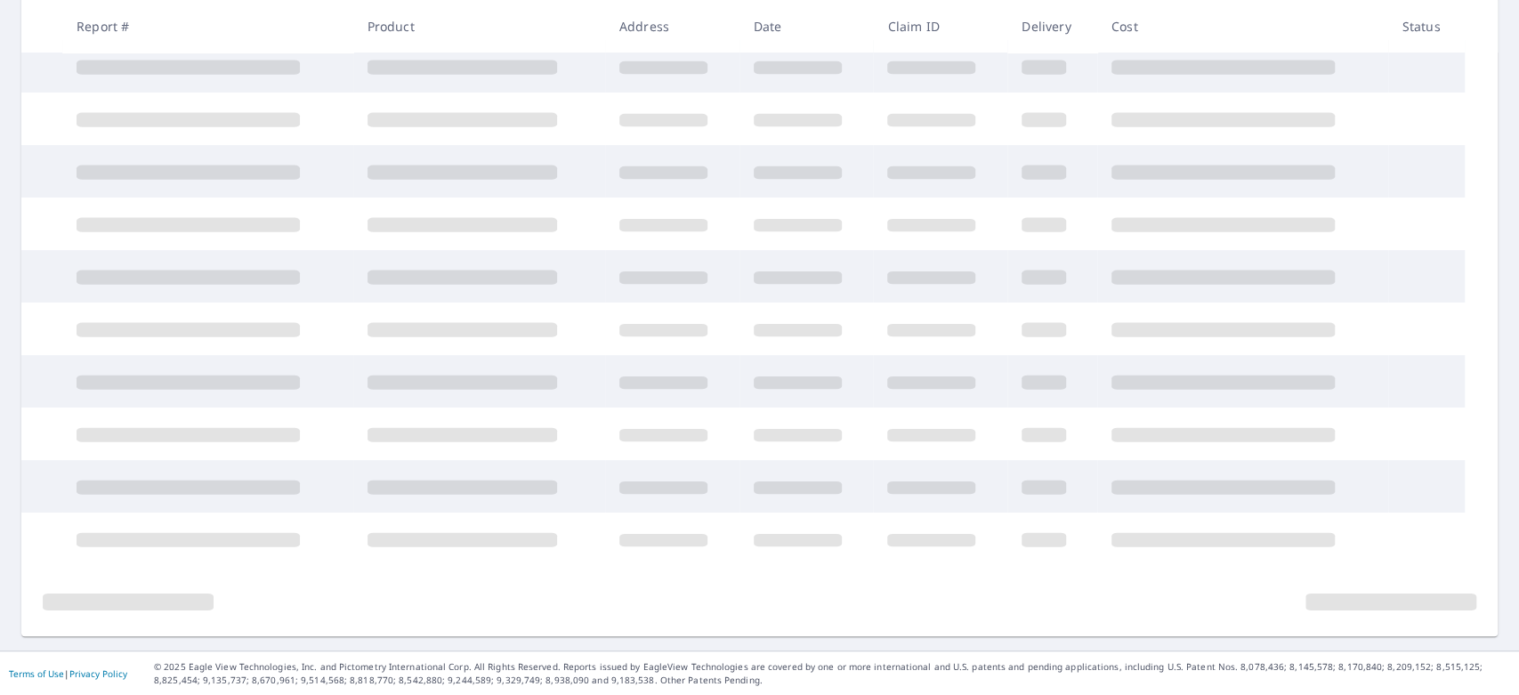
scroll to position [335, 0]
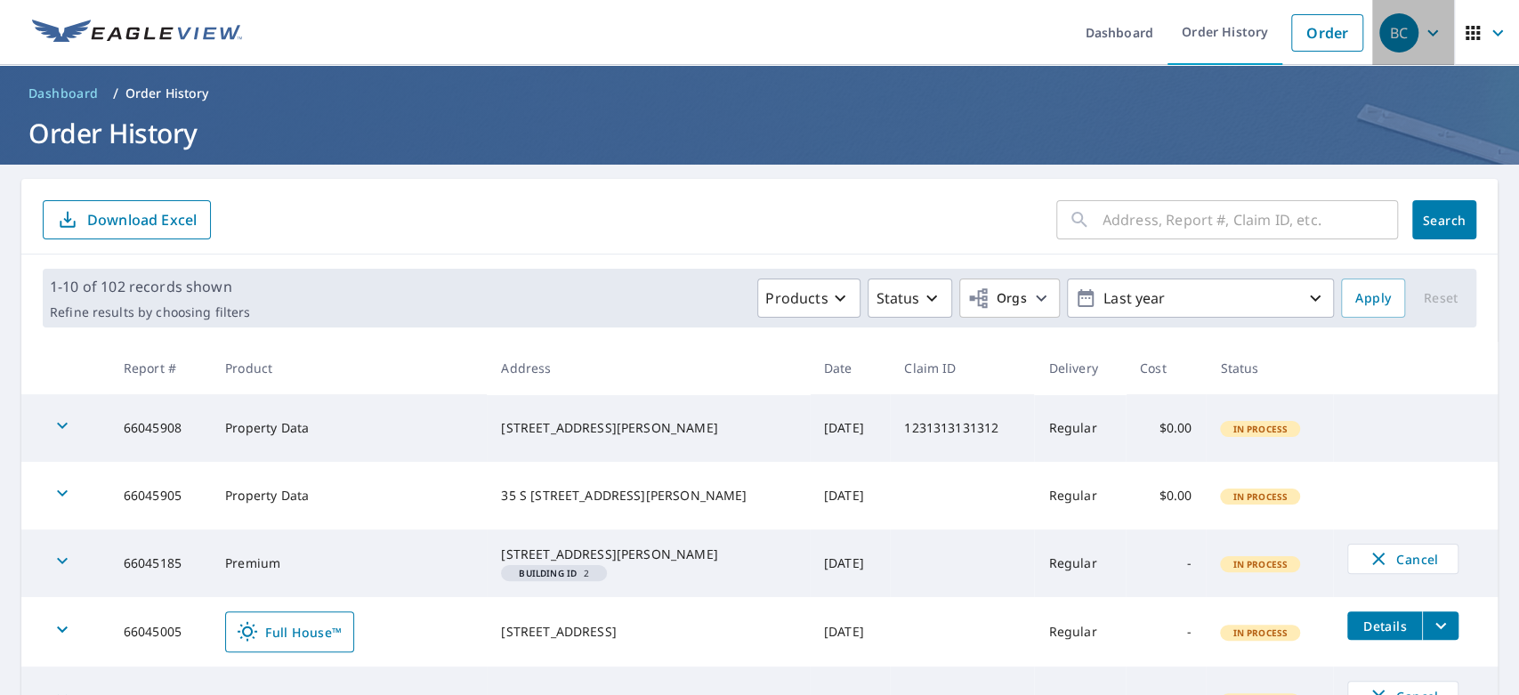
click at [1379, 50] on div "BC" at bounding box center [1398, 32] width 39 height 39
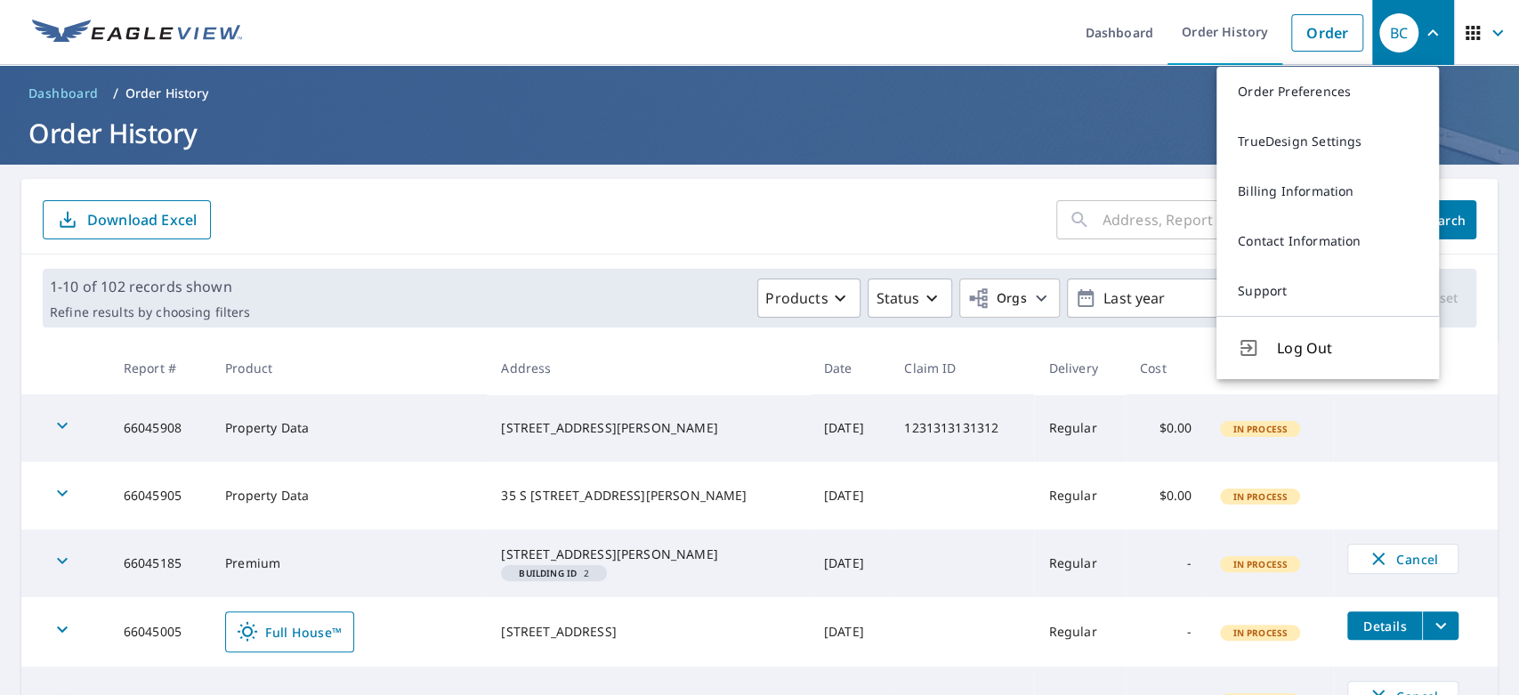
click at [1063, 131] on h1 "Order History" at bounding box center [759, 133] width 1476 height 36
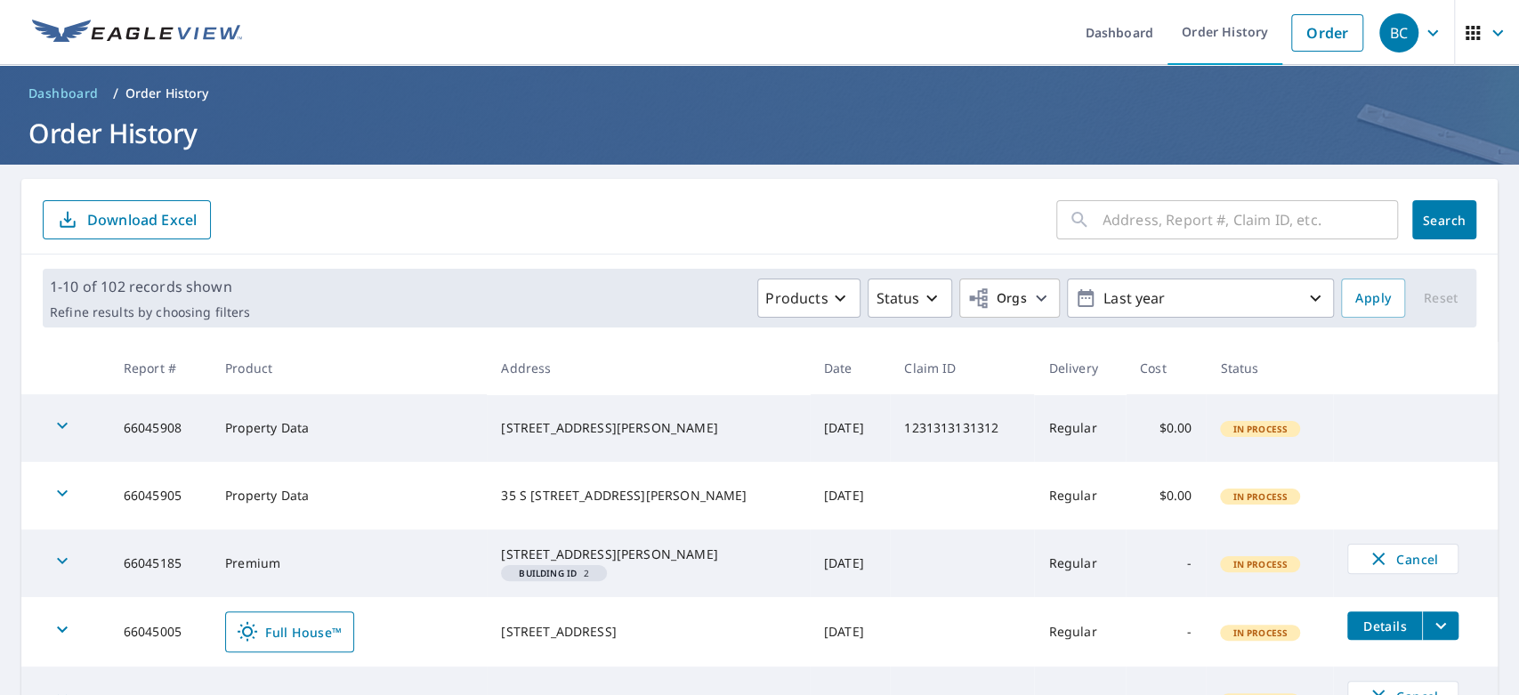
click at [1422, 34] on icon "button" at bounding box center [1432, 32] width 21 height 21
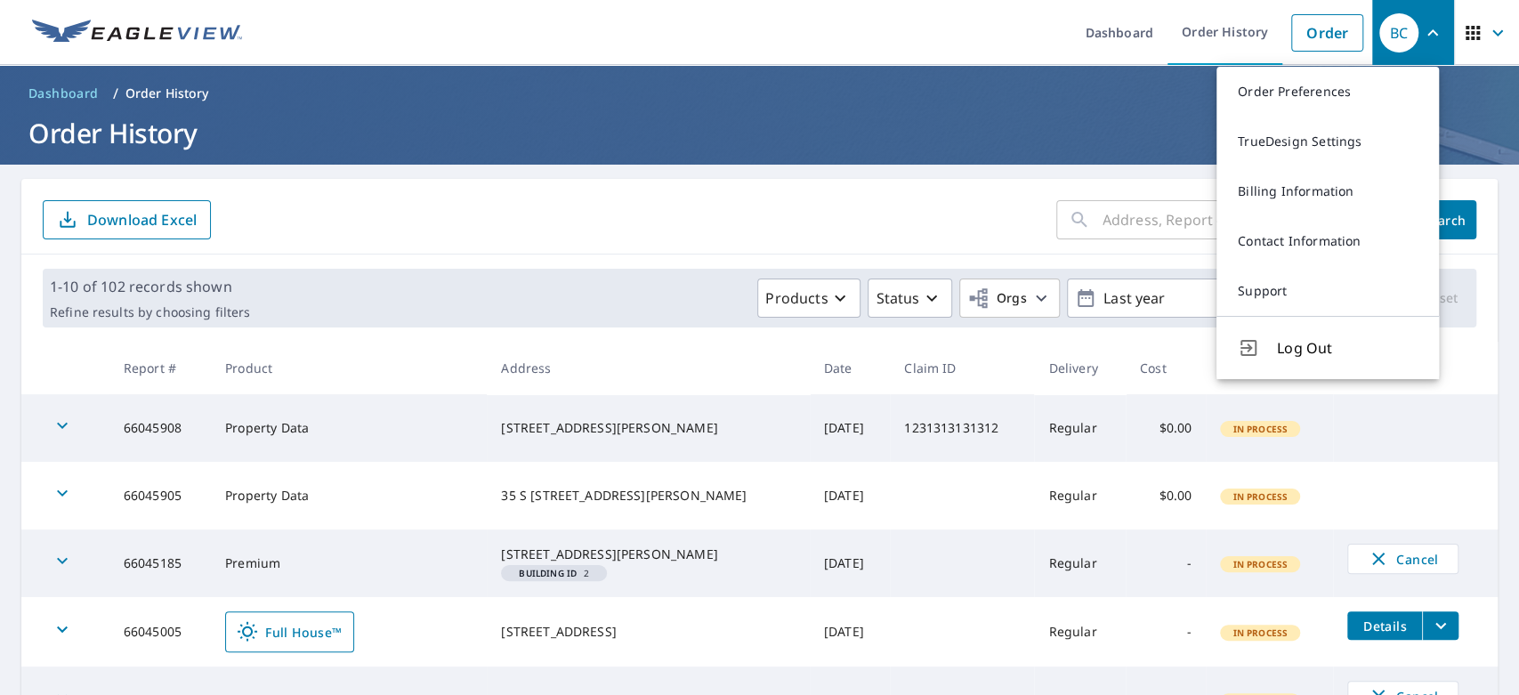
click at [564, 283] on div "Products Status Orgs Last year" at bounding box center [795, 298] width 1077 height 39
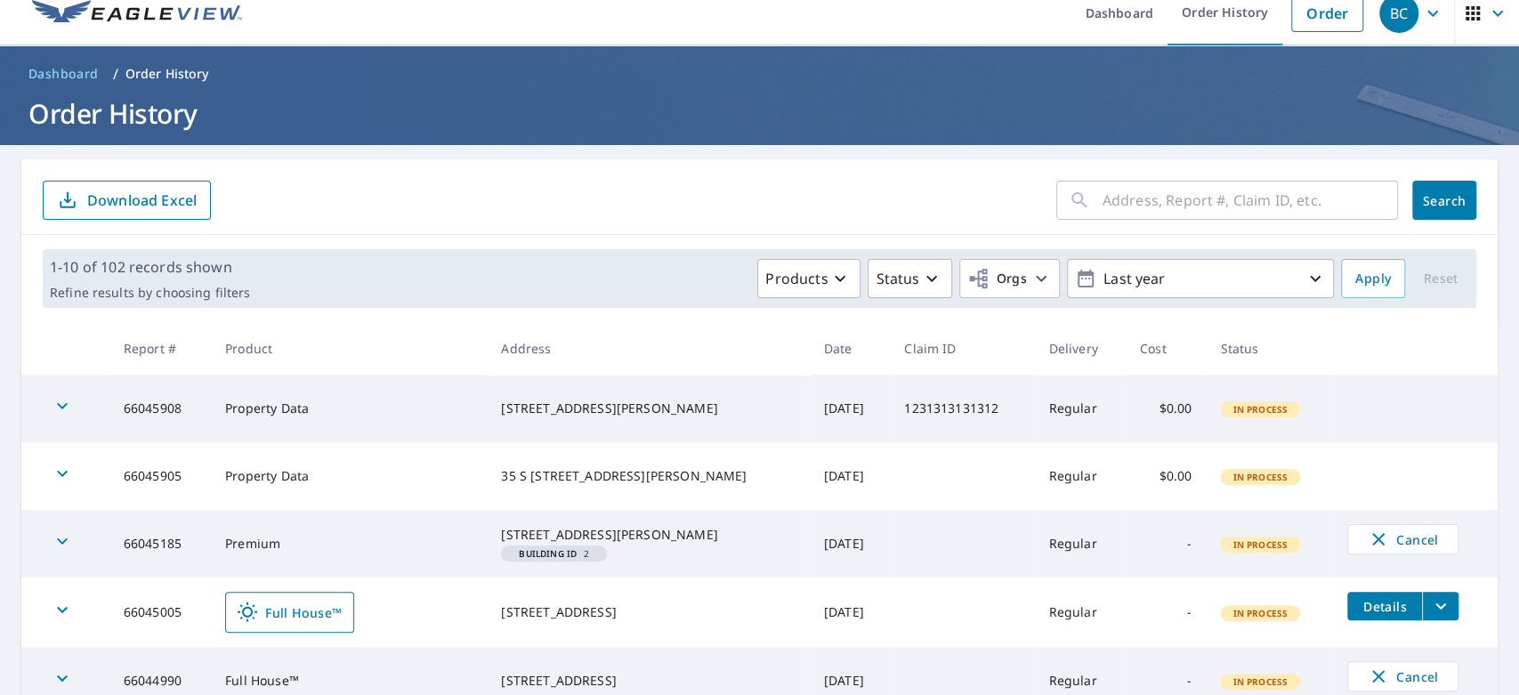
scroll to position [19, 0]
drag, startPoint x: 233, startPoint y: 412, endPoint x: 441, endPoint y: 424, distance: 208.6
click at [441, 424] on td "Property Data" at bounding box center [349, 409] width 276 height 68
drag, startPoint x: 1283, startPoint y: 412, endPoint x: 1167, endPoint y: 415, distance: 115.7
click at [1167, 415] on tr "66045908 Property Data 435 Paddington Dr Kyle, TX 78640 Sep 09, 2025 1231313131…" at bounding box center [759, 409] width 1476 height 68
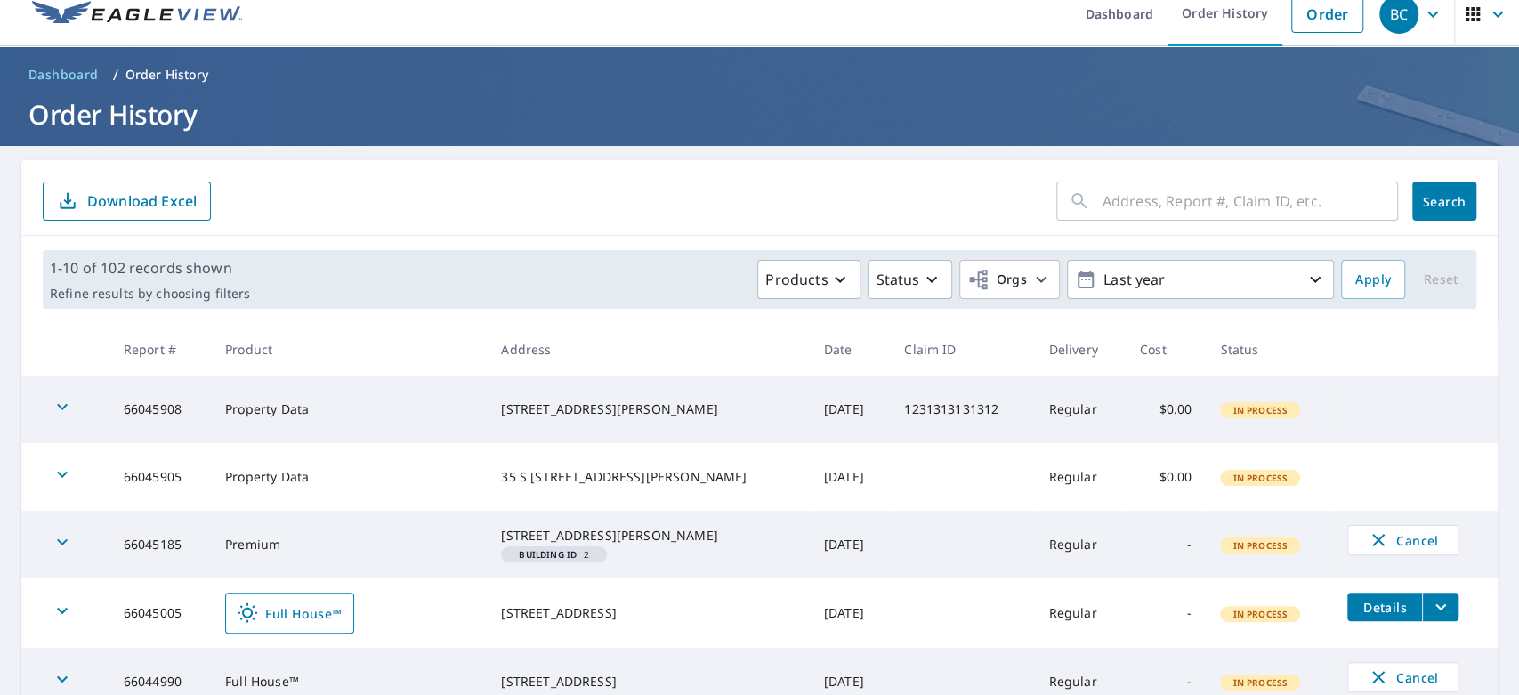
click at [561, 449] on td "35 S 3000 W # 143 Roosevelt, UT 84066" at bounding box center [648, 477] width 322 height 68
drag, startPoint x: 227, startPoint y: 404, endPoint x: 299, endPoint y: 409, distance: 72.3
click at [299, 409] on td "Property Data" at bounding box center [349, 409] width 276 height 68
click at [149, 408] on td "66045908" at bounding box center [159, 409] width 101 height 68
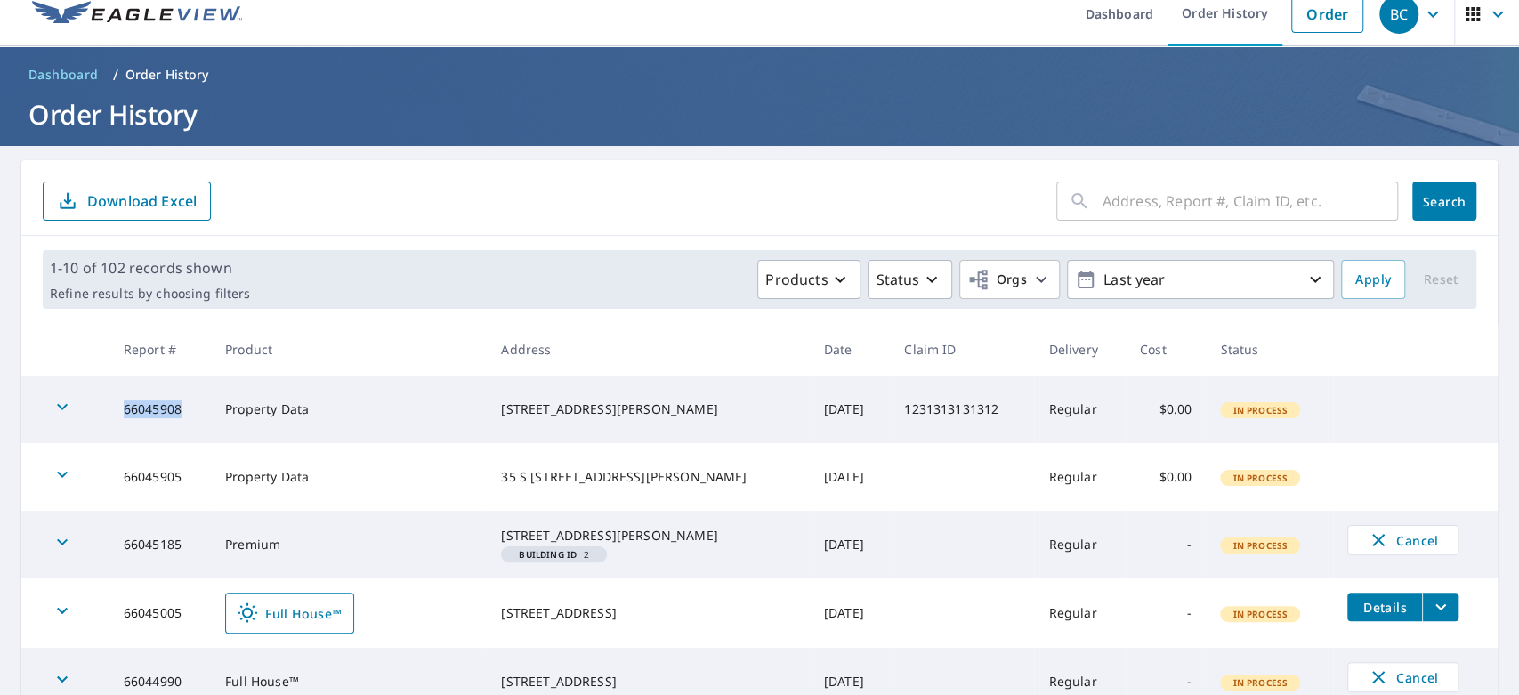
copy td "66045908"
click at [558, 485] on div "35 S 3000 W # 143 Roosevelt, UT 84066" at bounding box center [648, 477] width 294 height 18
drag, startPoint x: 208, startPoint y: 410, endPoint x: 100, endPoint y: 407, distance: 108.6
click at [100, 407] on tr "66045908 Property Data 435 Paddington Dr Kyle, TX 78640 Sep 09, 2025 1231313131…" at bounding box center [759, 409] width 1476 height 68
click at [355, 448] on td "Property Data" at bounding box center [349, 477] width 276 height 68
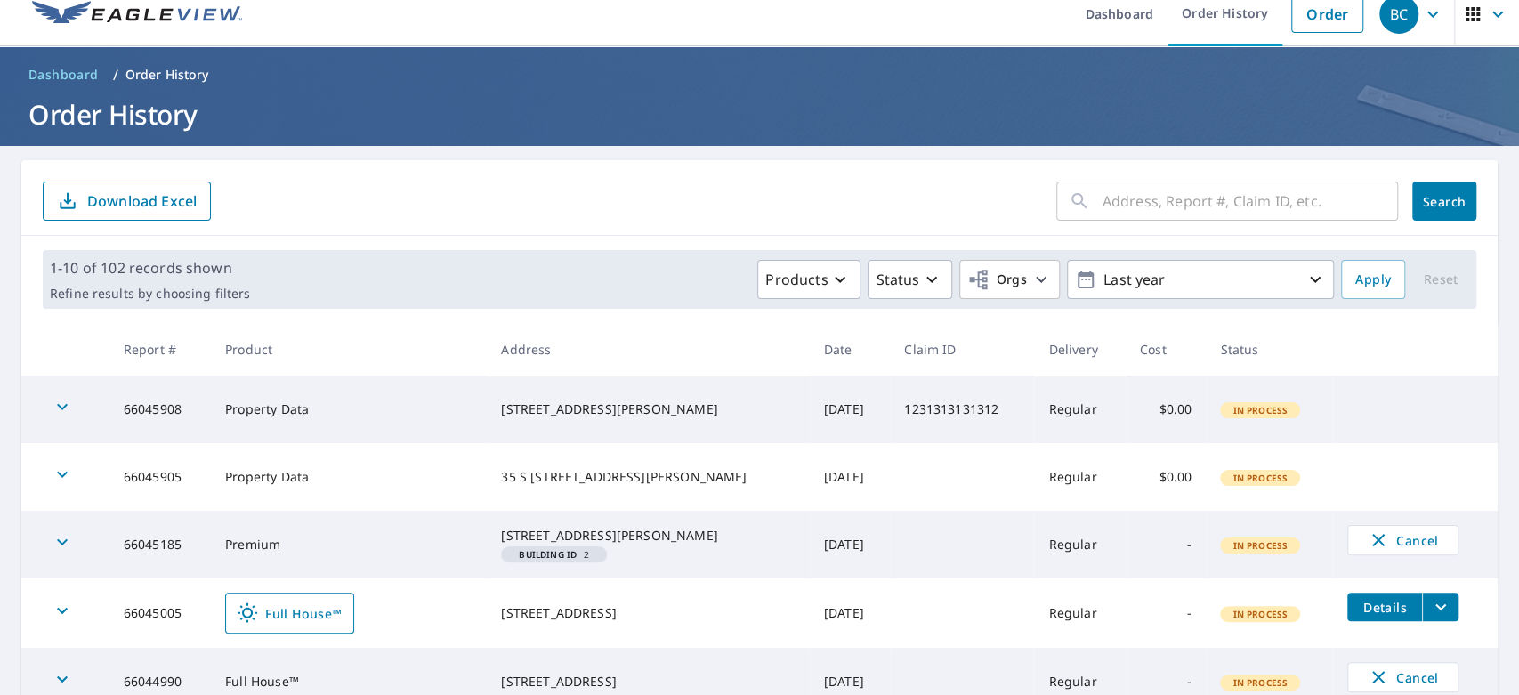
click at [478, 455] on td "Property Data" at bounding box center [349, 477] width 276 height 68
drag, startPoint x: 1304, startPoint y: 481, endPoint x: 1167, endPoint y: 486, distance: 138.0
click at [1167, 486] on tr "66045905 Property Data 35 S 3000 W # 143 Roosevelt, UT 84066 Sep 09, 2025 Regul…" at bounding box center [759, 477] width 1476 height 68
click at [1034, 472] on td "Regular" at bounding box center [1080, 477] width 92 height 68
click at [139, 410] on td "66045908" at bounding box center [159, 409] width 101 height 68
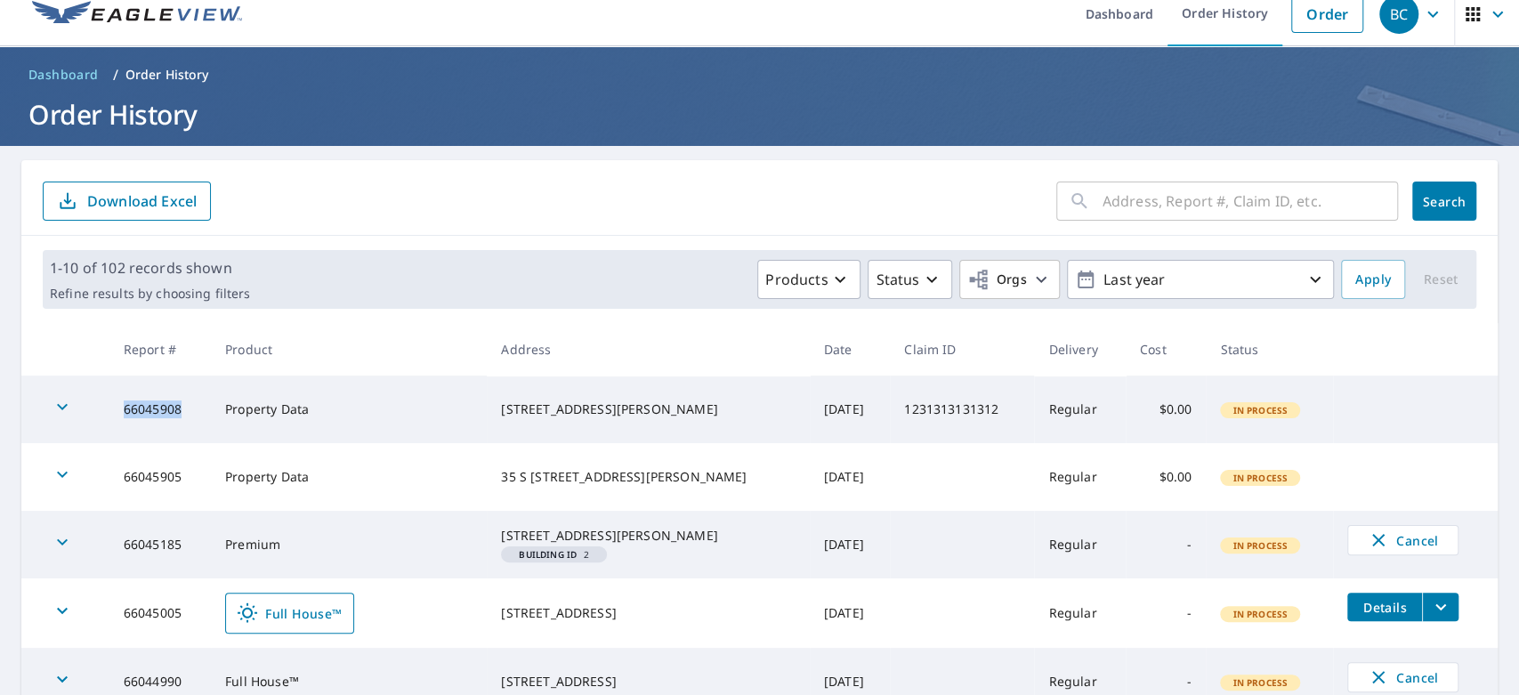
click at [139, 410] on td "66045908" at bounding box center [159, 409] width 101 height 68
copy td "66045908"
click at [448, 443] on td "Property Data" at bounding box center [349, 477] width 276 height 68
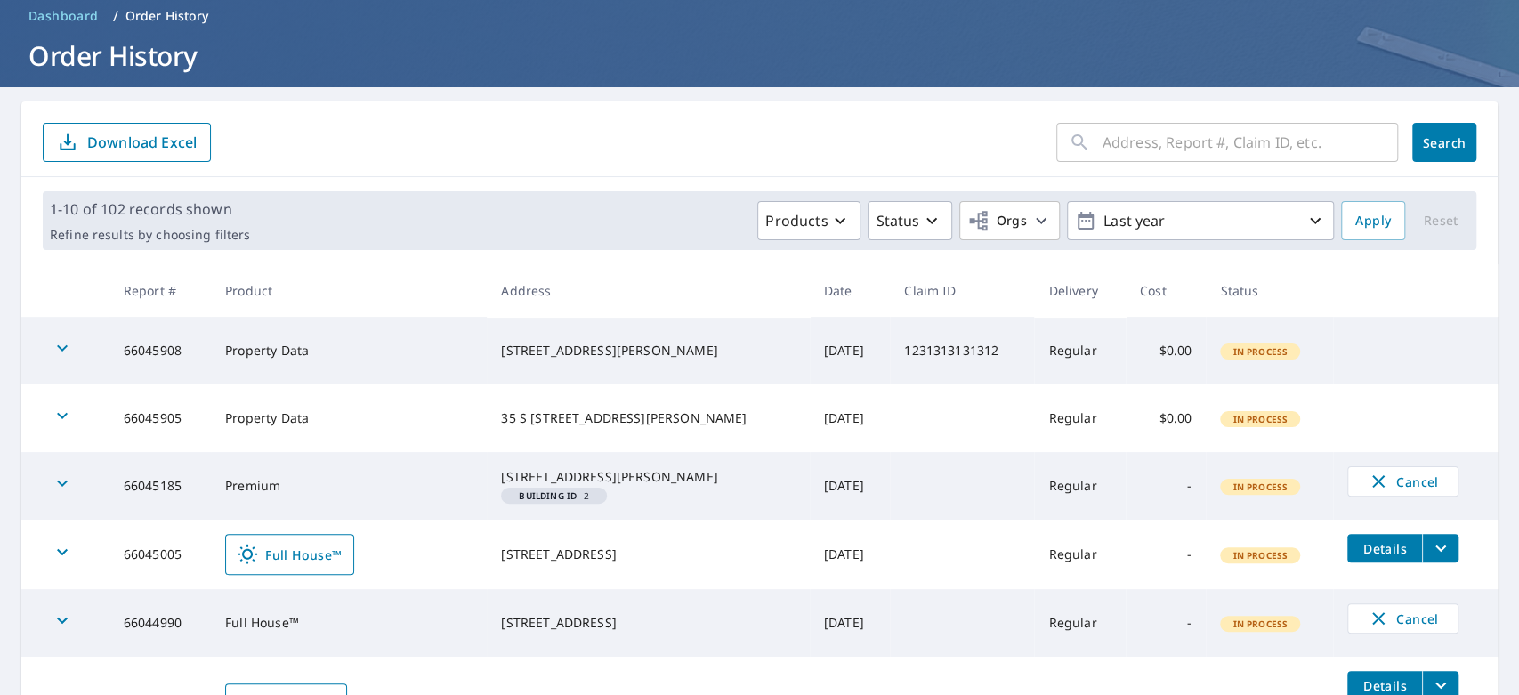
scroll to position [76, 0]
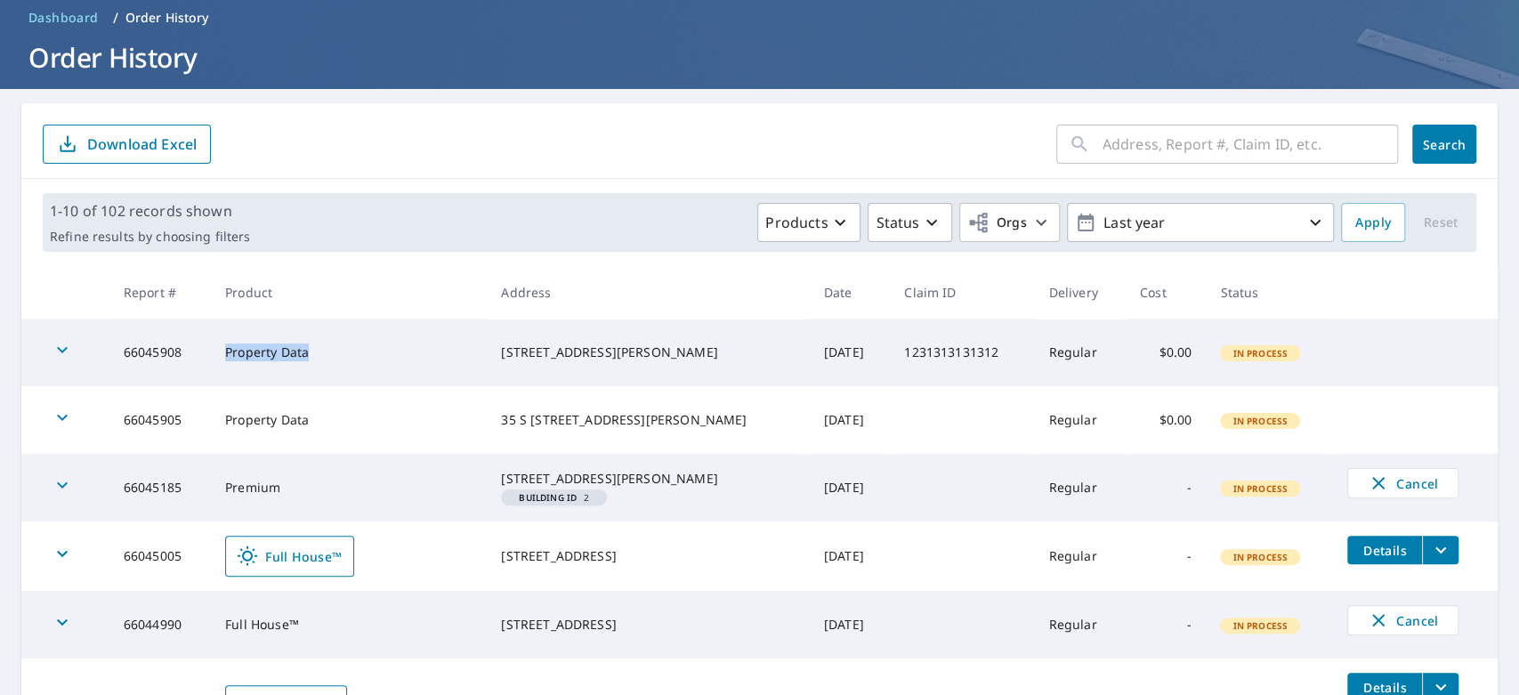
drag, startPoint x: 349, startPoint y: 349, endPoint x: 191, endPoint y: 351, distance: 157.5
click at [191, 351] on tr "66045908 Property Data 435 Paddington Dr Kyle, TX 78640 Sep 09, 2025 1231313131…" at bounding box center [759, 353] width 1476 height 68
click at [219, 361] on td "Property Data" at bounding box center [349, 353] width 276 height 68
drag, startPoint x: 737, startPoint y: 356, endPoint x: 842, endPoint y: 367, distance: 105.6
click at [842, 367] on td "Sep 09, 2025" at bounding box center [850, 353] width 80 height 68
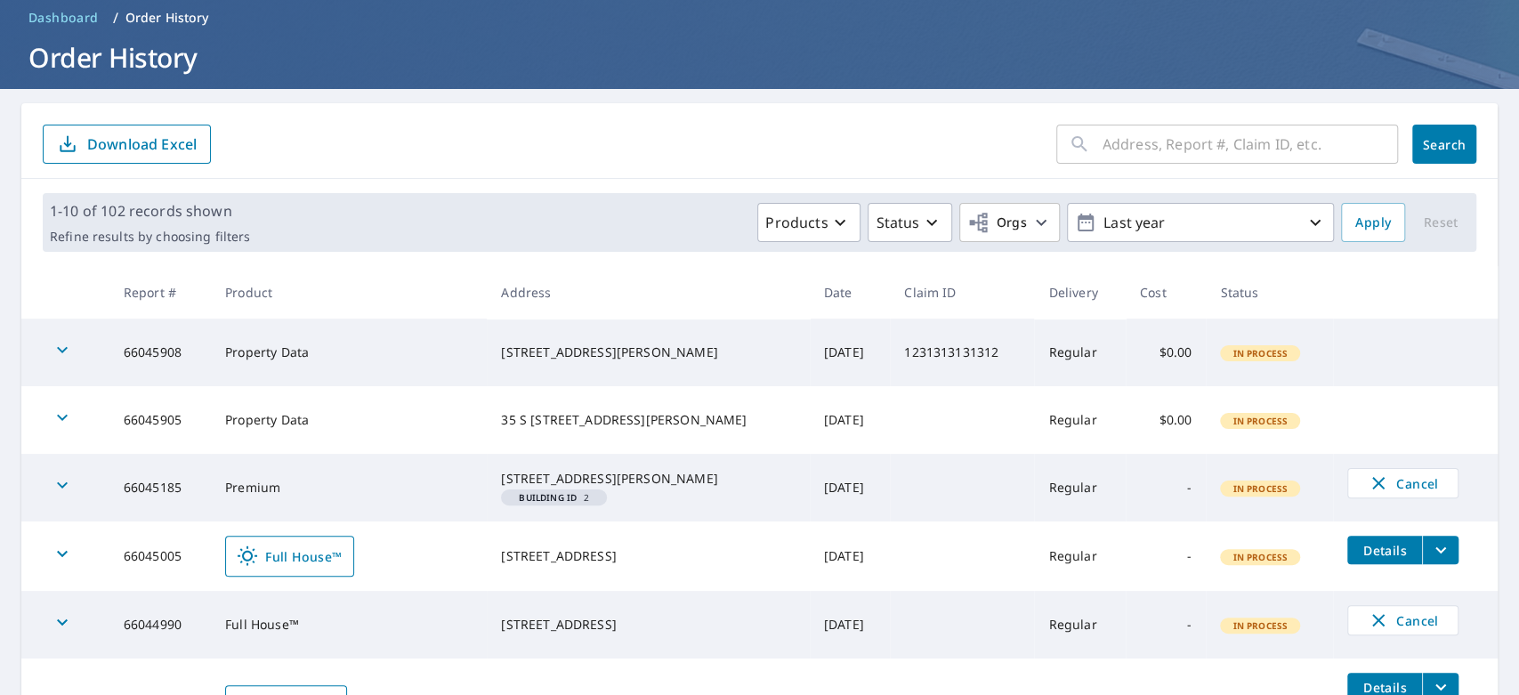
scroll to position [0, 0]
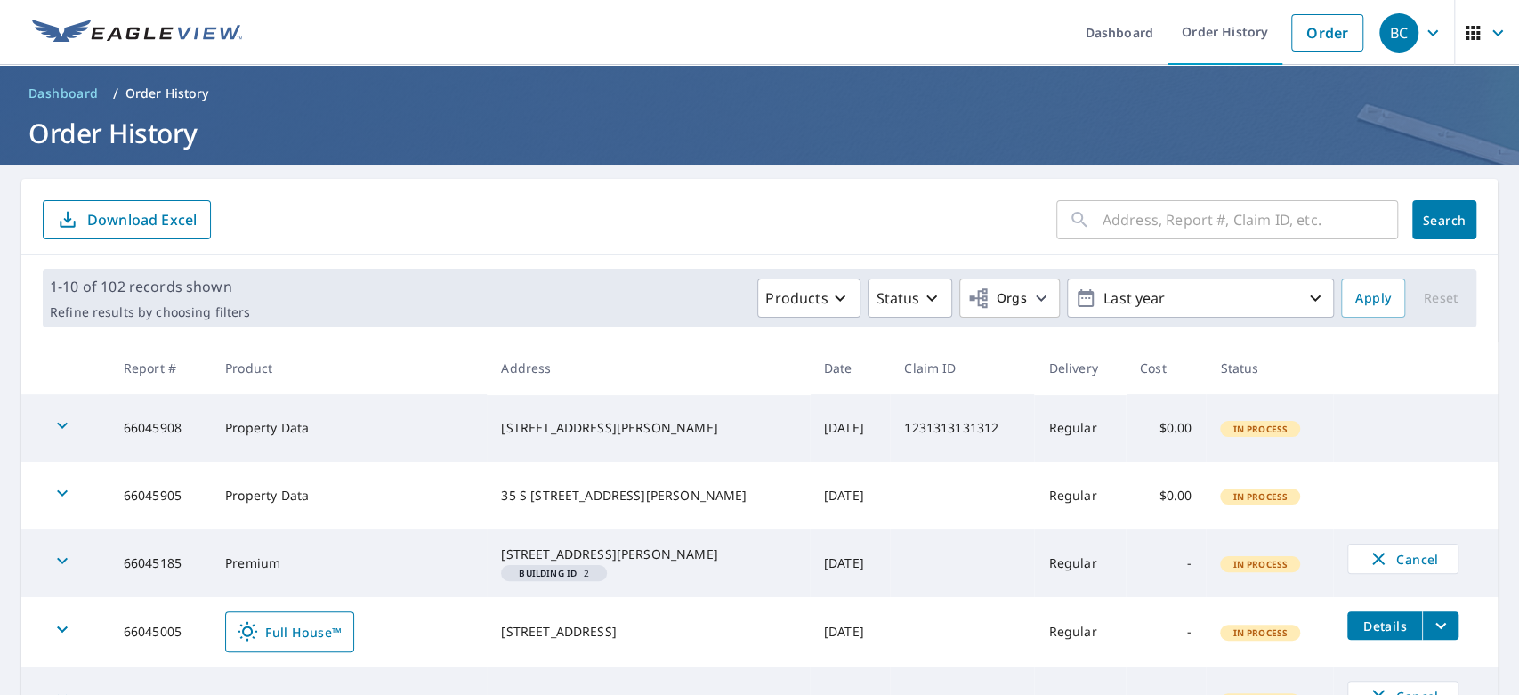
click at [1424, 28] on icon "button" at bounding box center [1432, 32] width 21 height 21
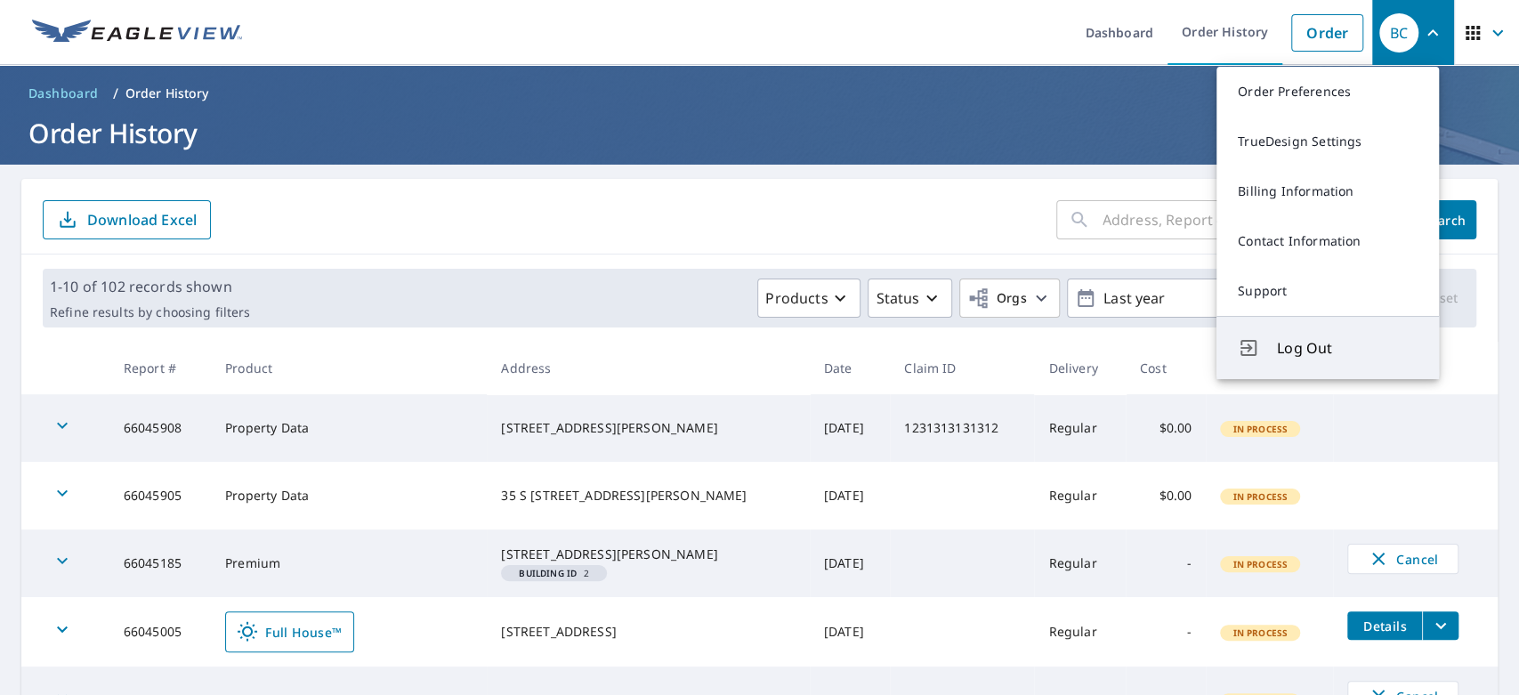
click at [1304, 343] on span "Log Out" at bounding box center [1347, 347] width 141 height 21
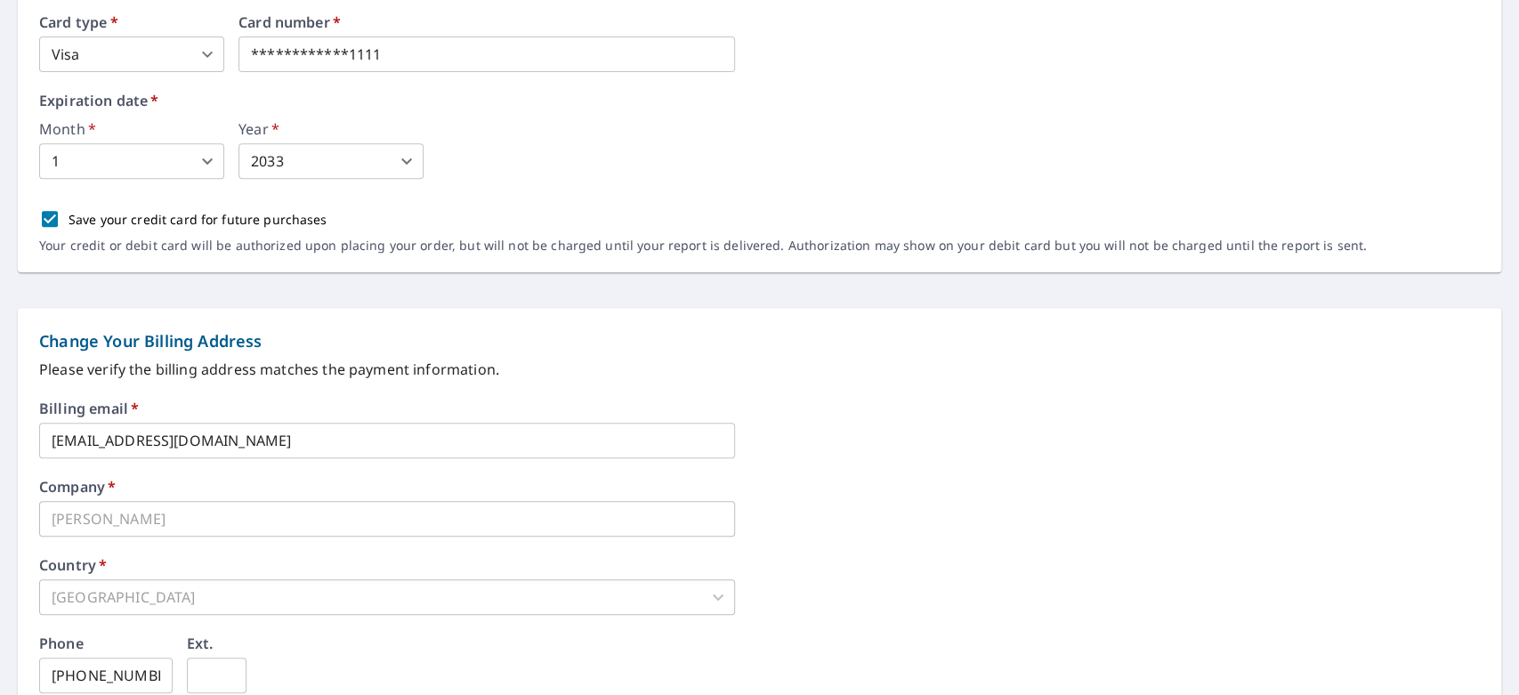
scroll to position [313, 0]
